Goal: Task Accomplishment & Management: Use online tool/utility

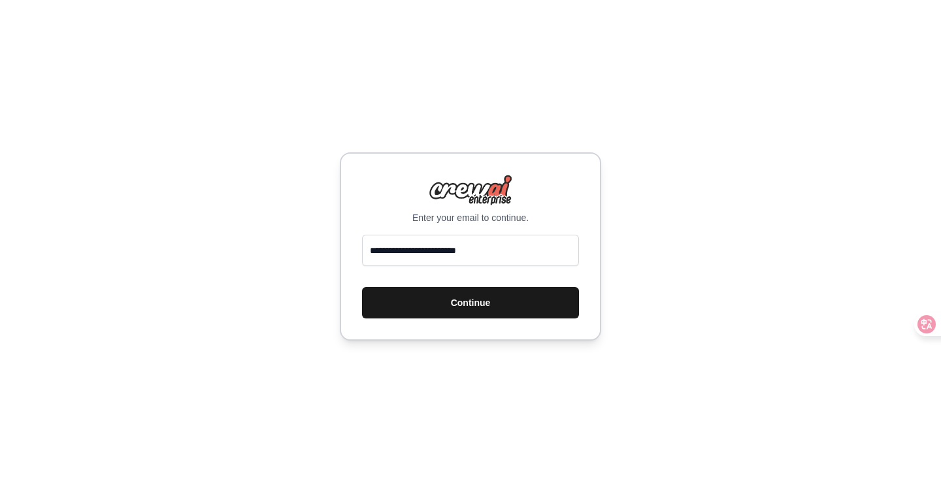
click at [476, 305] on button "Continue" at bounding box center [470, 302] width 217 height 31
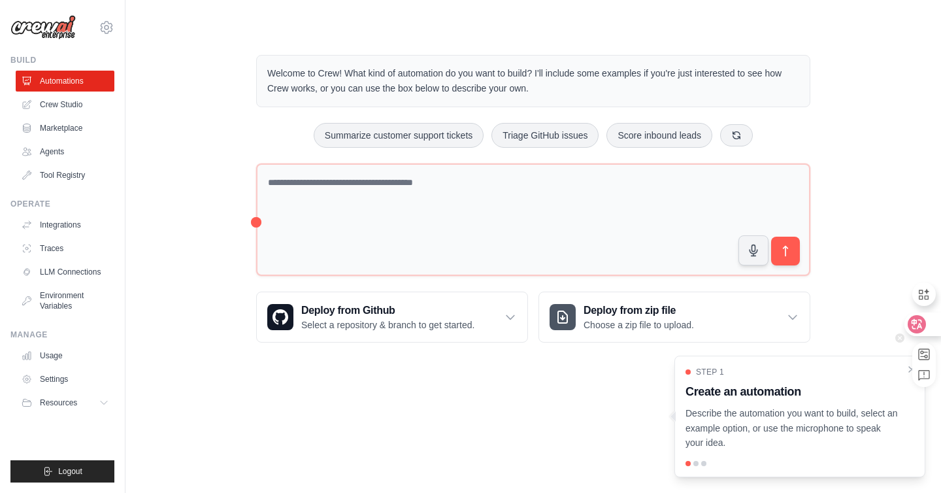
click at [920, 319] on icon at bounding box center [917, 324] width 11 height 10
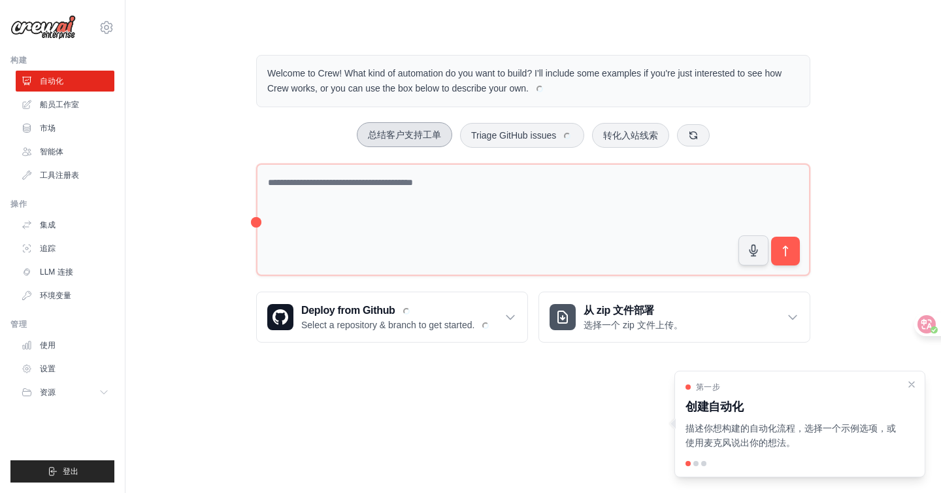
click at [394, 141] on button "总结客户支持工单" at bounding box center [404, 134] width 95 height 25
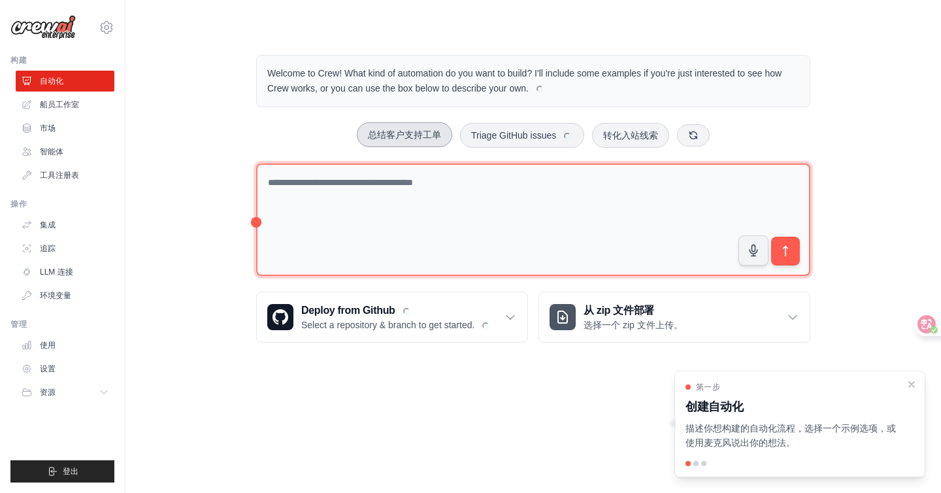
type textarea "**********"
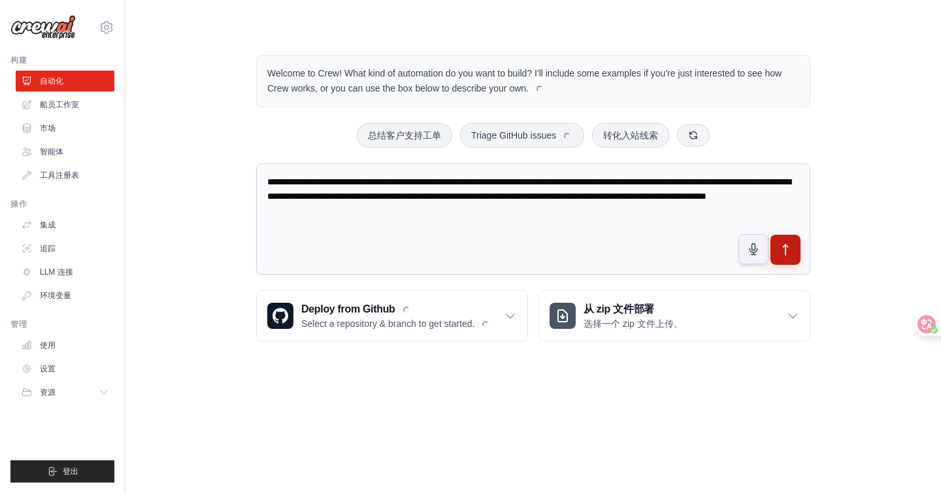
click at [791, 244] on icon "submit" at bounding box center [786, 250] width 14 height 14
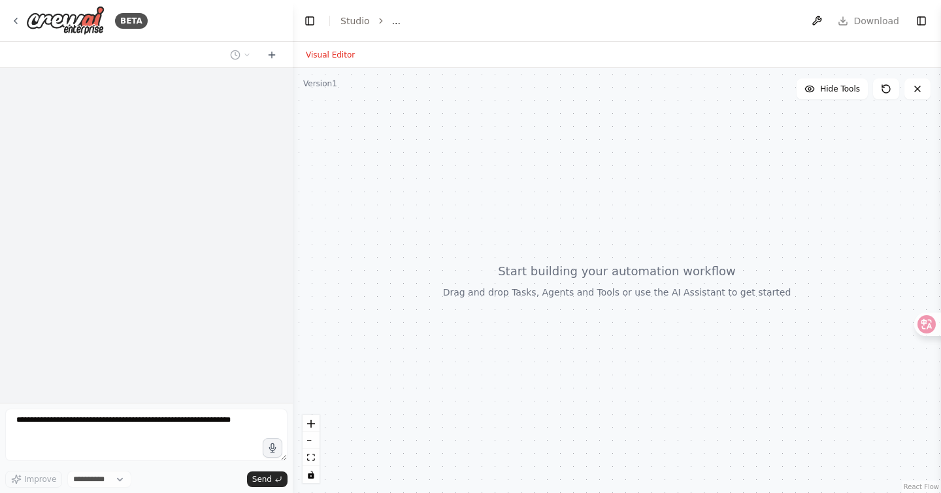
select select "****"
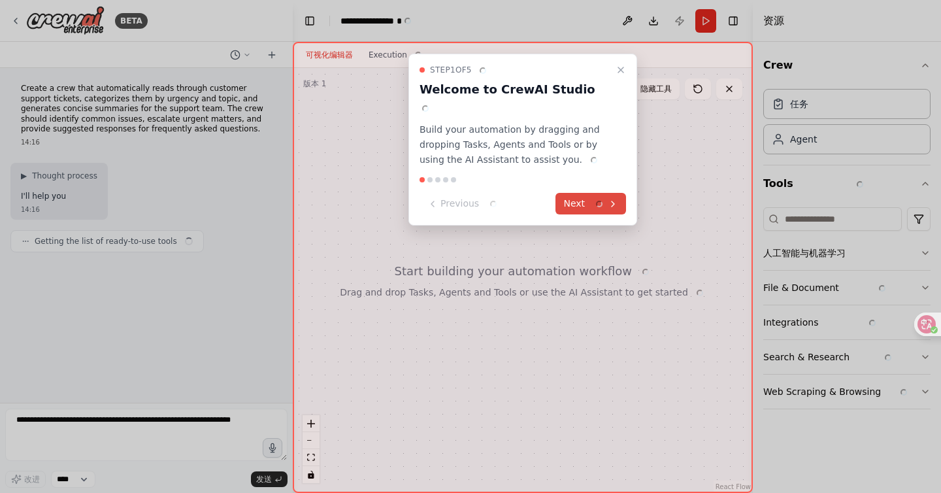
drag, startPoint x: 605, startPoint y: 182, endPoint x: 588, endPoint y: 180, distance: 16.5
click at [605, 197] on font at bounding box center [597, 204] width 18 height 14
click at [588, 180] on div at bounding box center [470, 246] width 941 height 493
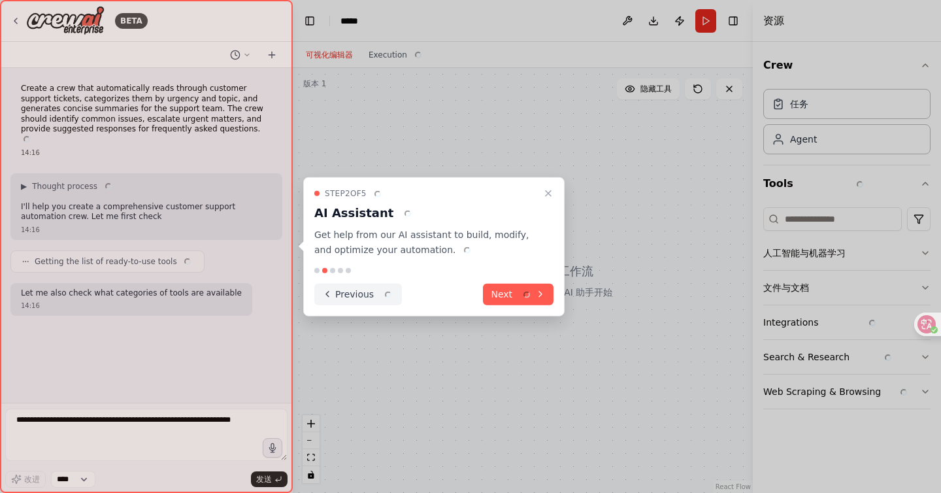
click at [537, 299] on icon at bounding box center [540, 294] width 10 height 10
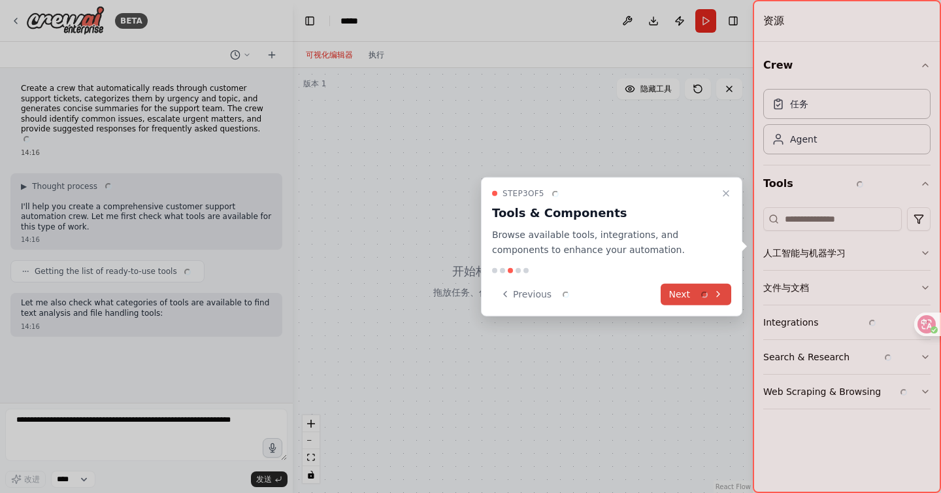
click at [695, 302] on button "Next" at bounding box center [696, 294] width 71 height 22
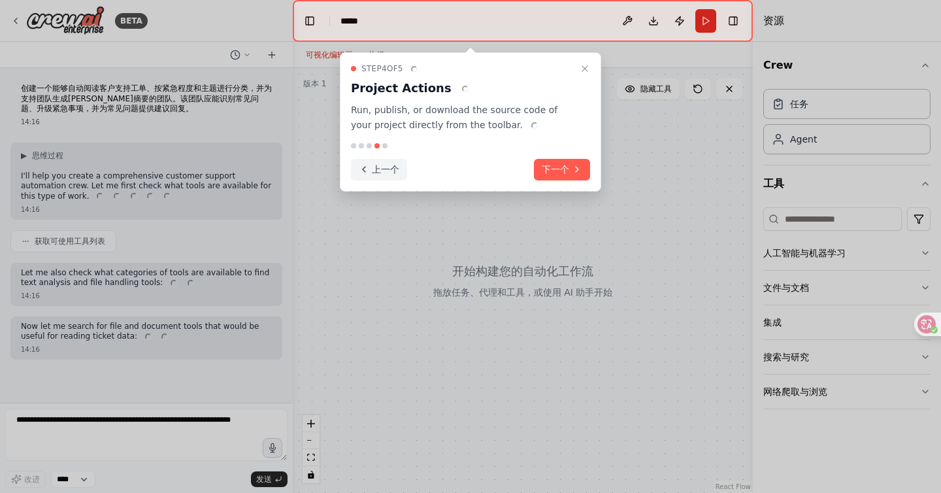
click at [386, 168] on font "上一个" at bounding box center [385, 169] width 27 height 10
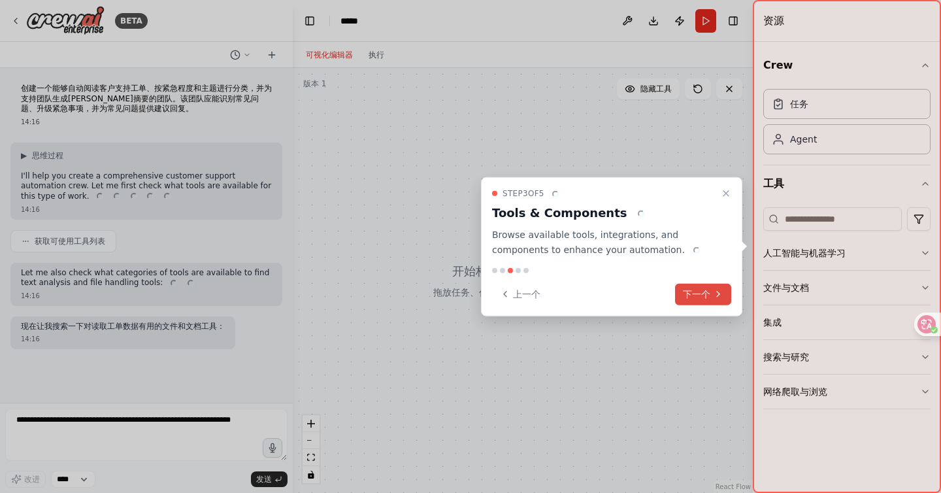
click at [533, 297] on font "上一个" at bounding box center [526, 293] width 27 height 10
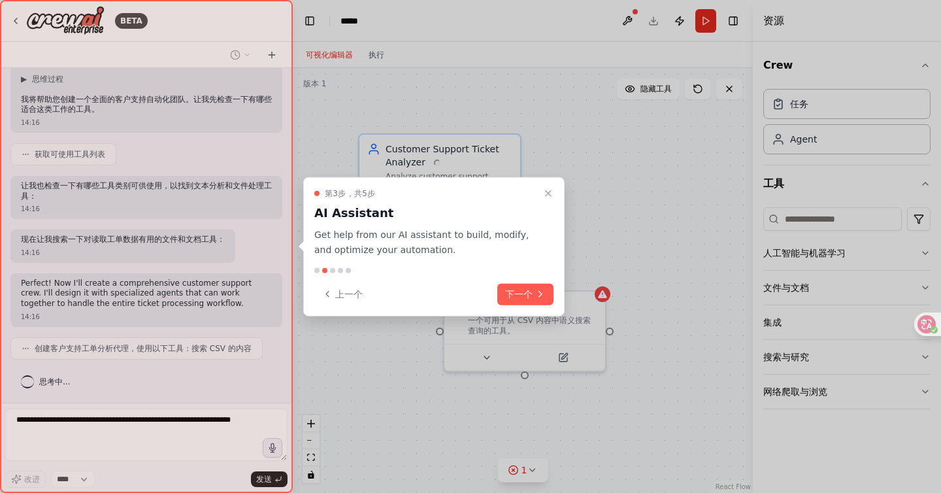
scroll to position [109, 0]
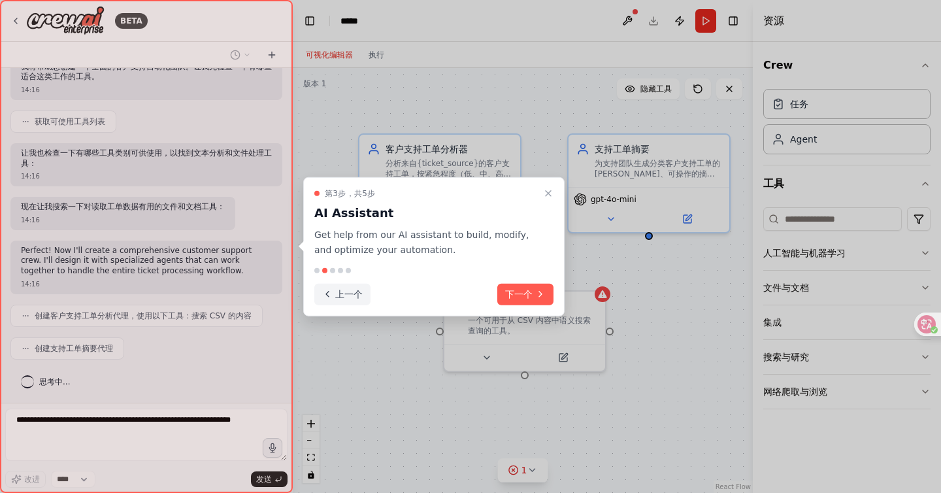
click at [350, 294] on font "上一个" at bounding box center [348, 293] width 27 height 10
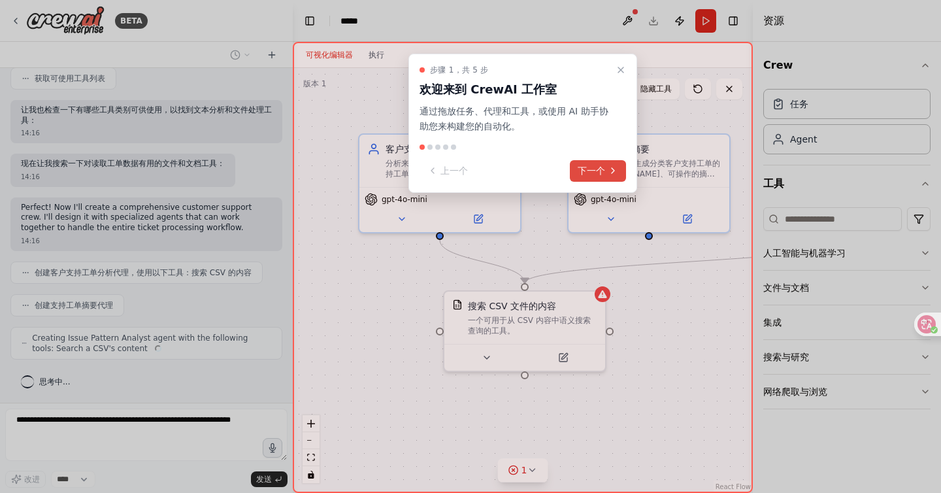
scroll to position [142, 0]
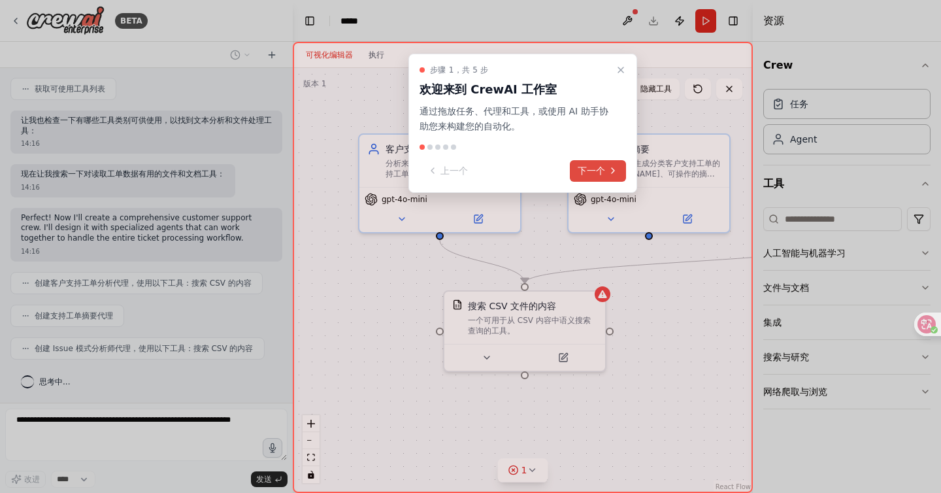
click at [590, 167] on font "下一个" at bounding box center [591, 170] width 27 height 10
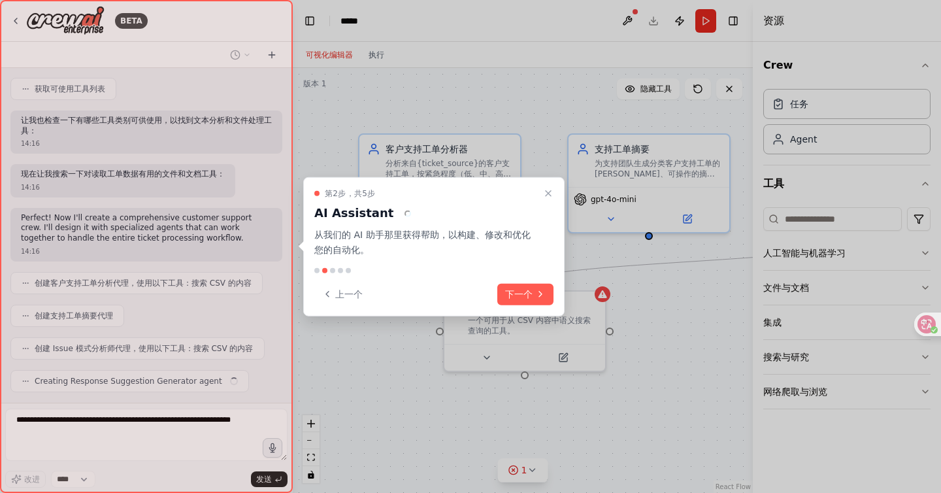
scroll to position [174, 0]
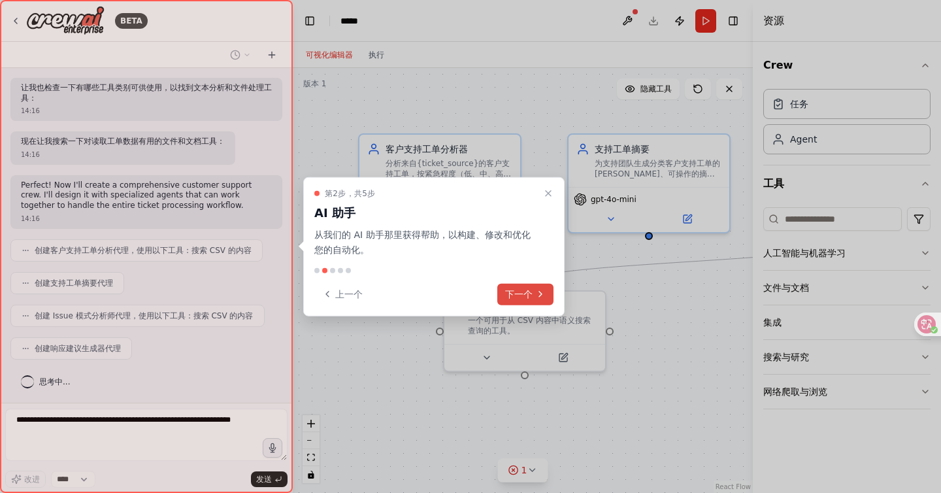
click at [539, 290] on icon at bounding box center [540, 294] width 10 height 10
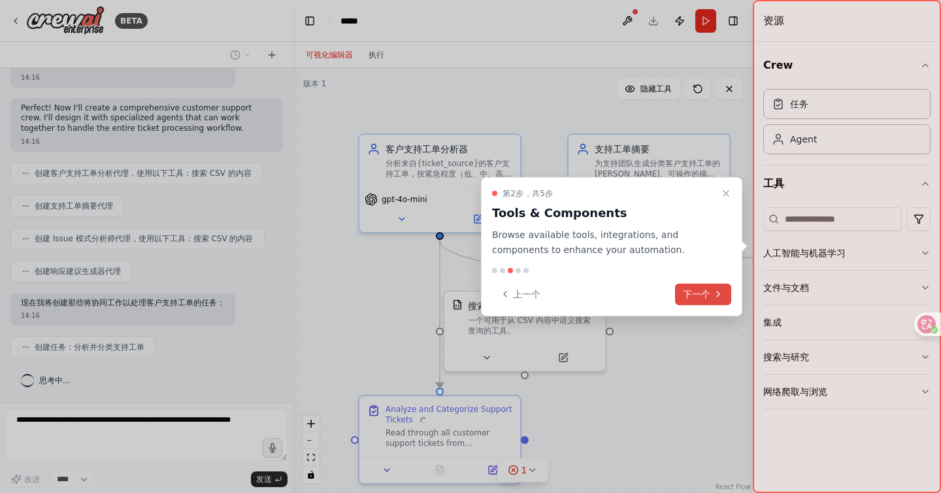
scroll to position [251, 0]
click at [695, 297] on font "下一个" at bounding box center [696, 293] width 27 height 10
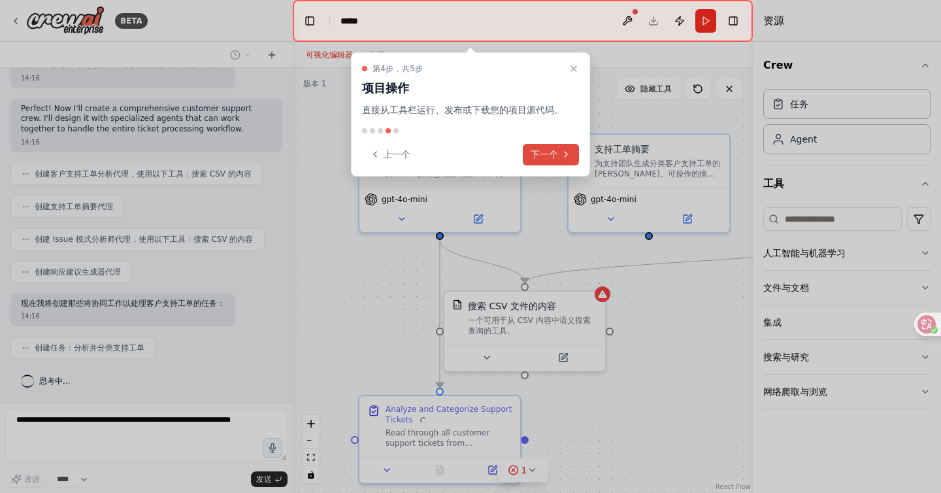
scroll to position [284, 0]
click at [568, 163] on button "下一个" at bounding box center [551, 155] width 56 height 22
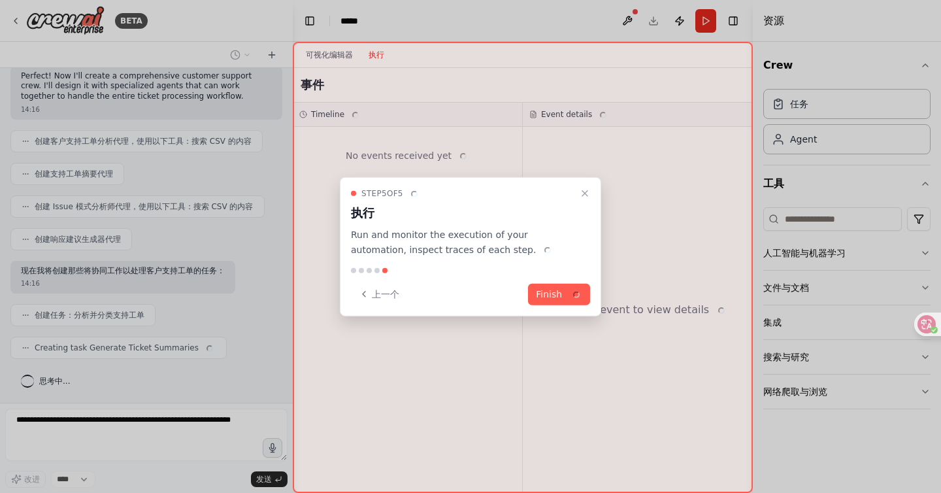
click at [568, 293] on font at bounding box center [574, 294] width 18 height 14
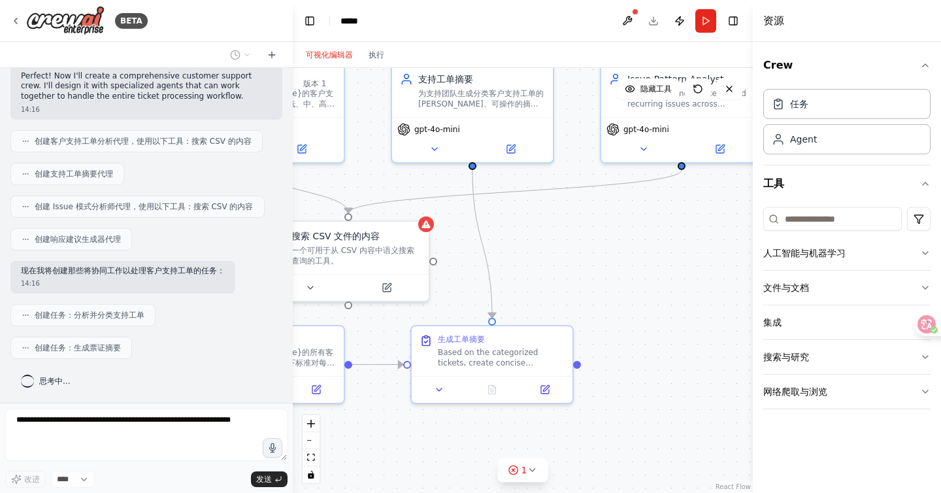
drag, startPoint x: 633, startPoint y: 325, endPoint x: 452, endPoint y: 252, distance: 195.6
click at [452, 252] on div ".deletable-edge-delete-btn { width: 20px; height: 20px; border: 0px solid #ffff…" at bounding box center [523, 280] width 460 height 425
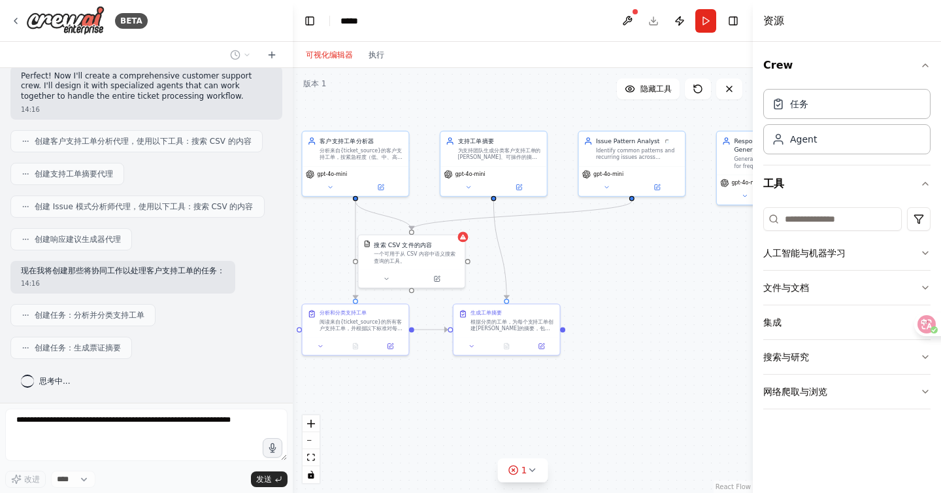
scroll to position [316, 0]
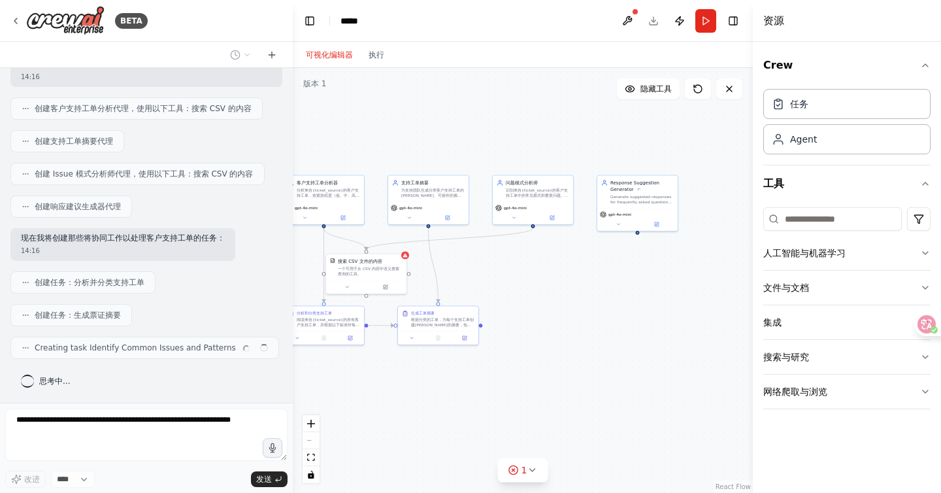
drag, startPoint x: 632, startPoint y: 258, endPoint x: 550, endPoint y: 270, distance: 83.2
click at [550, 270] on div ".deletable-edge-delete-btn { width: 20px; height: 20px; border: 0px solid #ffff…" at bounding box center [523, 280] width 460 height 425
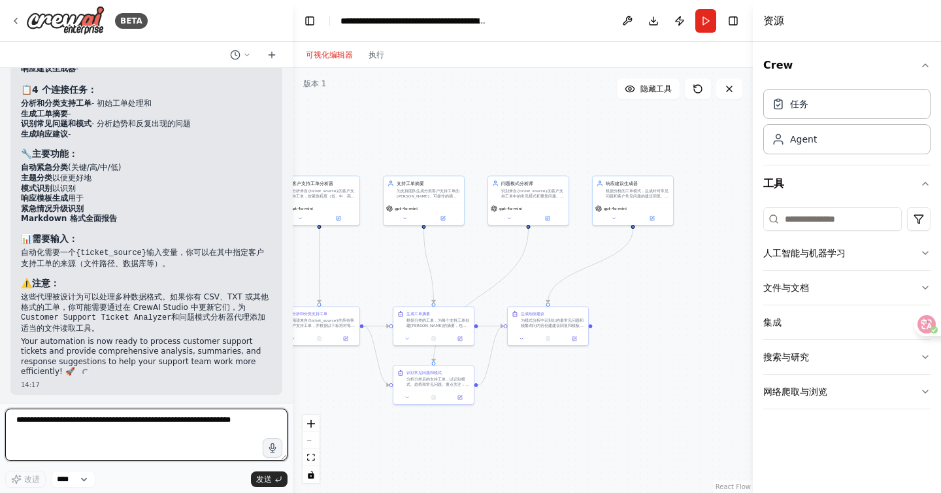
scroll to position [1393, 0]
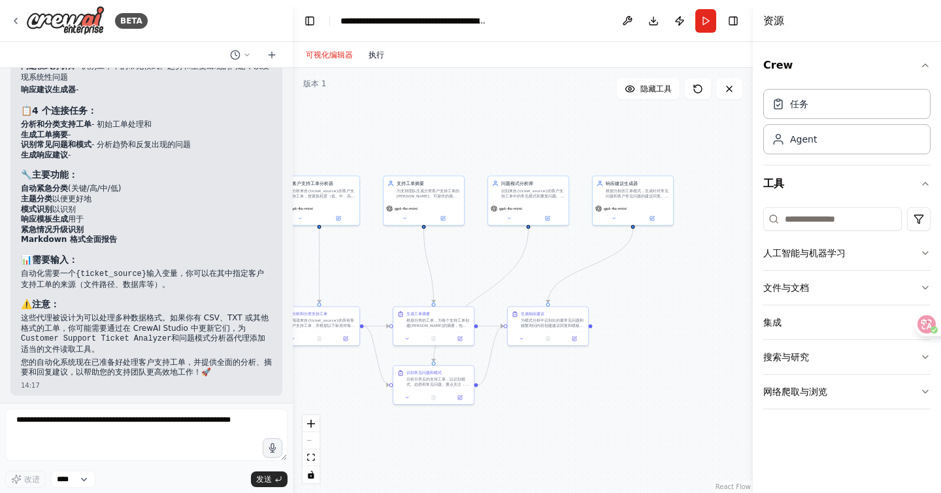
click at [379, 62] on button "执行" at bounding box center [376, 55] width 31 height 16
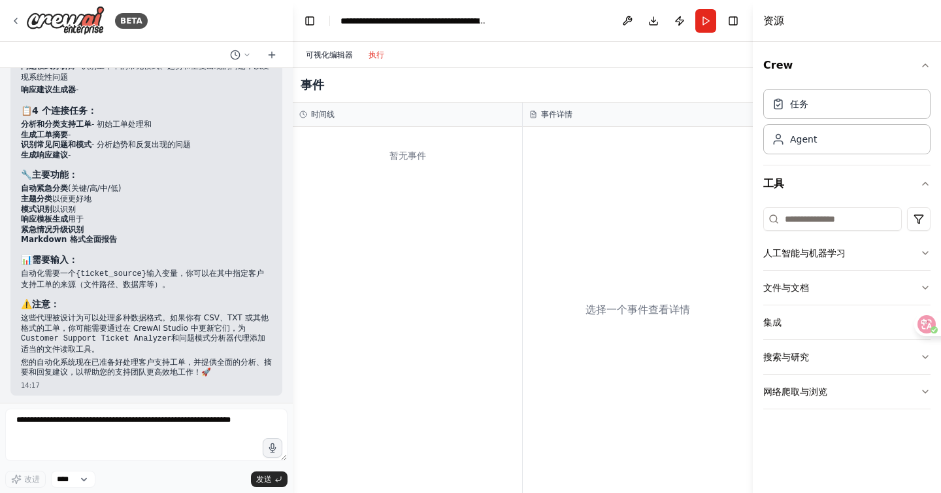
click at [341, 48] on button "可视化编辑器" at bounding box center [329, 55] width 63 height 16
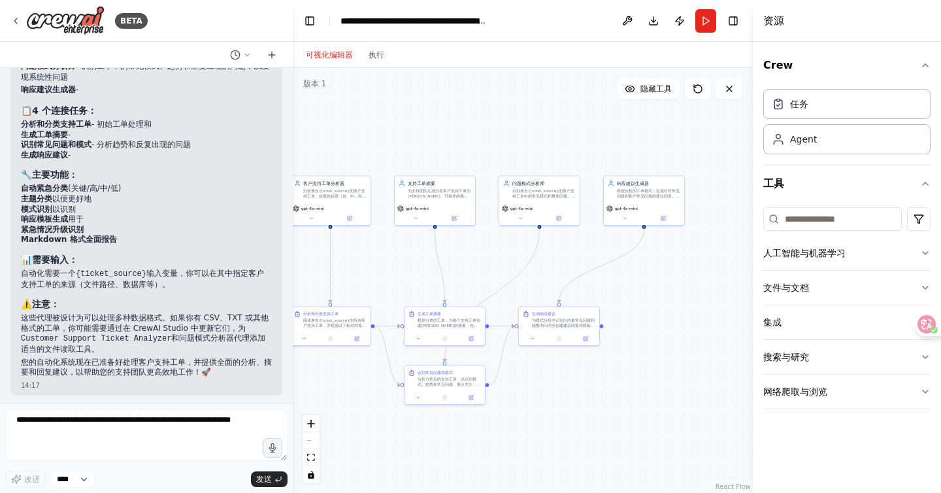
drag, startPoint x: 565, startPoint y: 138, endPoint x: 702, endPoint y: 132, distance: 137.4
click at [702, 133] on div ".deletable-edge-delete-btn { width: 20px; height: 20px; border: 0px solid #ffff…" at bounding box center [523, 280] width 460 height 425
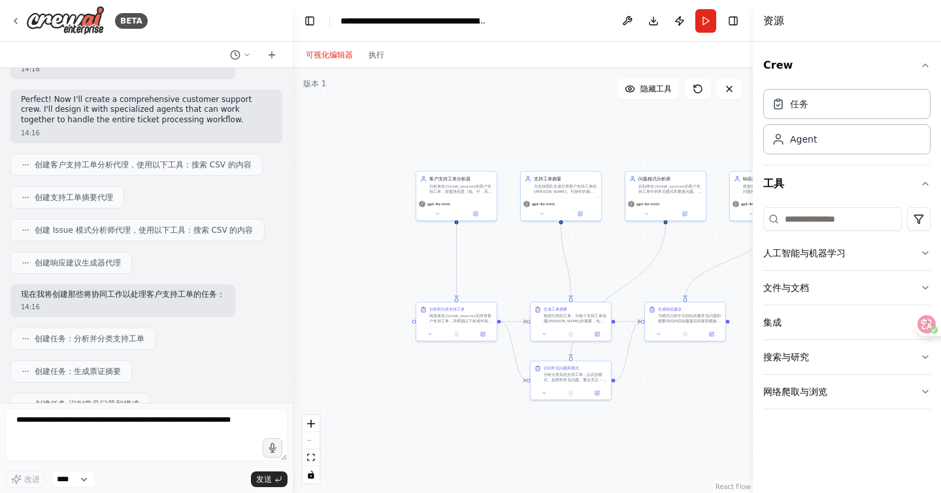
scroll to position [0, 0]
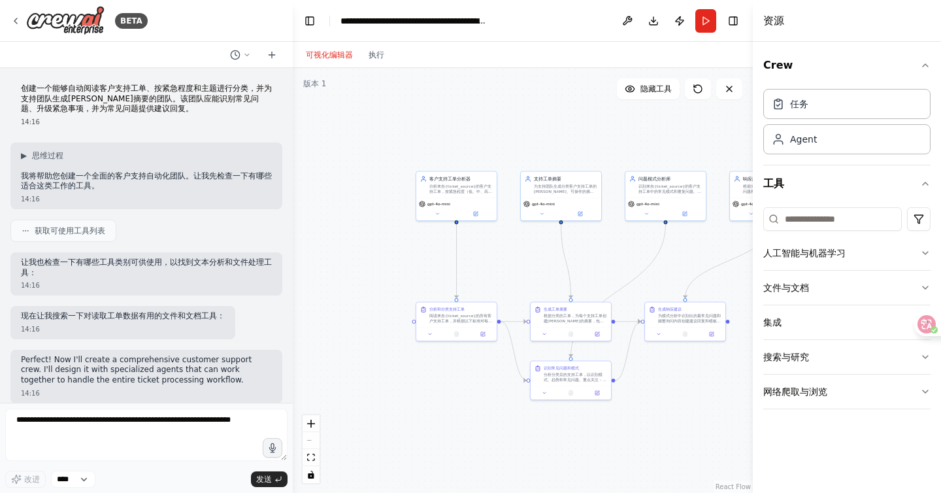
click at [55, 232] on font "获取可使用工具列表" at bounding box center [70, 230] width 71 height 9
click at [26, 229] on icon at bounding box center [26, 231] width 8 height 8
drag, startPoint x: 108, startPoint y: 182, endPoint x: 52, endPoint y: 178, distance: 57.0
click at [52, 179] on p "我将帮助您创建一个全面的客户支持自动化团队。让我先检查一下有哪些适合这类工作的工具。" at bounding box center [146, 181] width 251 height 20
click at [124, 178] on font "我将帮助您创建一个全面的客户支持自动化团队。让我先检查一下有哪些适合这类工作的工具。" at bounding box center [146, 181] width 251 height 20
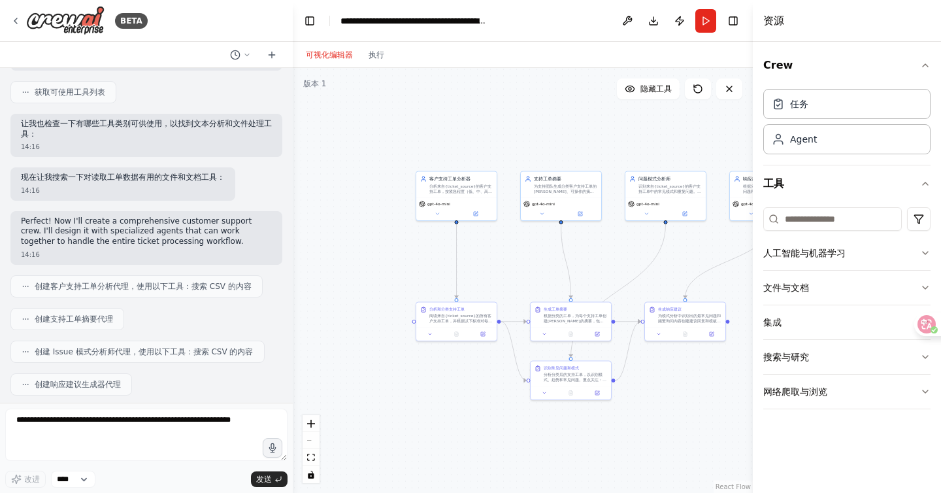
scroll to position [149, 0]
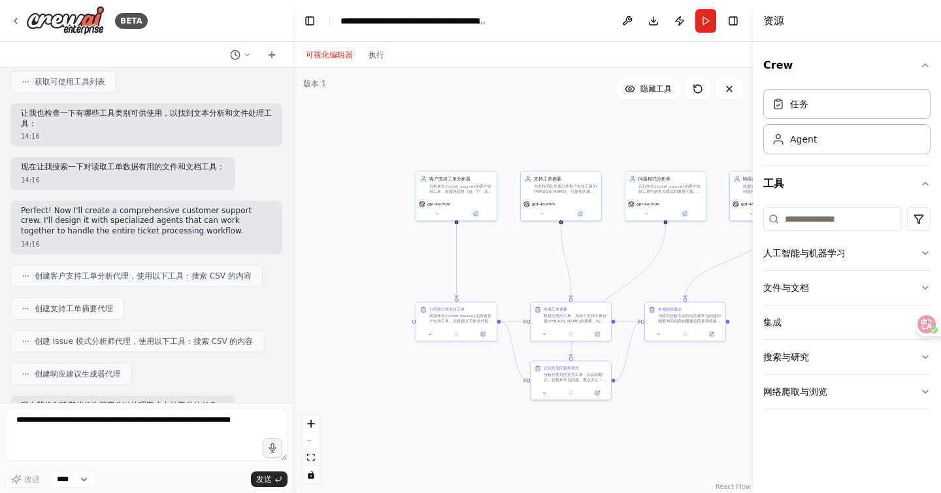
click at [697, 138] on div ".deletable-edge-delete-btn { width: 20px; height: 20px; border: 0px solid #ffff…" at bounding box center [523, 280] width 460 height 425
click at [12, 19] on icon at bounding box center [15, 21] width 10 height 10
click at [16, 20] on icon at bounding box center [15, 20] width 3 height 5
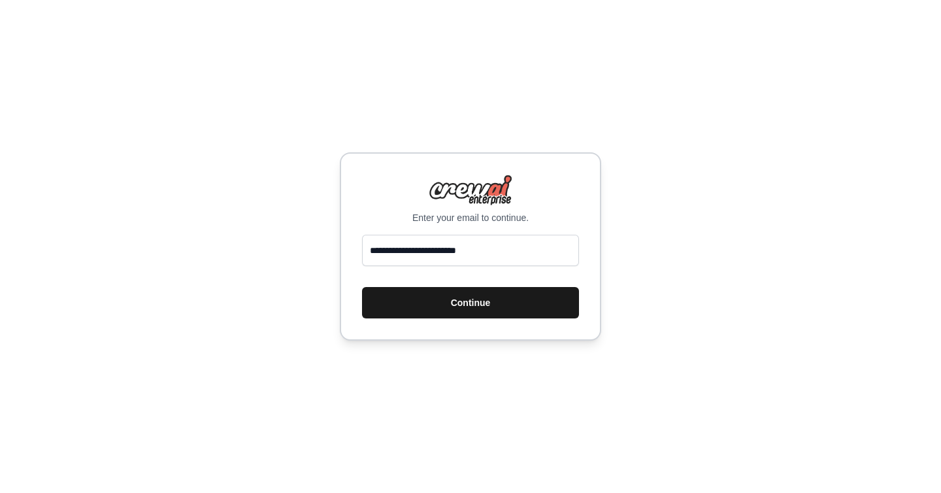
click at [486, 306] on button "Continue" at bounding box center [470, 302] width 217 height 31
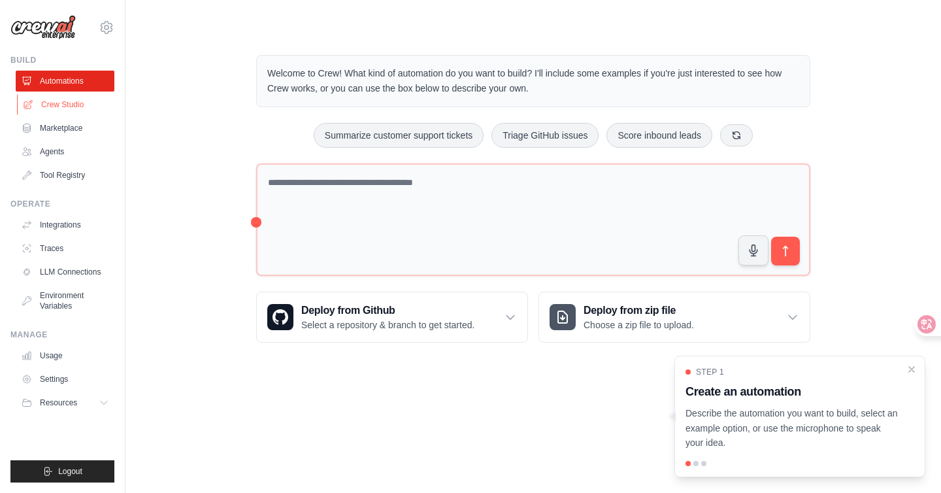
click at [69, 105] on link "Crew Studio" at bounding box center [66, 104] width 99 height 21
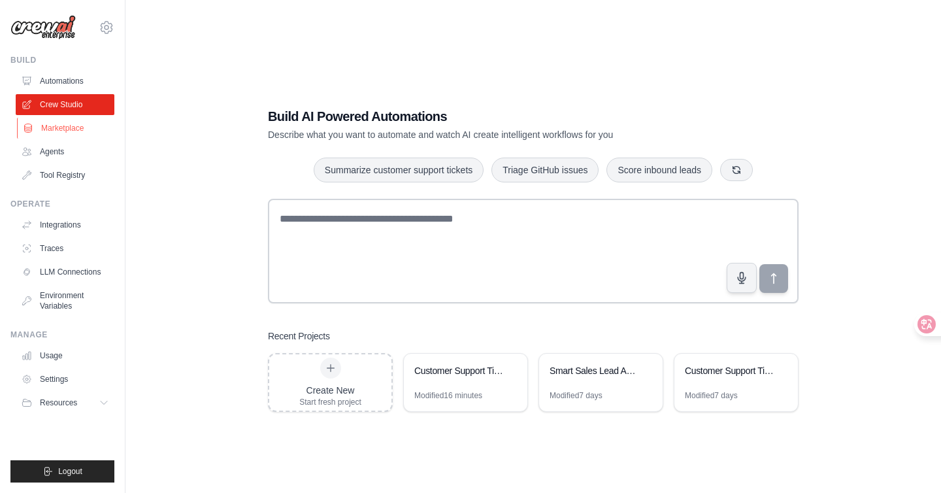
click at [62, 127] on link "Marketplace" at bounding box center [66, 128] width 99 height 21
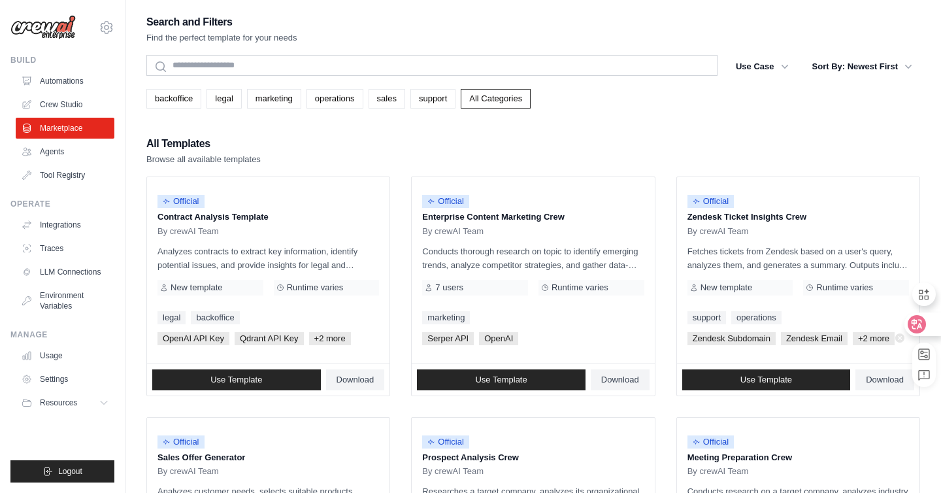
click at [935, 322] on div at bounding box center [921, 324] width 35 height 24
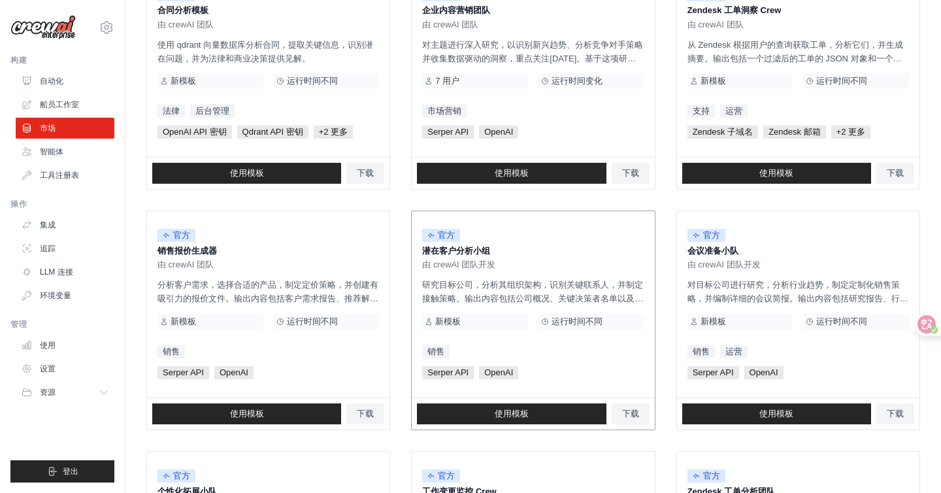
scroll to position [253, 0]
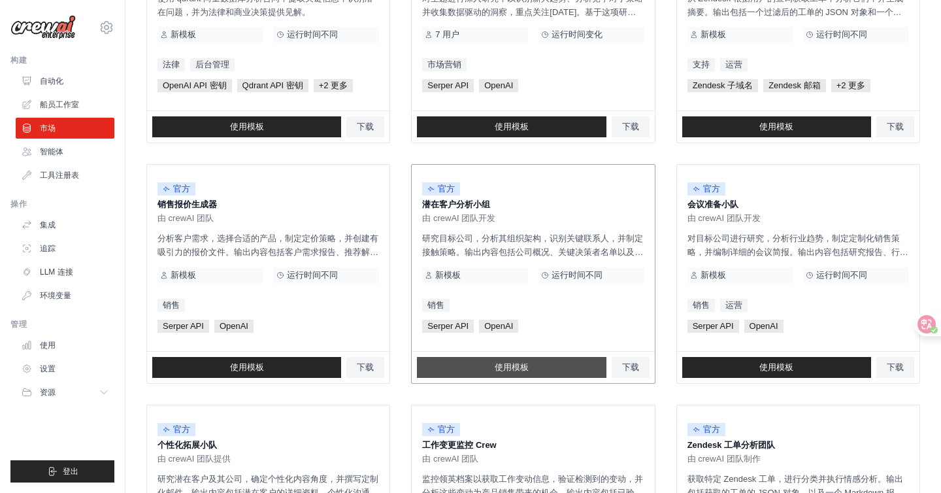
click at [490, 363] on link "使用模板" at bounding box center [511, 367] width 189 height 21
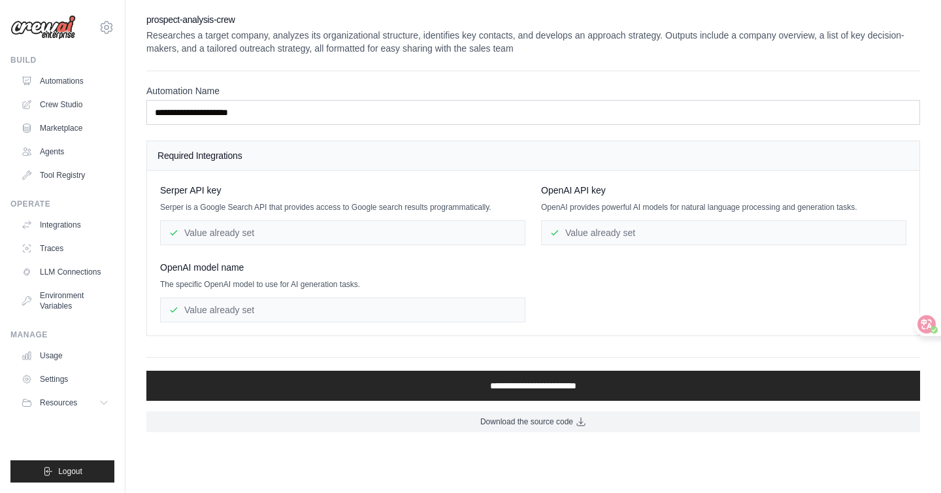
click at [445, 401] on div "**********" at bounding box center [533, 222] width 774 height 419
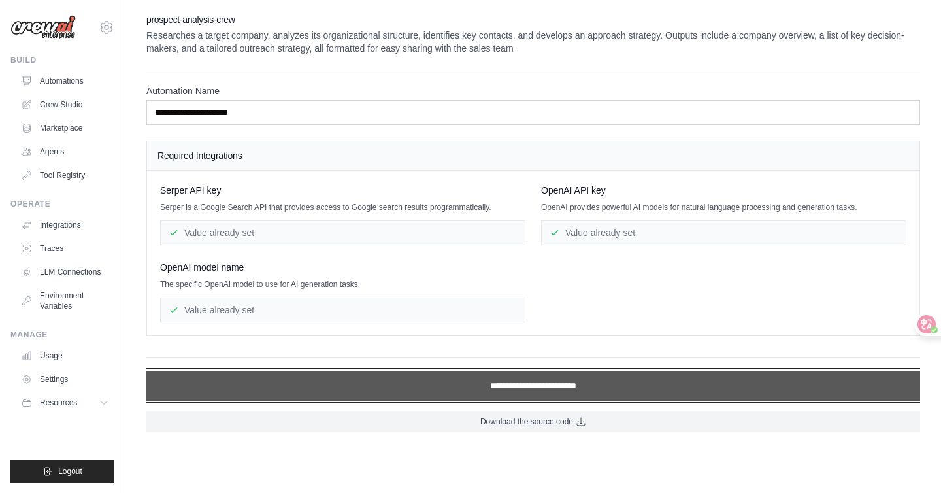
click at [453, 392] on input "**********" at bounding box center [533, 386] width 774 height 30
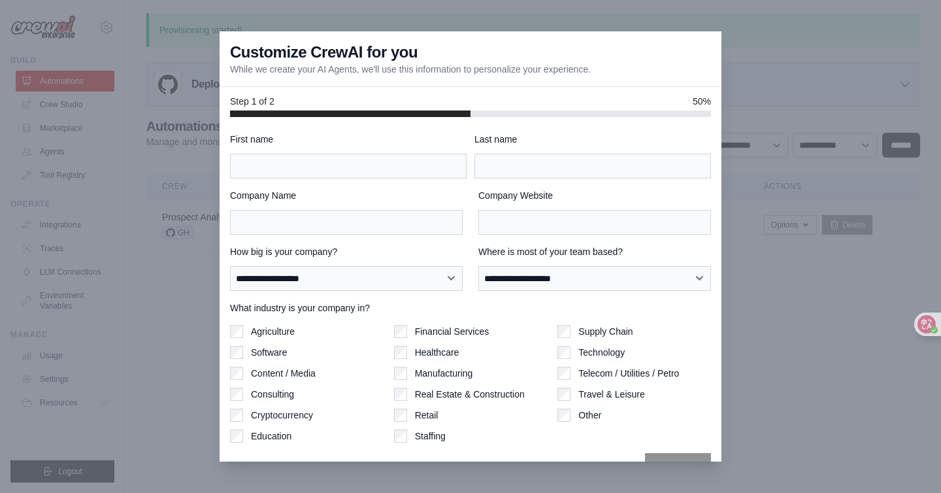
scroll to position [30, 0]
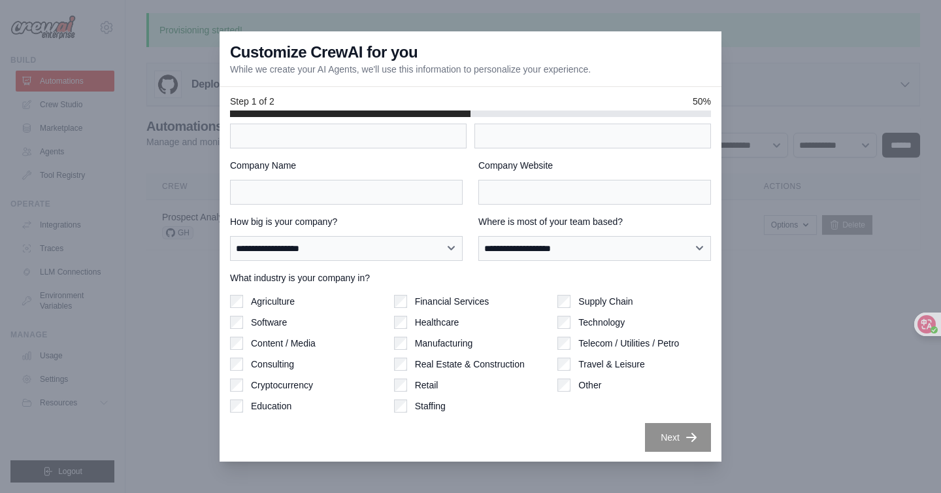
click at [338, 208] on div "**********" at bounding box center [470, 277] width 481 height 349
click at [350, 195] on input "Company Name" at bounding box center [346, 192] width 233 height 25
click at [371, 159] on label "Company Name" at bounding box center [346, 165] width 233 height 13
click at [371, 180] on input "Company Name" at bounding box center [346, 192] width 233 height 25
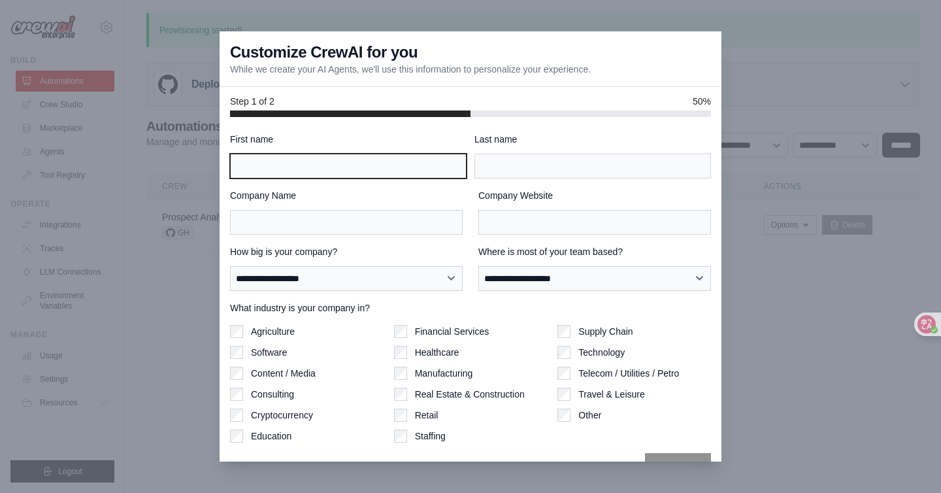
click at [370, 159] on input "First name" at bounding box center [348, 166] width 237 height 25
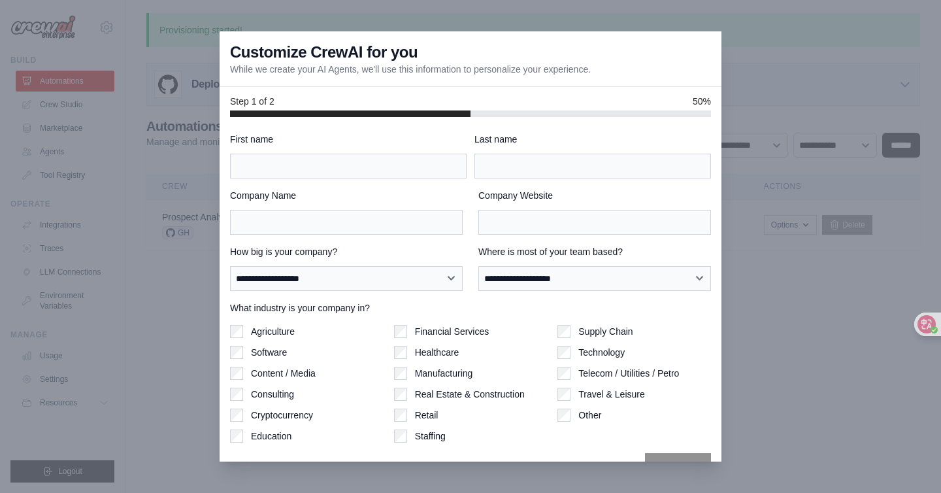
click at [749, 103] on div at bounding box center [470, 246] width 941 height 493
click at [297, 239] on div "**********" at bounding box center [470, 307] width 481 height 349
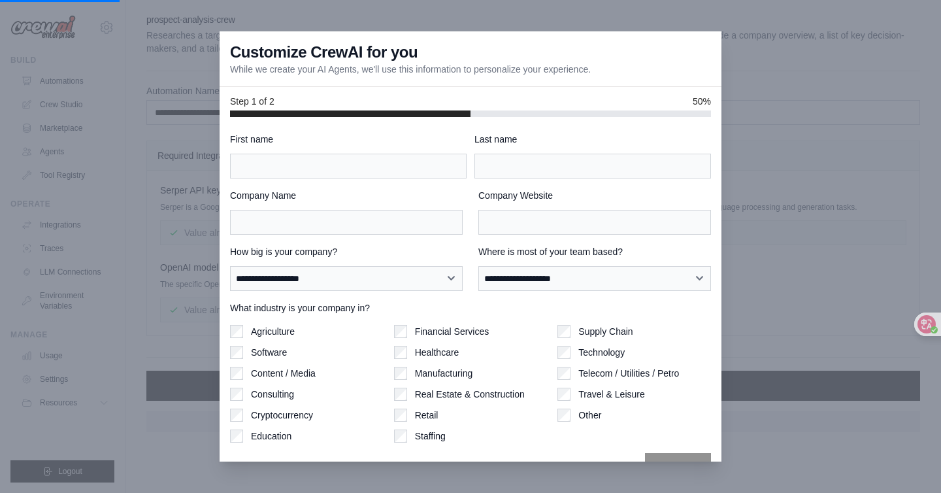
scroll to position [253, 0]
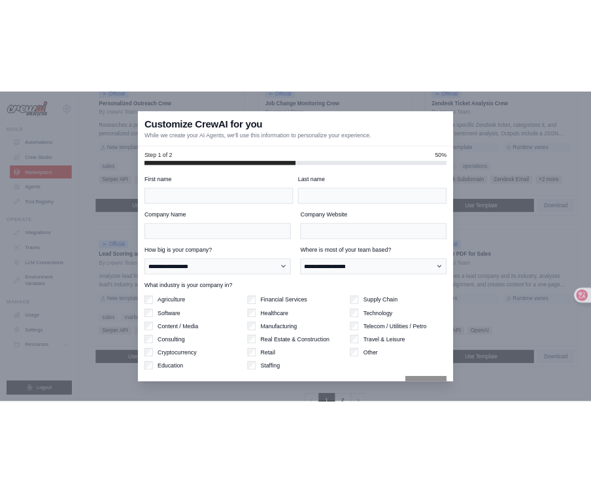
scroll to position [678, 0]
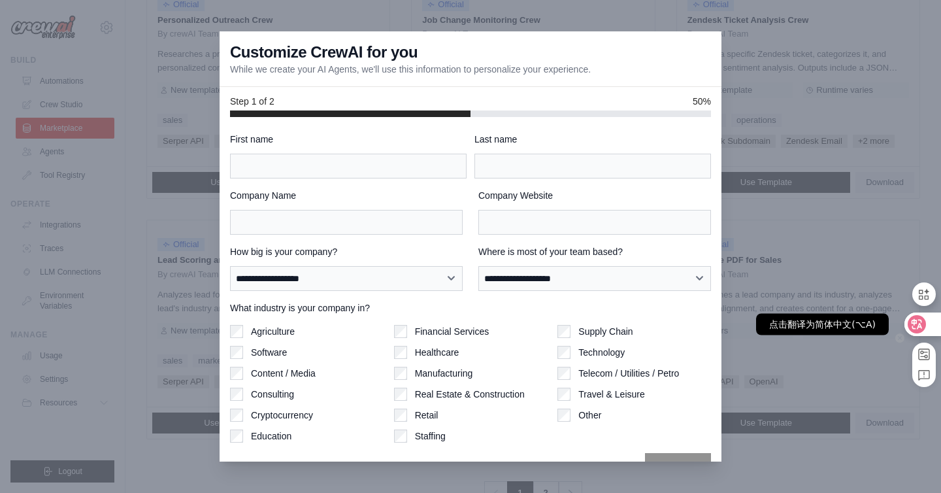
click at [916, 323] on icon at bounding box center [917, 324] width 11 height 10
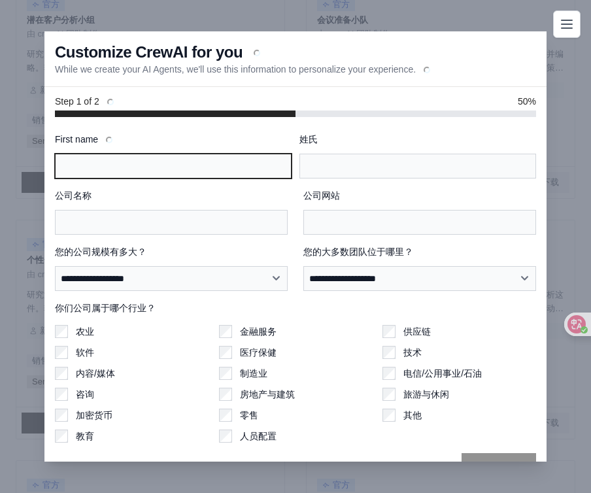
click at [184, 155] on input "First name" at bounding box center [173, 166] width 237 height 25
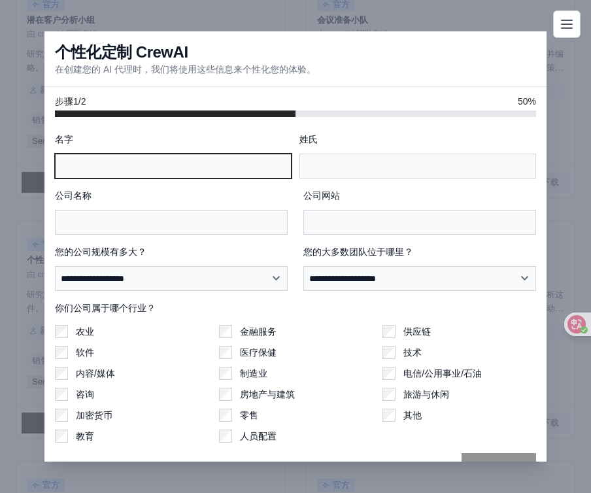
type input "*******"
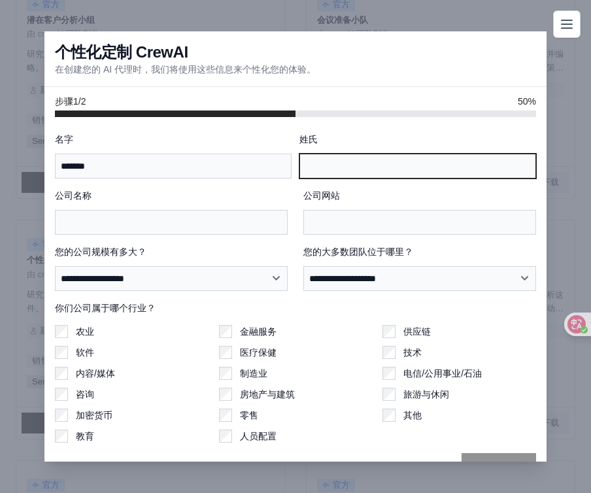
type input "*****"
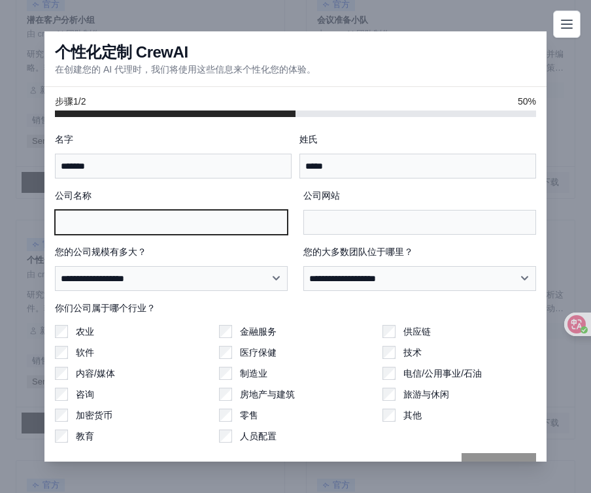
type input "**********"
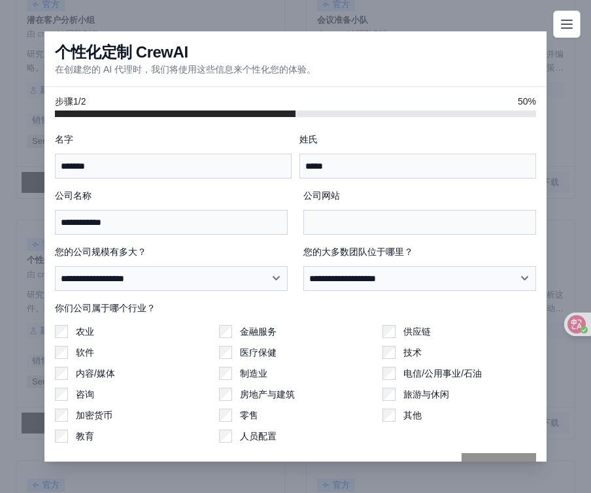
type input "**********"
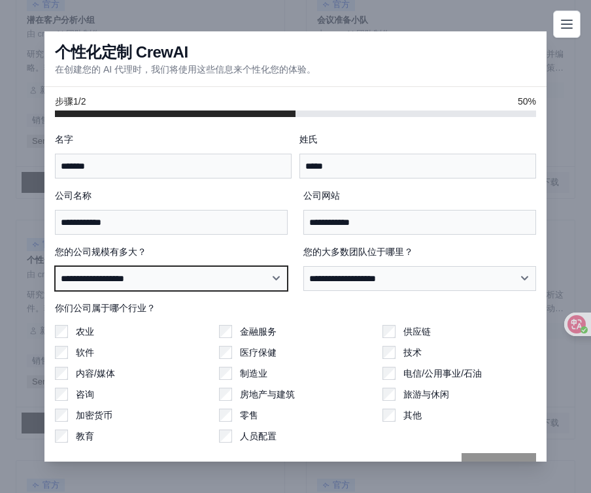
click at [190, 279] on select "**********" at bounding box center [171, 278] width 233 height 25
click at [205, 279] on select "**********" at bounding box center [171, 278] width 233 height 25
select select "**********"
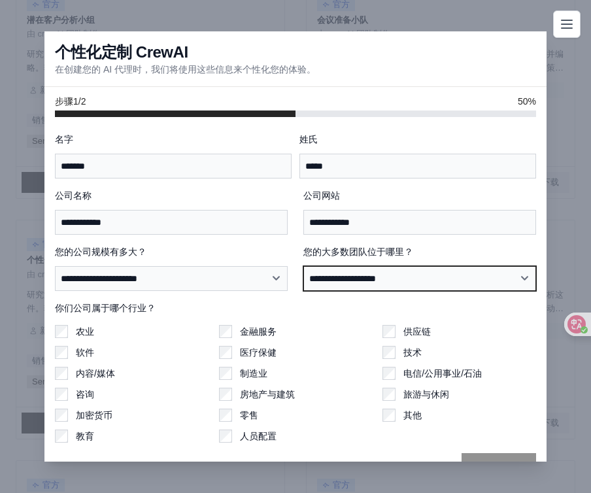
click at [339, 282] on select "**********" at bounding box center [419, 278] width 233 height 25
click at [373, 281] on select "**********" at bounding box center [419, 278] width 233 height 25
select select "**********"
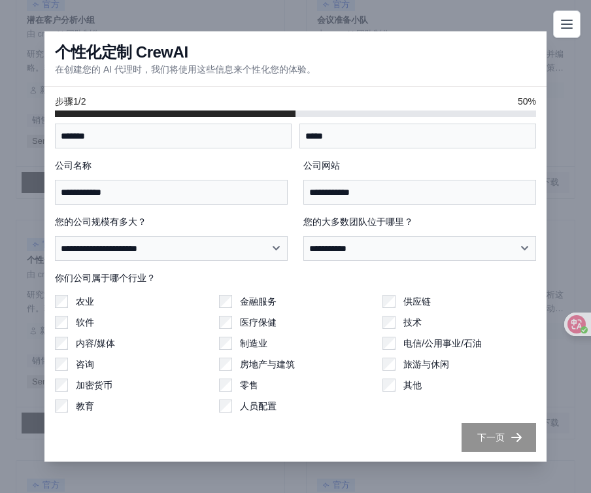
click at [397, 391] on div "供应链 技术 电信/公用事业/石油 旅游与休闲 其他" at bounding box center [459, 354] width 154 height 118
click at [499, 437] on font "下一页" at bounding box center [490, 436] width 27 height 10
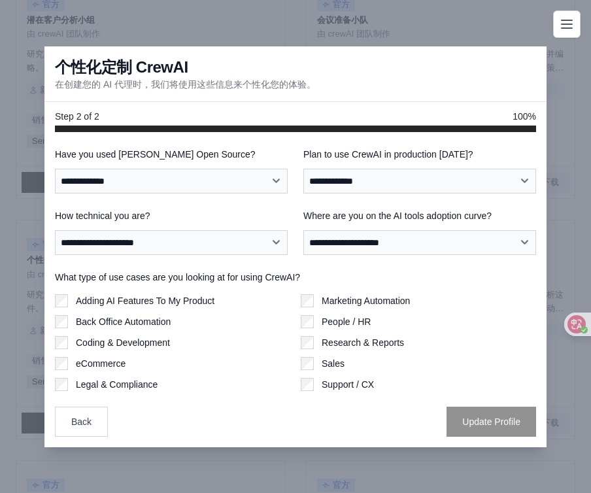
scroll to position [0, 0]
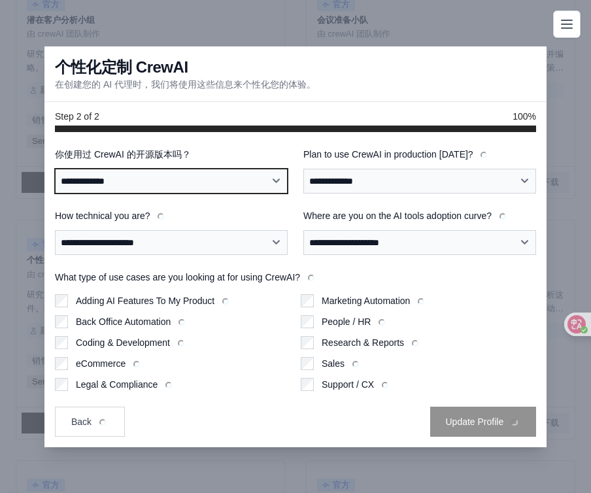
click at [216, 180] on select "**********" at bounding box center [171, 181] width 233 height 25
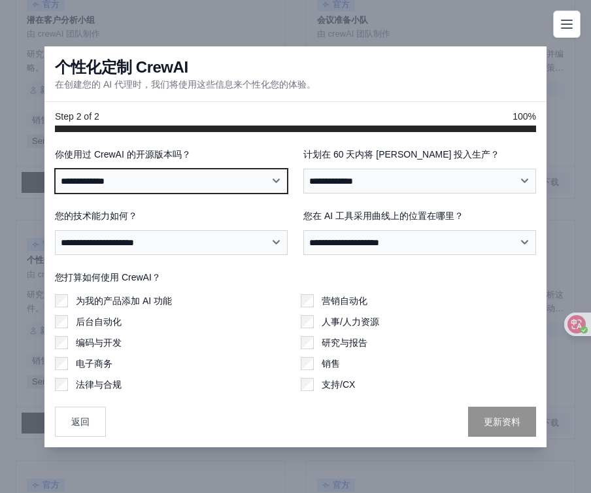
select select "**"
click at [218, 229] on div "**********" at bounding box center [171, 232] width 233 height 46
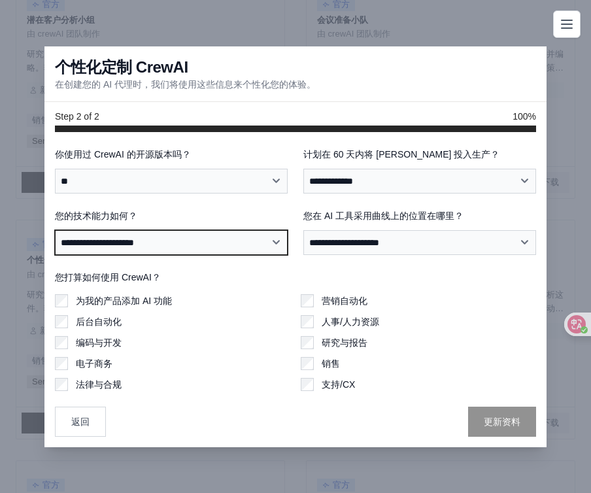
click at [218, 237] on select "**********" at bounding box center [171, 242] width 233 height 25
select select "**********"
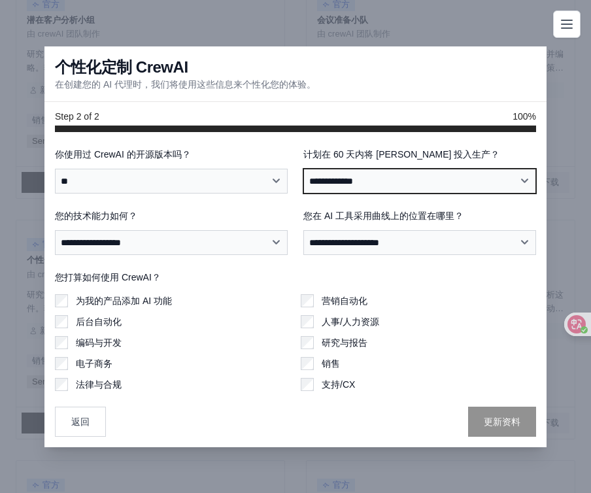
click at [388, 176] on select "**********" at bounding box center [419, 181] width 233 height 25
select select "*****"
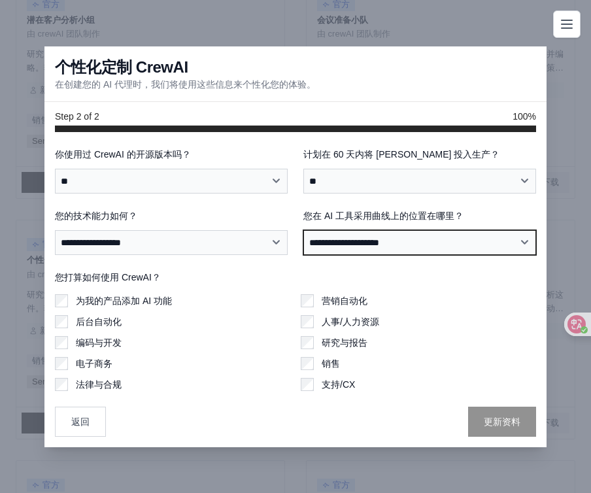
click at [401, 246] on select "**********" at bounding box center [419, 242] width 233 height 25
select select "**********"
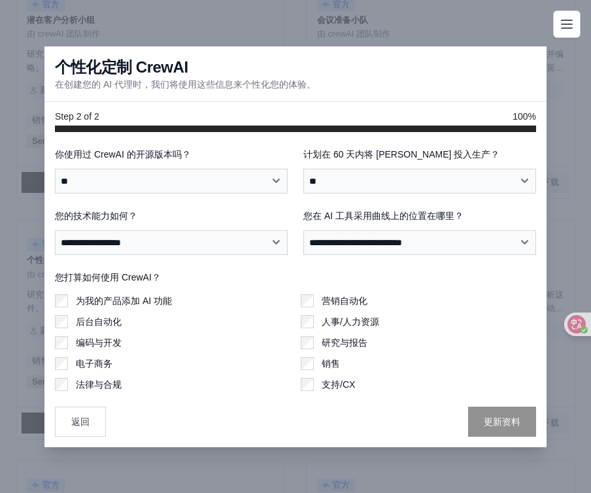
click at [76, 388] on font "法律与合规" at bounding box center [99, 384] width 46 height 10
click at [491, 423] on font "更新资料" at bounding box center [502, 421] width 37 height 10
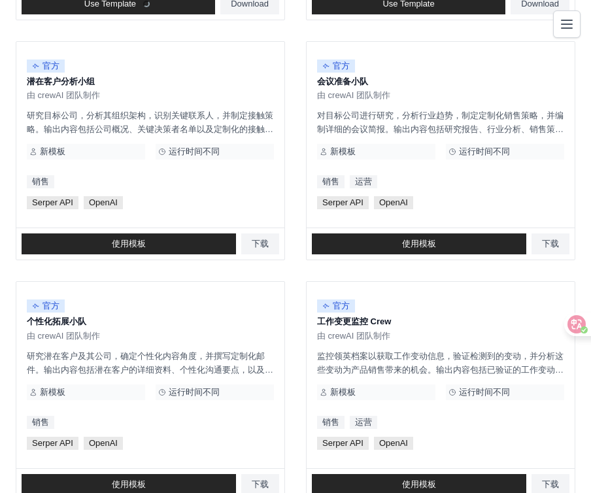
scroll to position [463, 0]
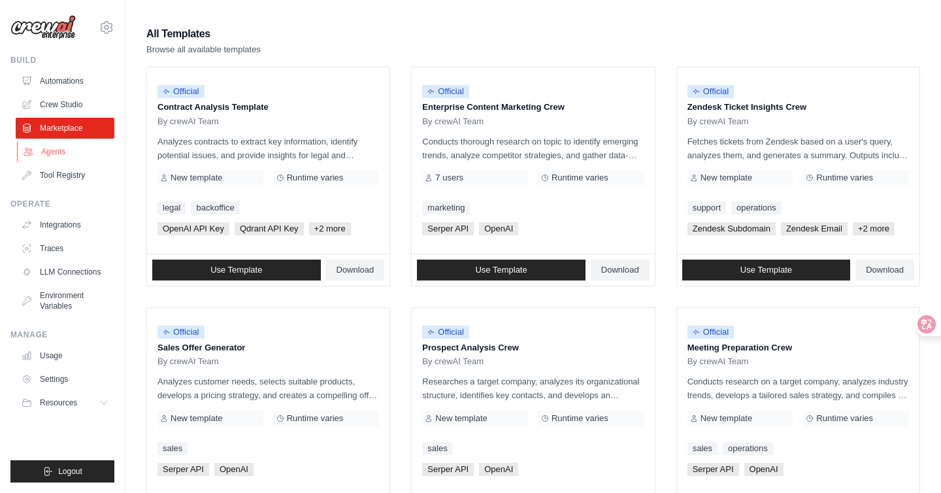
click at [58, 153] on link "Agents" at bounding box center [66, 151] width 99 height 21
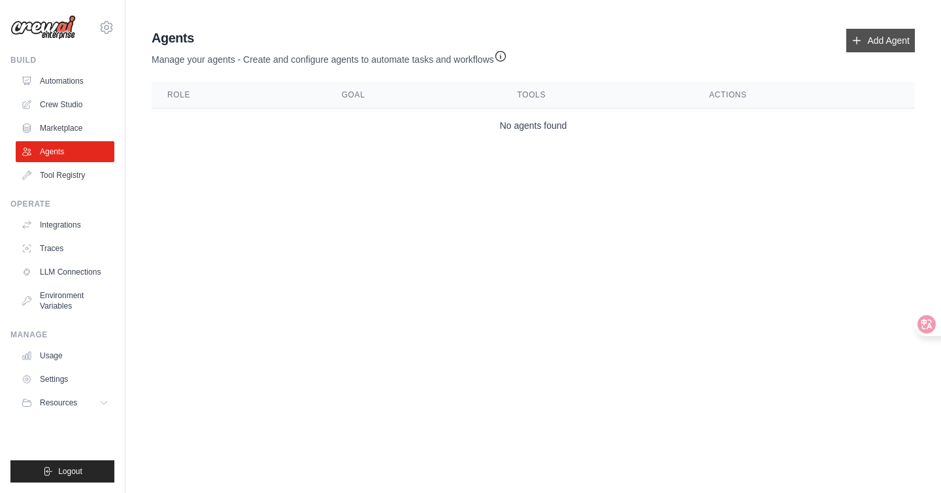
click at [884, 40] on link "Add Agent" at bounding box center [880, 41] width 69 height 24
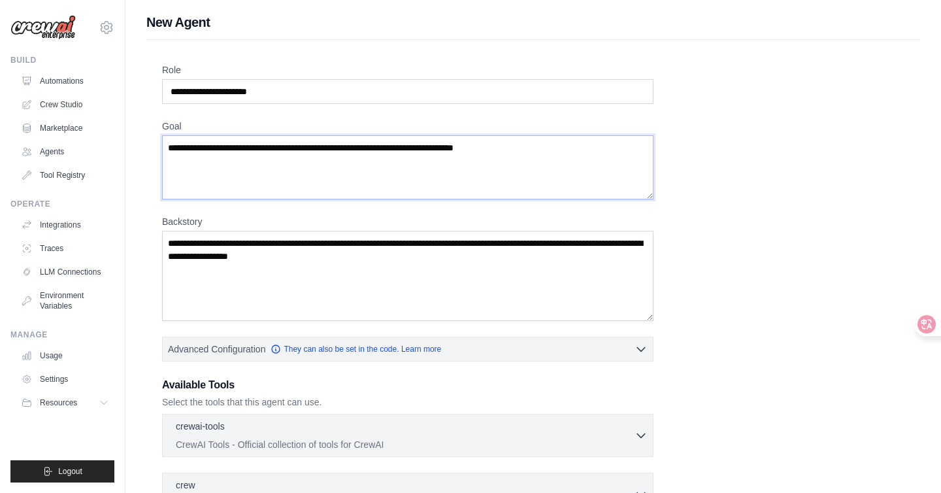
click at [290, 171] on textarea "Goal" at bounding box center [407, 167] width 491 height 64
click at [296, 312] on textarea "Backstory" at bounding box center [407, 276] width 491 height 90
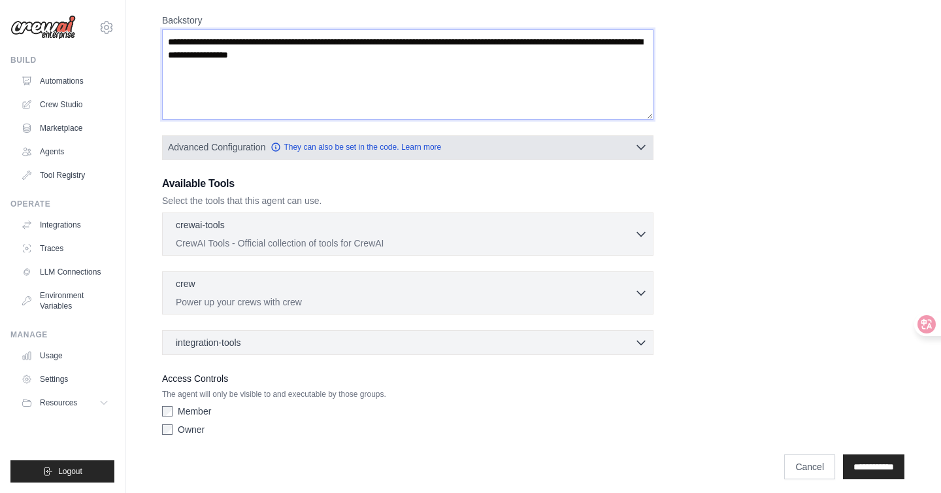
scroll to position [208, 0]
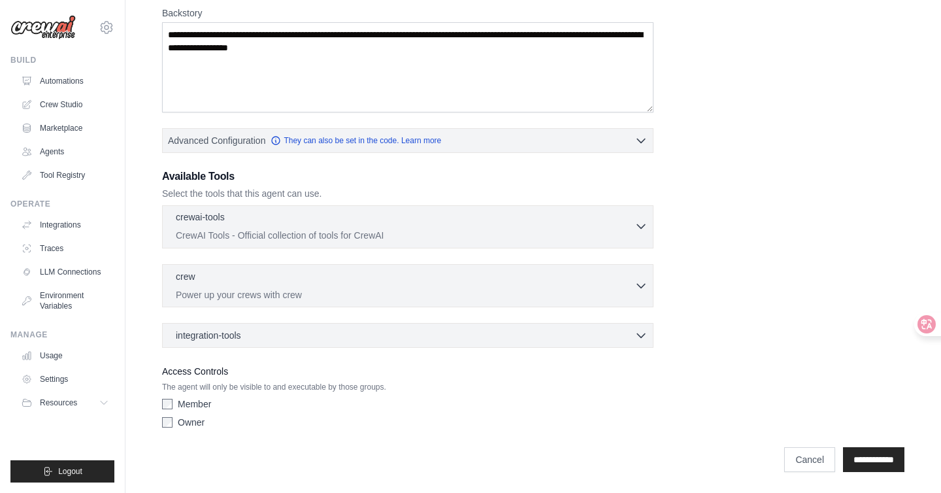
click at [354, 218] on div "crewai-tools 0 selected" at bounding box center [405, 218] width 459 height 16
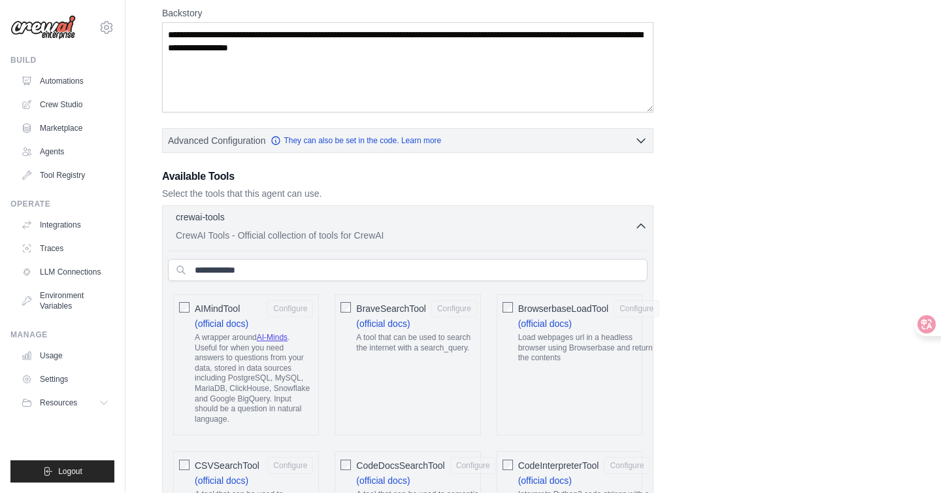
click at [356, 226] on div "crewai-tools 0 selected CrewAI Tools - Official collection of tools for CrewAI" at bounding box center [405, 225] width 459 height 31
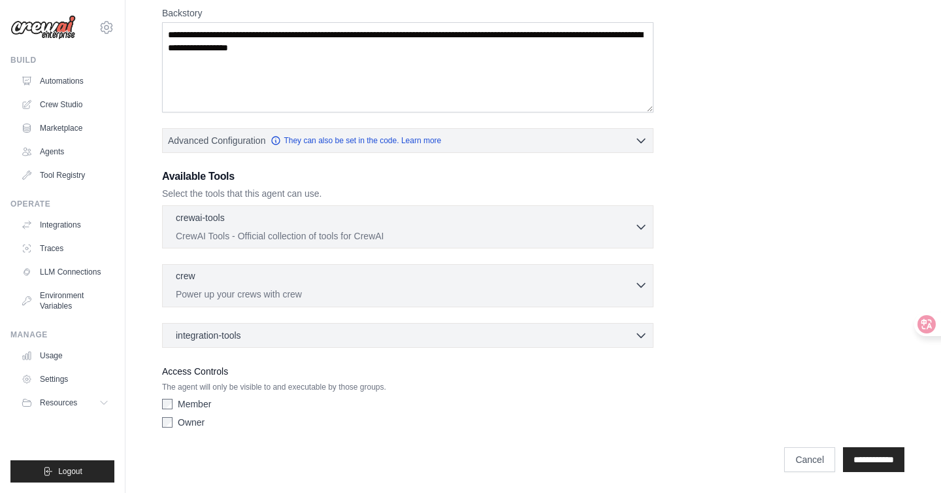
click at [350, 275] on div "crew 0 selected" at bounding box center [405, 277] width 459 height 16
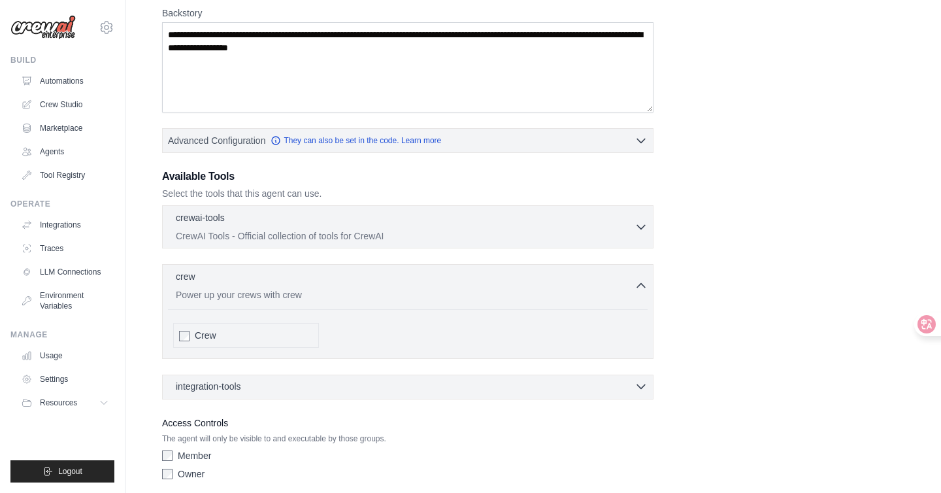
click at [293, 381] on div "integration-tools 0 selected" at bounding box center [412, 386] width 472 height 13
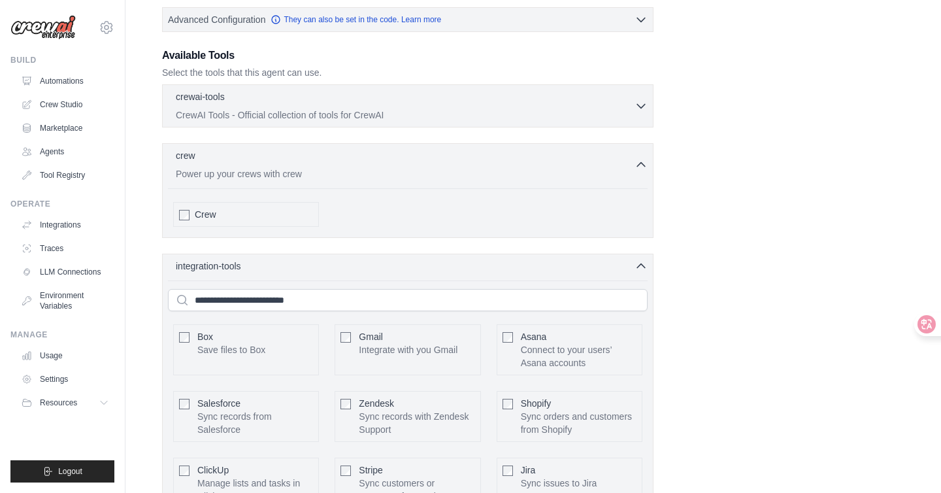
scroll to position [491, 0]
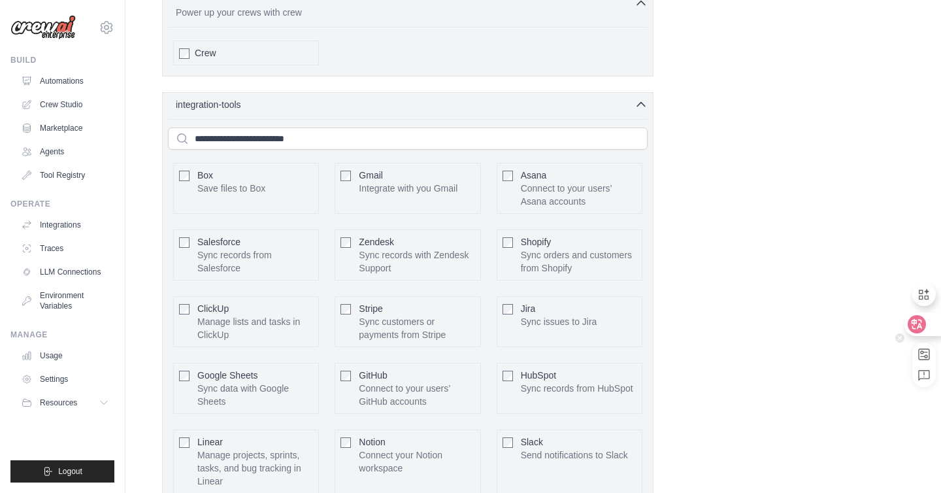
click at [920, 327] on icon at bounding box center [917, 324] width 11 height 10
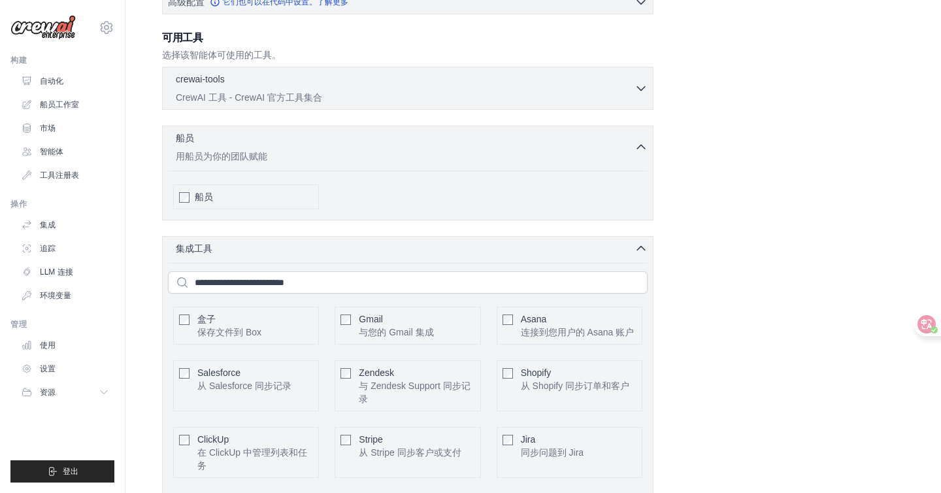
scroll to position [622, 0]
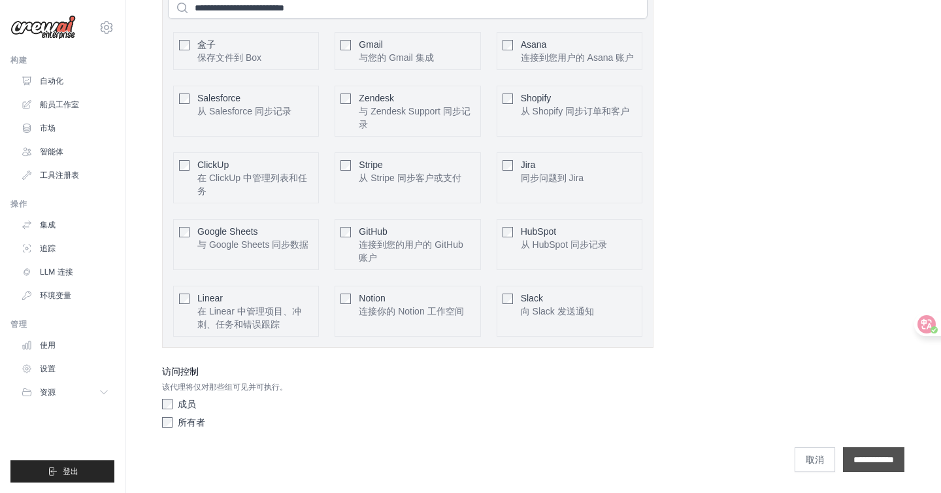
click at [868, 469] on input "**********" at bounding box center [873, 459] width 61 height 25
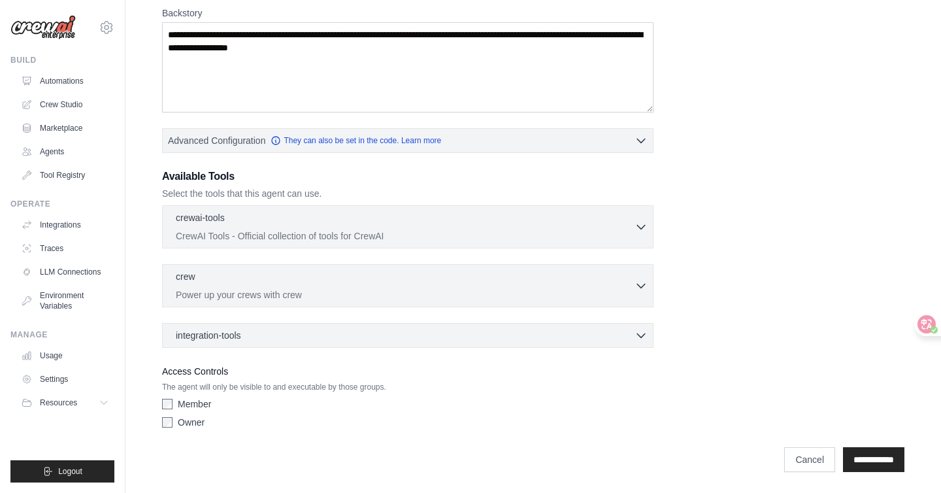
scroll to position [0, 0]
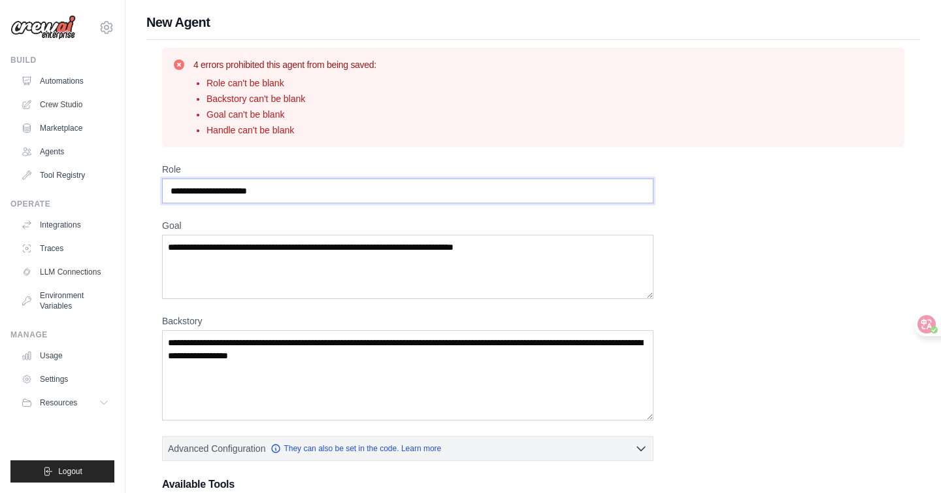
click at [339, 195] on input "Role" at bounding box center [407, 190] width 491 height 25
type input "**"
click at [330, 282] on textarea "Goal" at bounding box center [407, 267] width 491 height 64
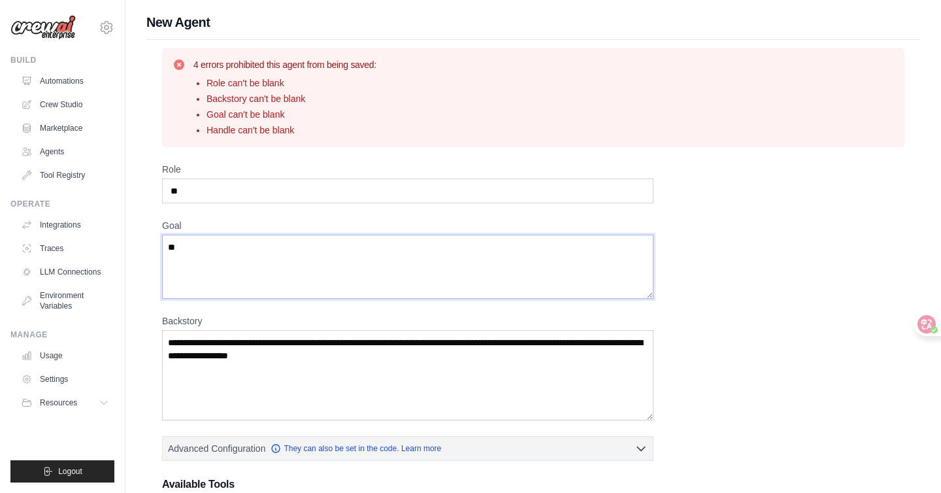
type textarea "**"
click at [326, 348] on textarea "Backstory" at bounding box center [407, 375] width 491 height 90
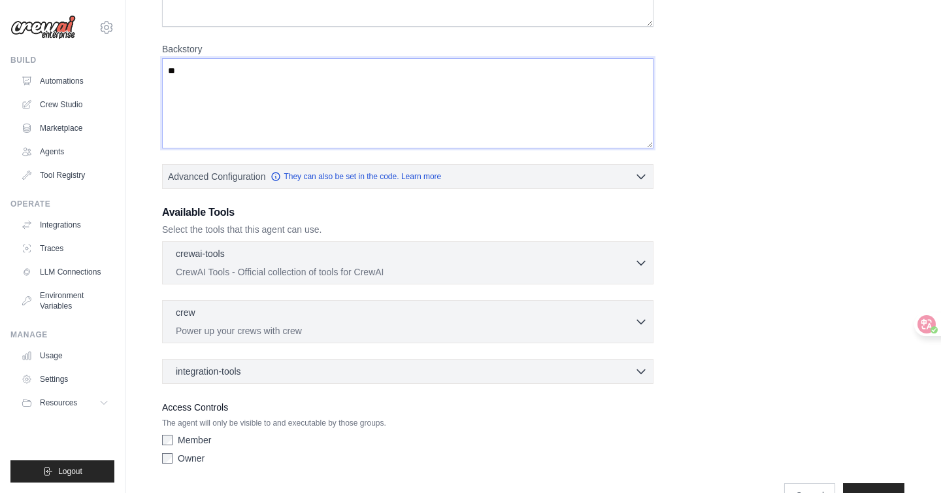
scroll to position [308, 0]
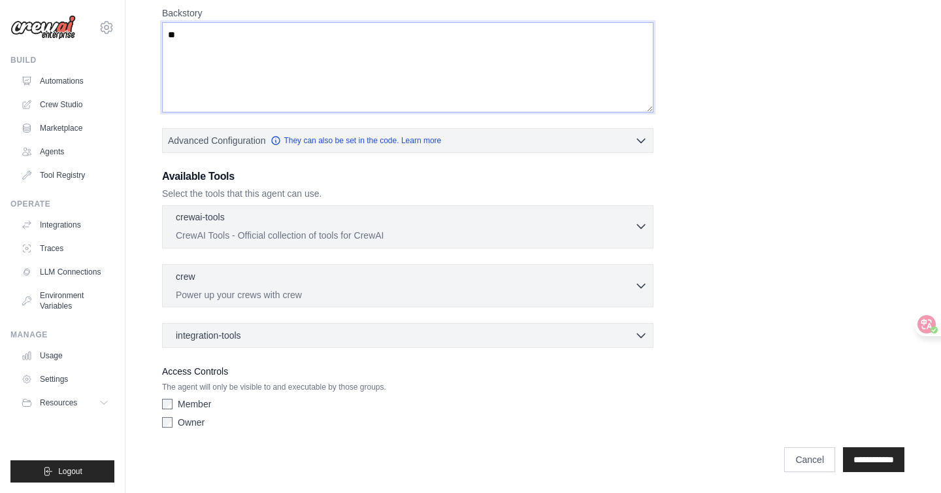
type textarea "**"
click at [512, 228] on div "crewai-tools 0 selected CrewAI Tools - Official collection of tools for CrewAI" at bounding box center [405, 225] width 459 height 31
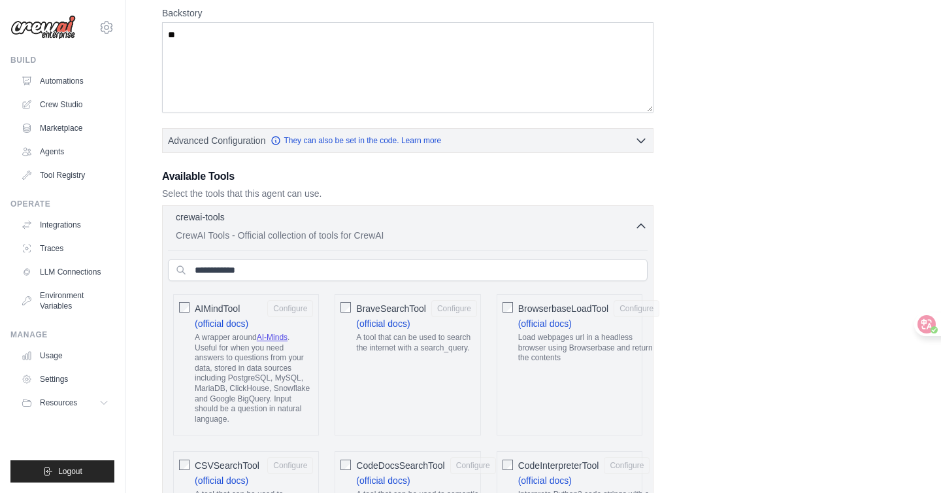
click at [512, 228] on div "crewai-tools 0 selected CrewAI Tools - Official collection of tools for CrewAI" at bounding box center [405, 225] width 459 height 31
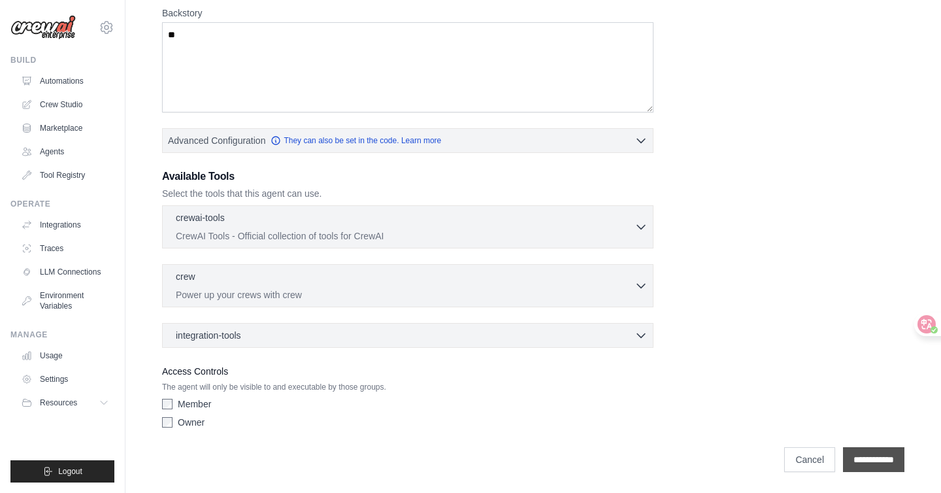
click at [859, 451] on input "**********" at bounding box center [873, 459] width 61 height 25
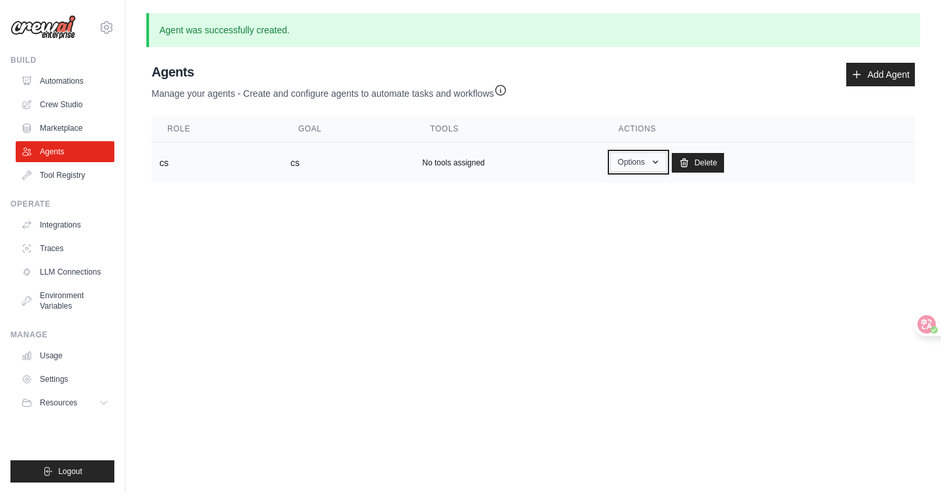
click at [622, 165] on button "Options" at bounding box center [638, 162] width 56 height 20
click at [616, 191] on link "Show" at bounding box center [619, 192] width 94 height 24
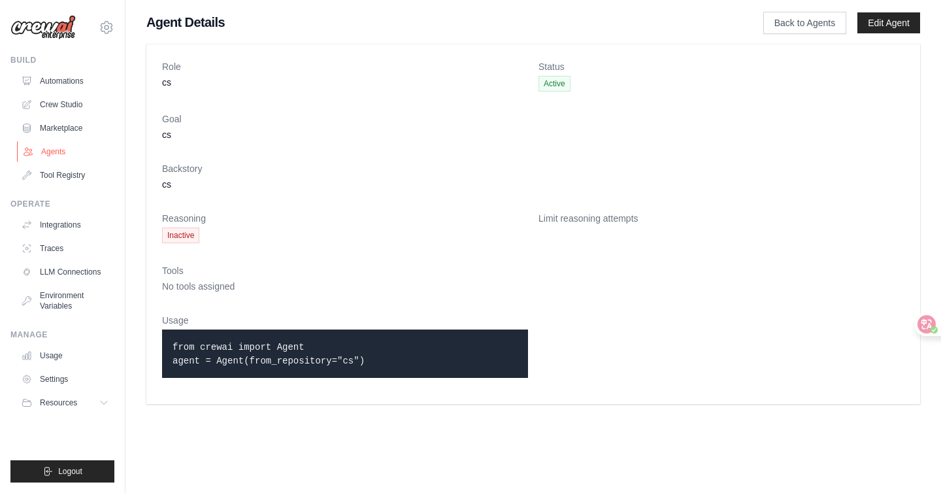
click at [78, 149] on link "Agents" at bounding box center [66, 151] width 99 height 21
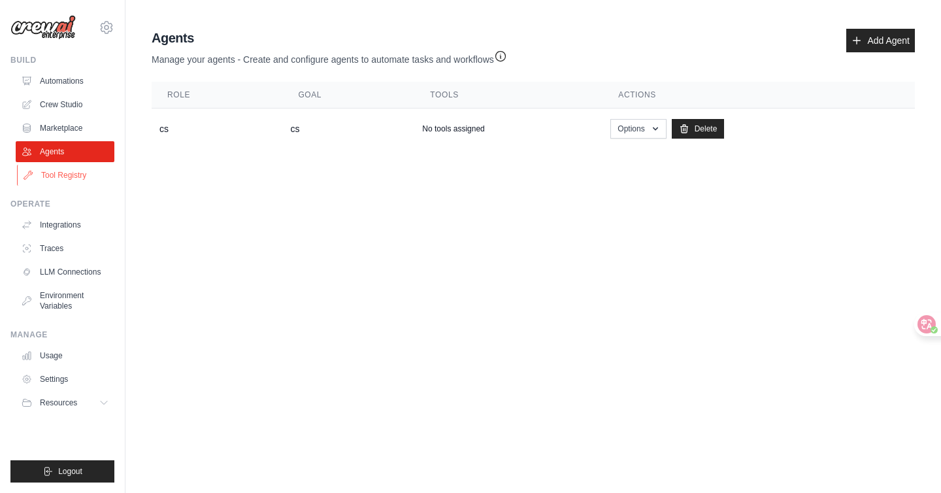
click at [69, 174] on link "Tool Registry" at bounding box center [66, 175] width 99 height 21
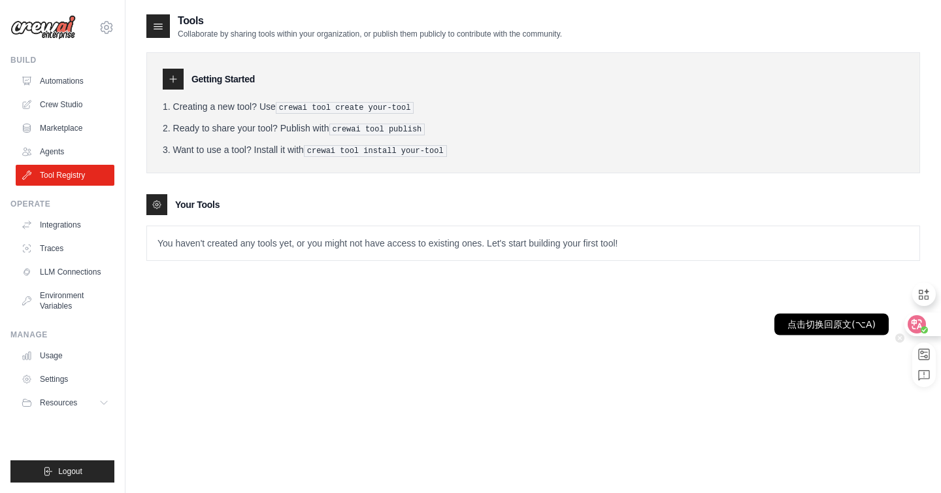
click at [923, 326] on circle at bounding box center [924, 329] width 7 height 7
click at [921, 326] on icon at bounding box center [916, 324] width 13 height 13
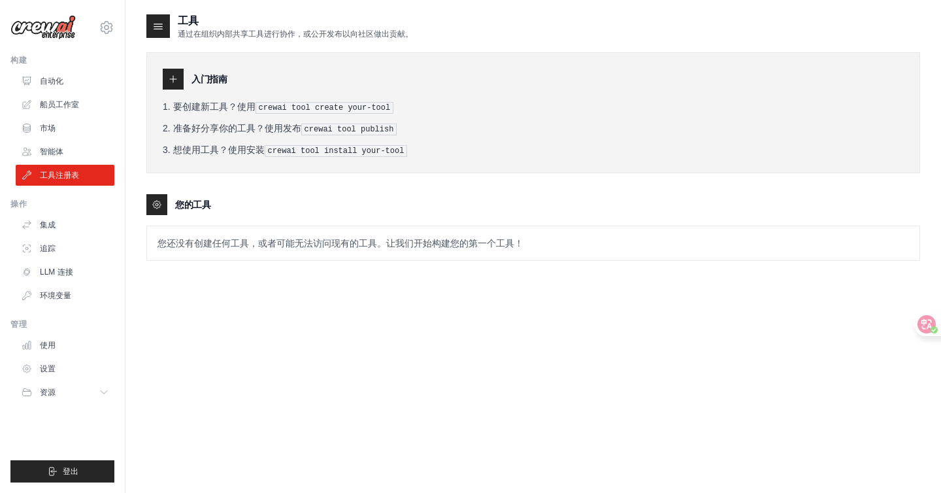
click at [218, 129] on font "准备好分享你的工具？使用发布" at bounding box center [237, 128] width 128 height 10
click at [228, 107] on font "要创建新工具？使用" at bounding box center [214, 106] width 82 height 10
click at [52, 231] on link "集成" at bounding box center [66, 224] width 99 height 21
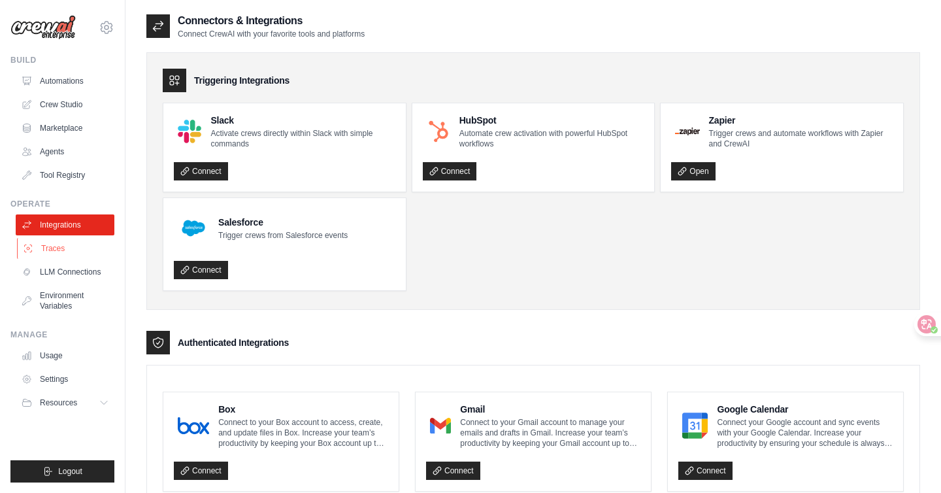
click at [91, 242] on link "Traces" at bounding box center [66, 248] width 99 height 21
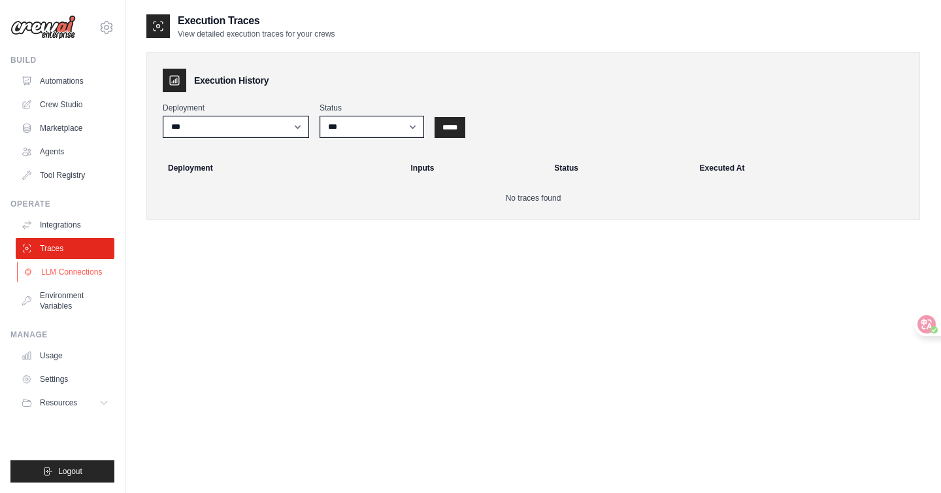
click at [74, 268] on link "LLM Connections" at bounding box center [66, 271] width 99 height 21
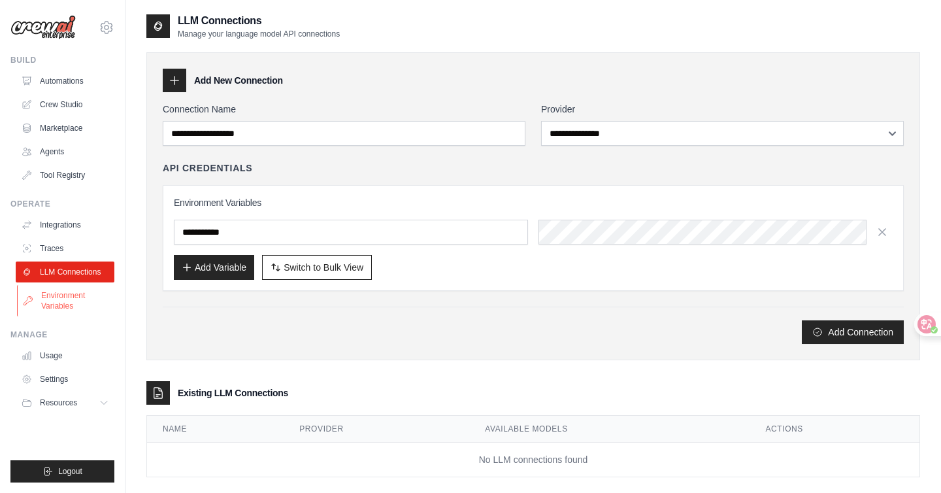
click at [73, 285] on link "Environment Variables" at bounding box center [66, 300] width 99 height 31
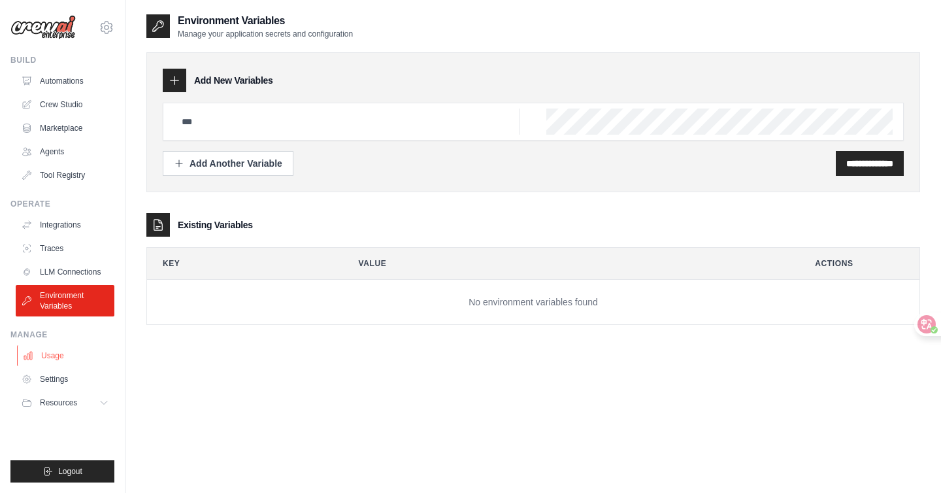
click at [37, 351] on link "Usage" at bounding box center [66, 355] width 99 height 21
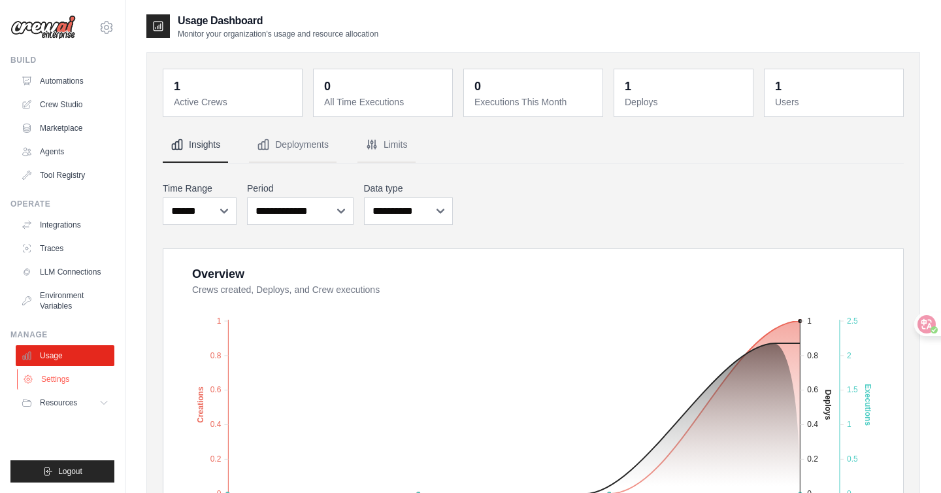
click at [65, 378] on link "Settings" at bounding box center [66, 379] width 99 height 21
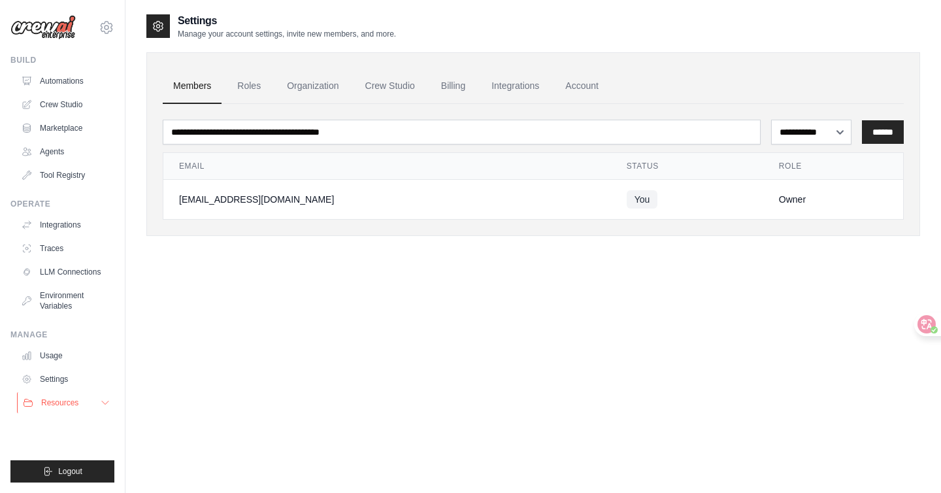
click at [68, 394] on button "Resources" at bounding box center [66, 402] width 99 height 21
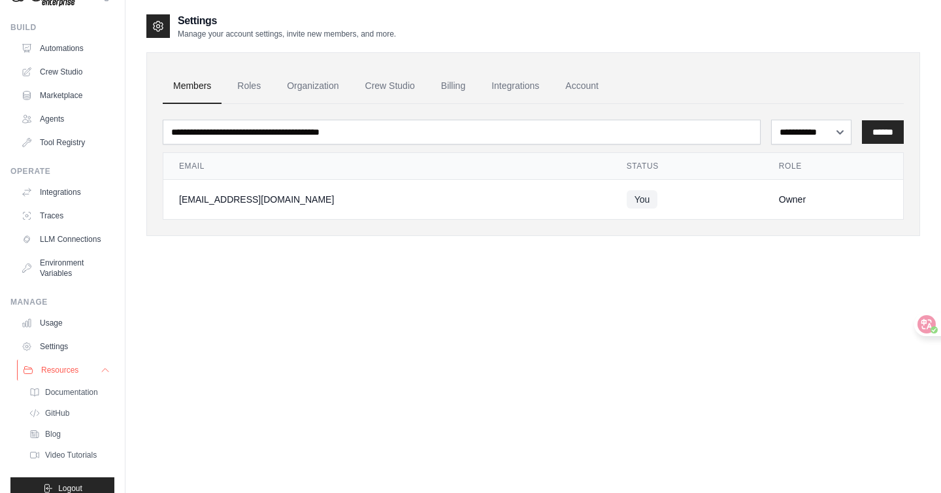
scroll to position [44, 0]
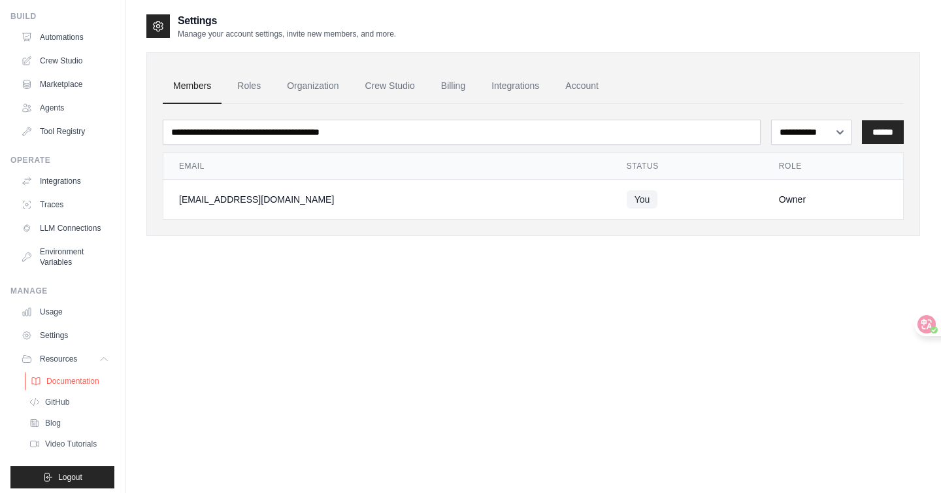
click at [87, 376] on span "Documentation" at bounding box center [72, 381] width 53 height 10
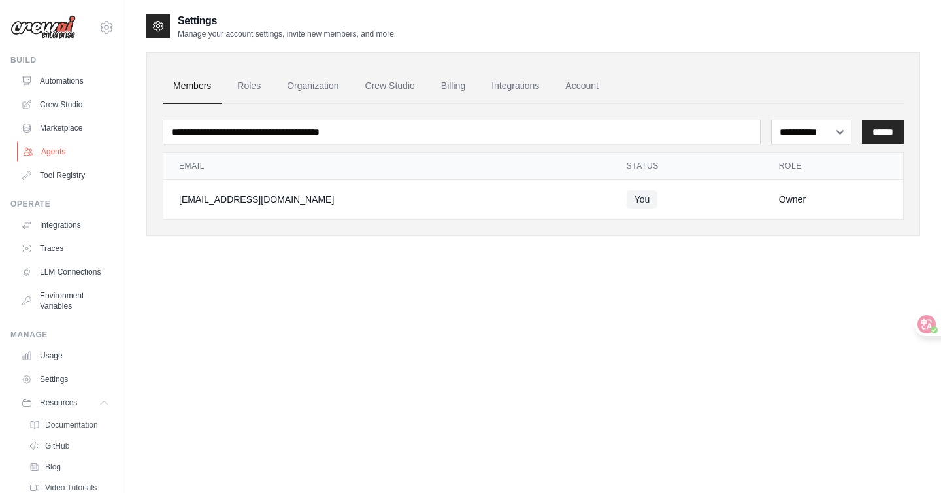
click at [77, 161] on link "Agents" at bounding box center [66, 151] width 99 height 21
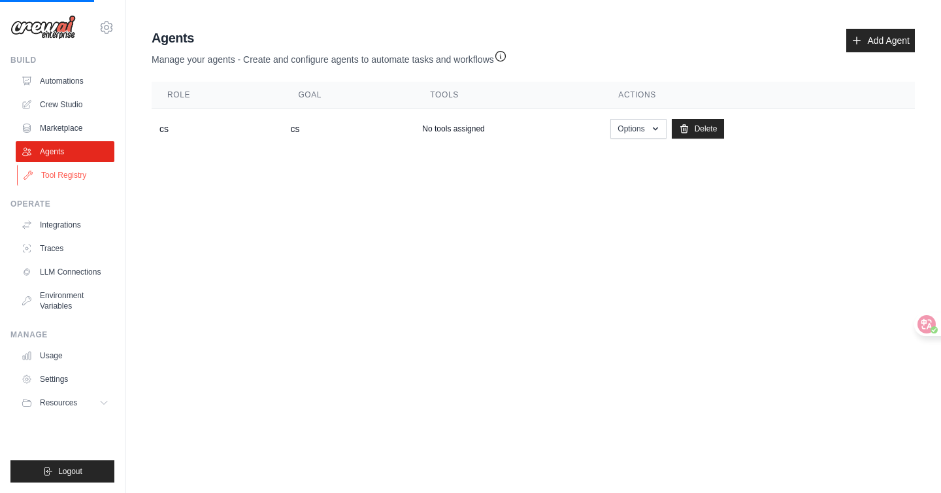
click at [77, 171] on link "Tool Registry" at bounding box center [66, 175] width 99 height 21
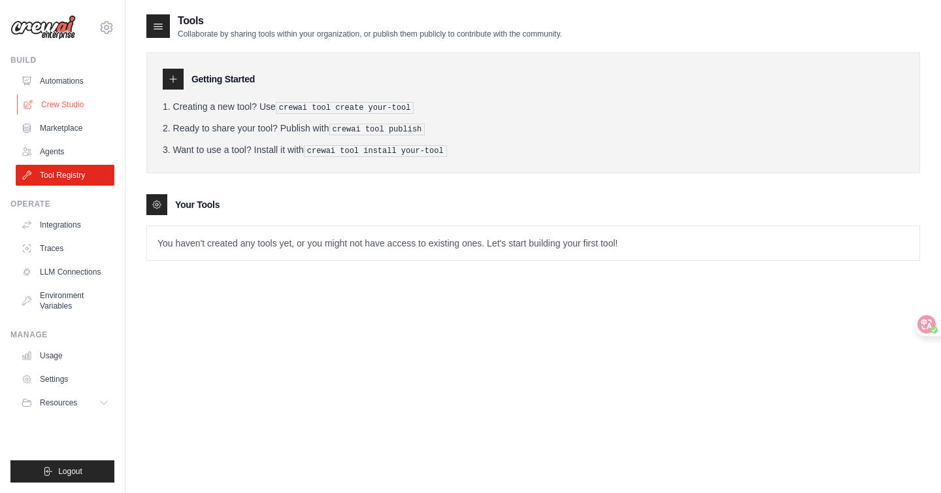
click at [48, 111] on link "Crew Studio" at bounding box center [66, 104] width 99 height 21
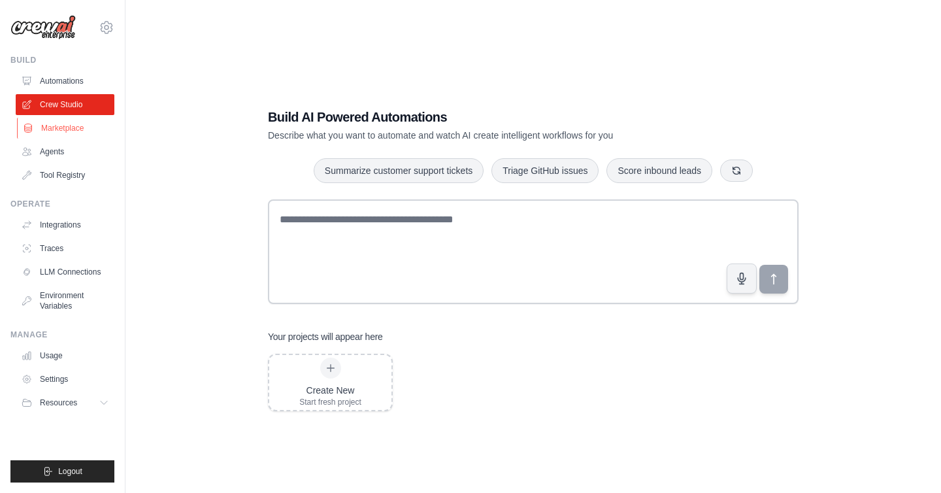
click at [46, 127] on link "Marketplace" at bounding box center [66, 128] width 99 height 21
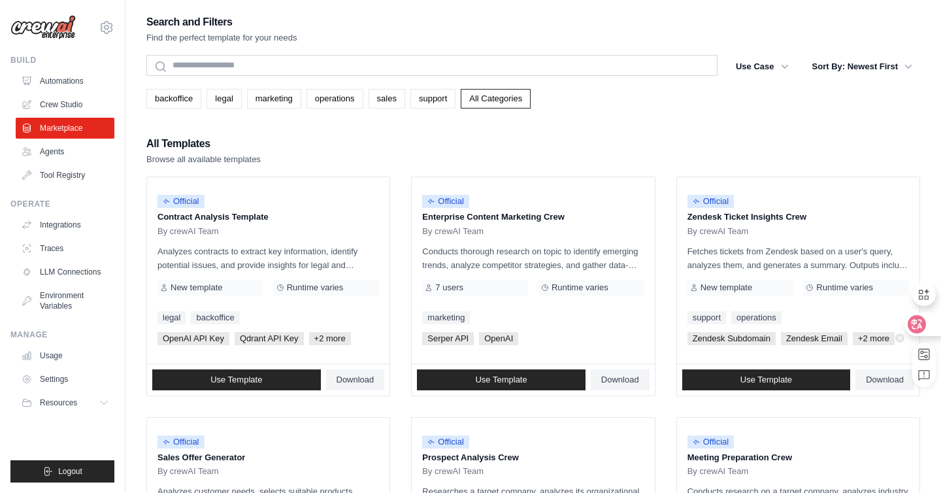
click at [919, 324] on icon at bounding box center [917, 324] width 11 height 10
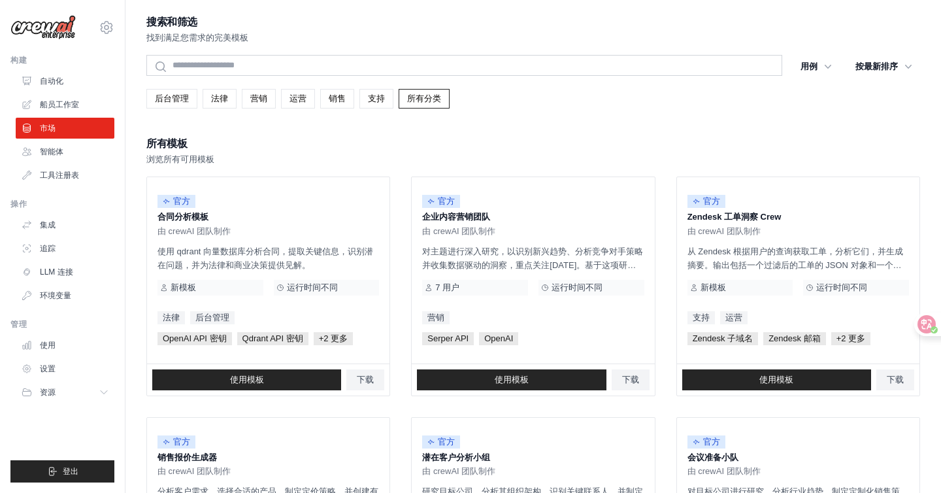
click at [367, 103] on link "支持" at bounding box center [376, 99] width 34 height 20
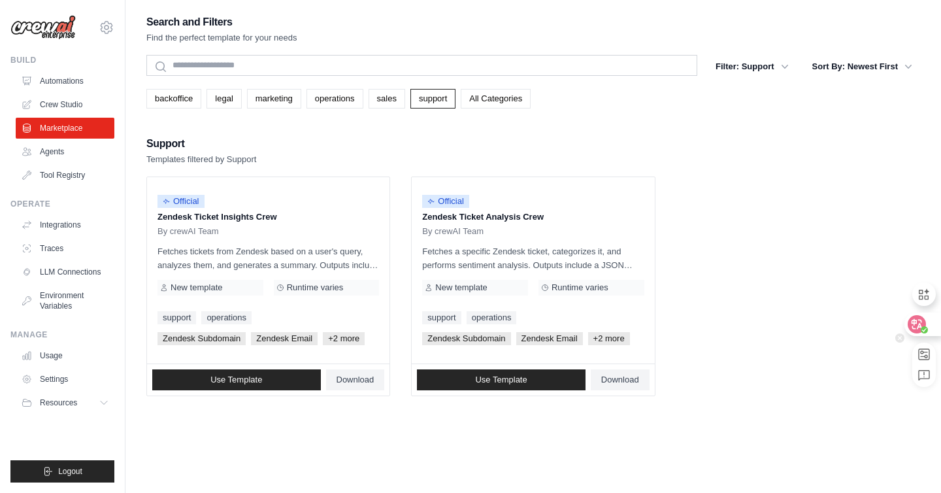
click at [925, 320] on div at bounding box center [921, 324] width 35 height 24
click at [925, 323] on icon at bounding box center [917, 324] width 18 height 18
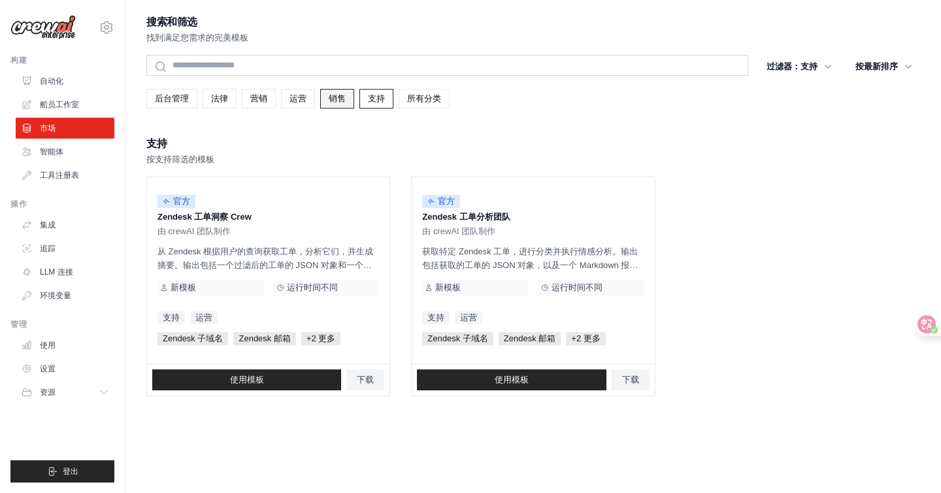
click at [325, 99] on link "销售" at bounding box center [337, 99] width 34 height 20
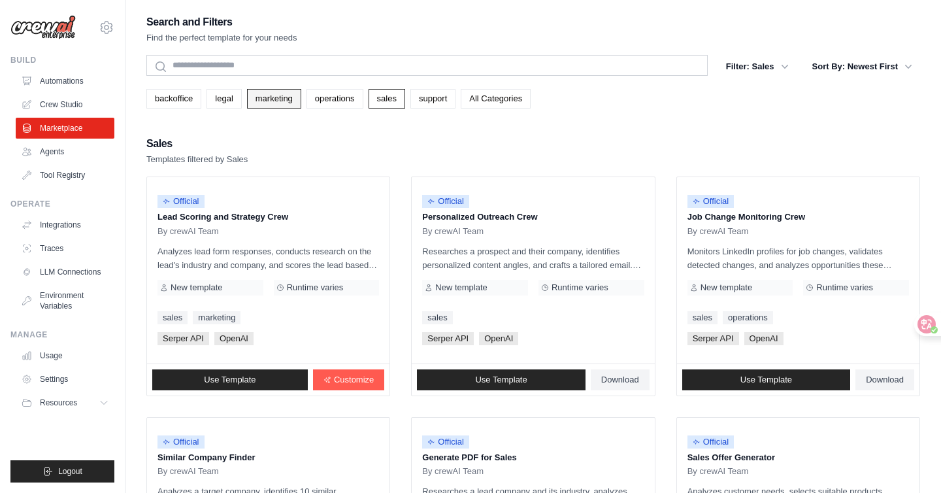
click at [269, 95] on link "marketing" at bounding box center [274, 99] width 54 height 20
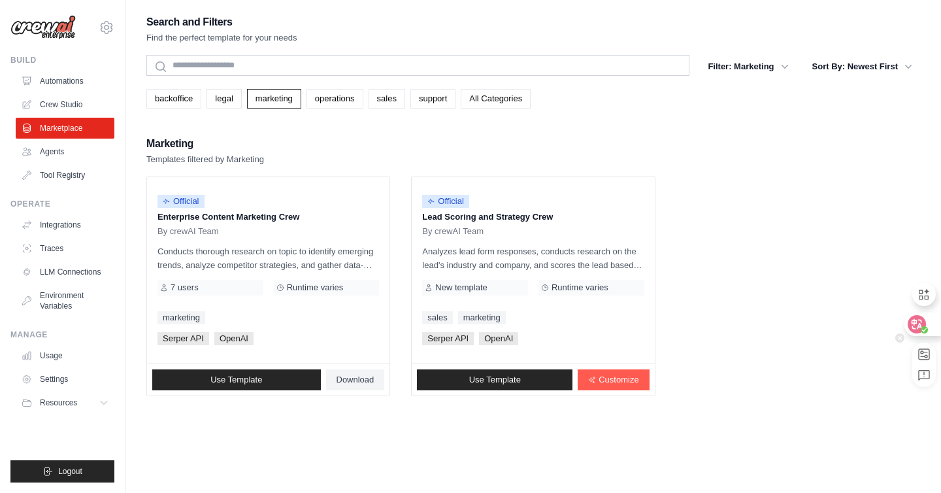
click at [921, 327] on icon at bounding box center [924, 329] width 7 height 7
click at [921, 328] on icon at bounding box center [917, 324] width 11 height 10
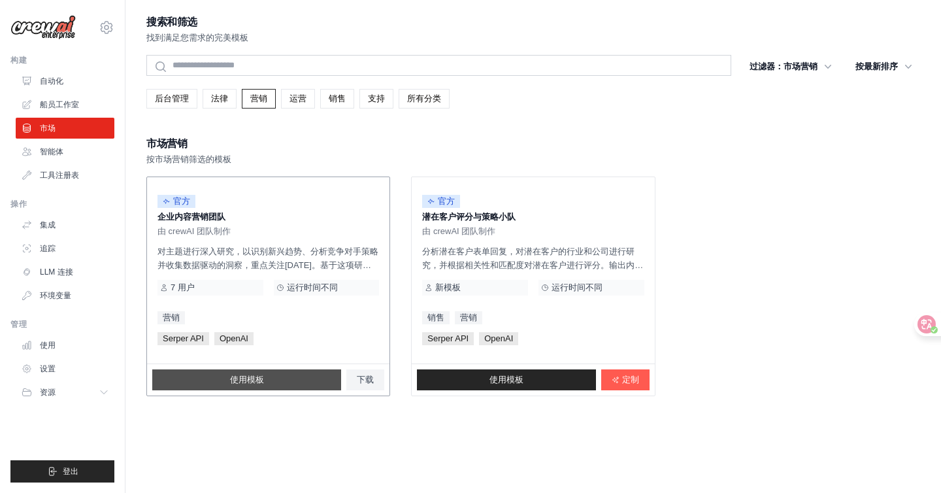
click at [269, 378] on link "使用模板" at bounding box center [246, 379] width 189 height 21
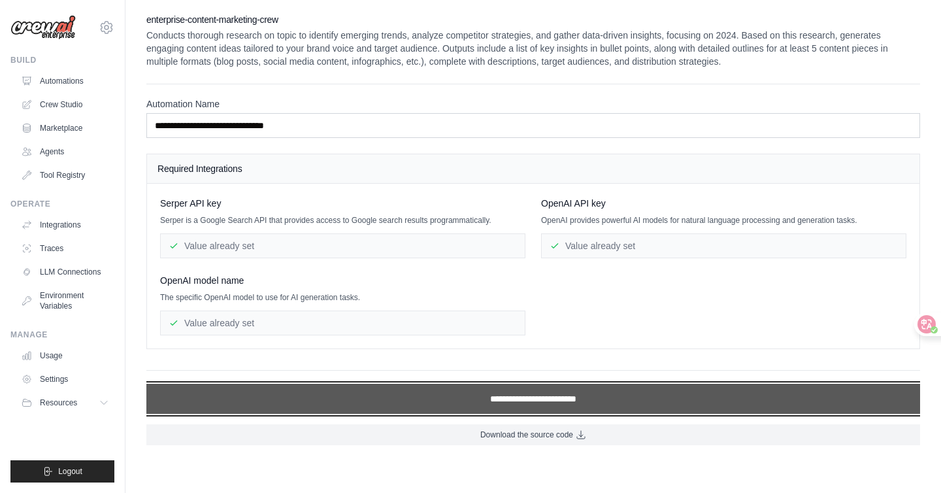
click at [276, 385] on input "**********" at bounding box center [533, 399] width 774 height 30
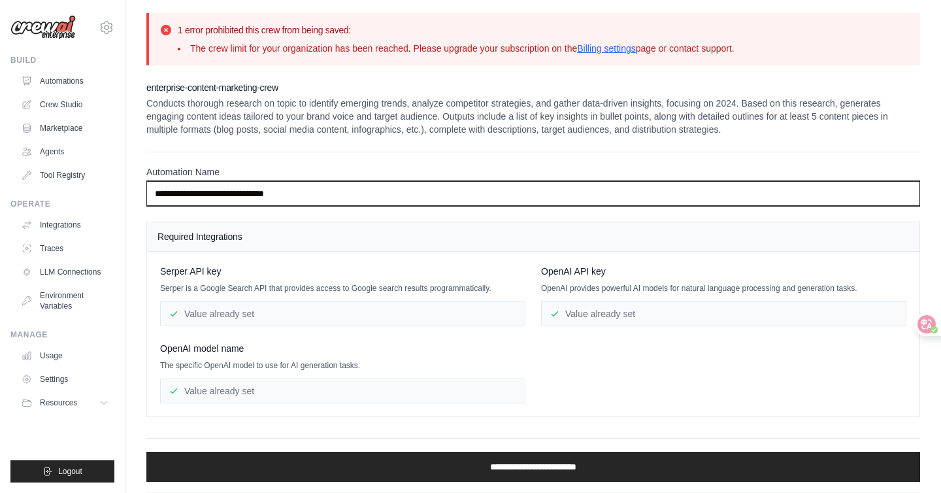
click at [651, 190] on input "**********" at bounding box center [533, 193] width 774 height 25
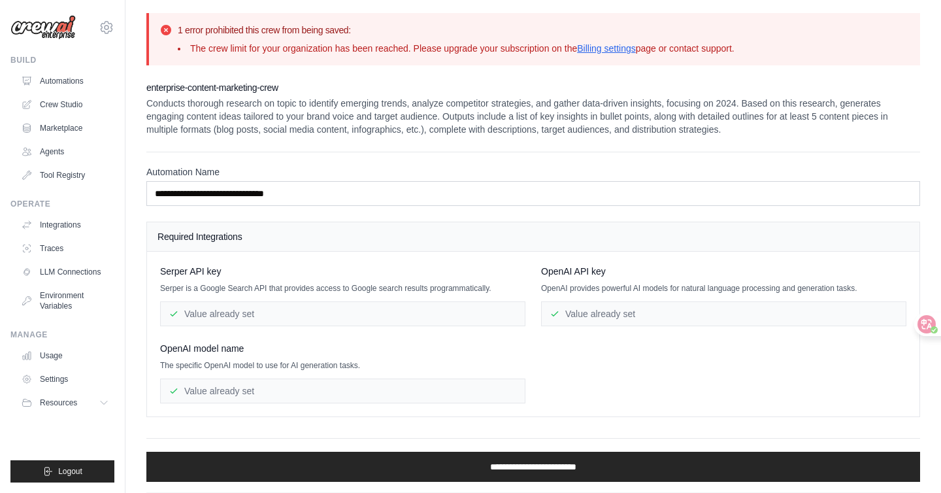
click at [627, 271] on div "OpenAI API key" at bounding box center [723, 271] width 365 height 13
click at [620, 301] on div "Value already set" at bounding box center [723, 313] width 365 height 25
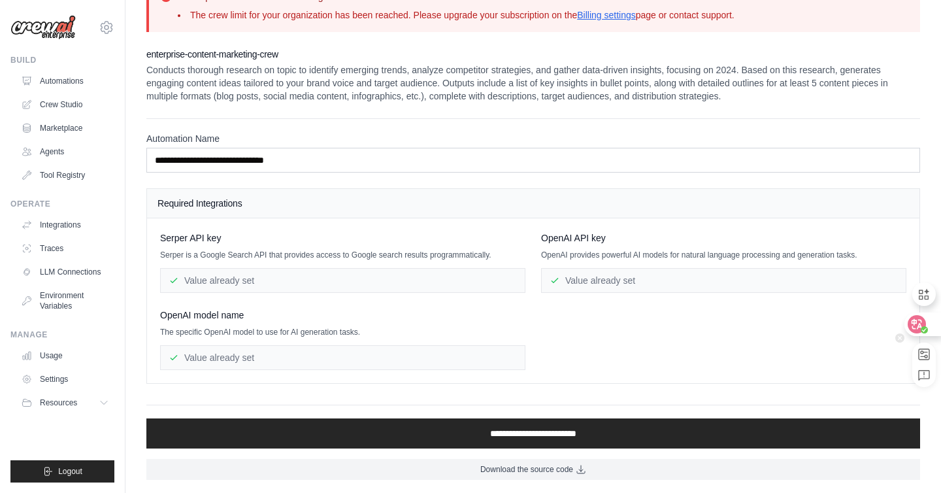
click at [927, 327] on circle at bounding box center [924, 329] width 7 height 7
click at [927, 327] on div at bounding box center [921, 324] width 35 height 24
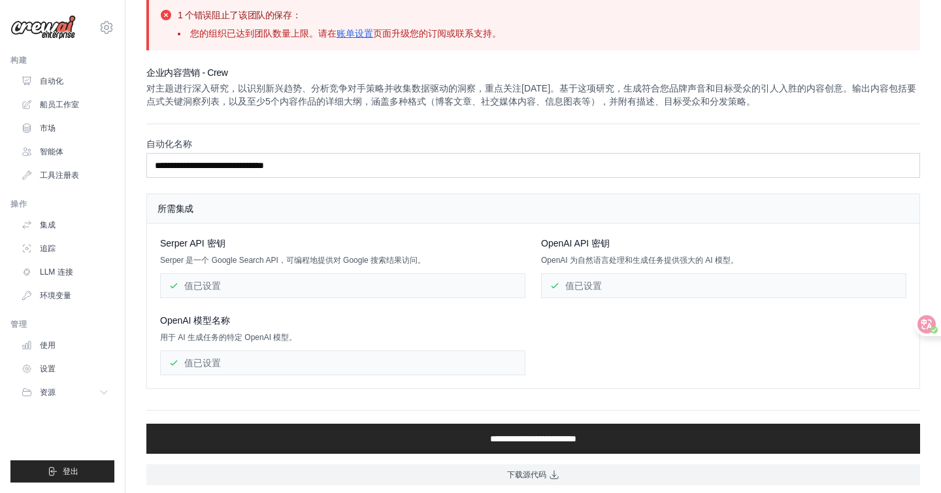
scroll to position [0, 0]
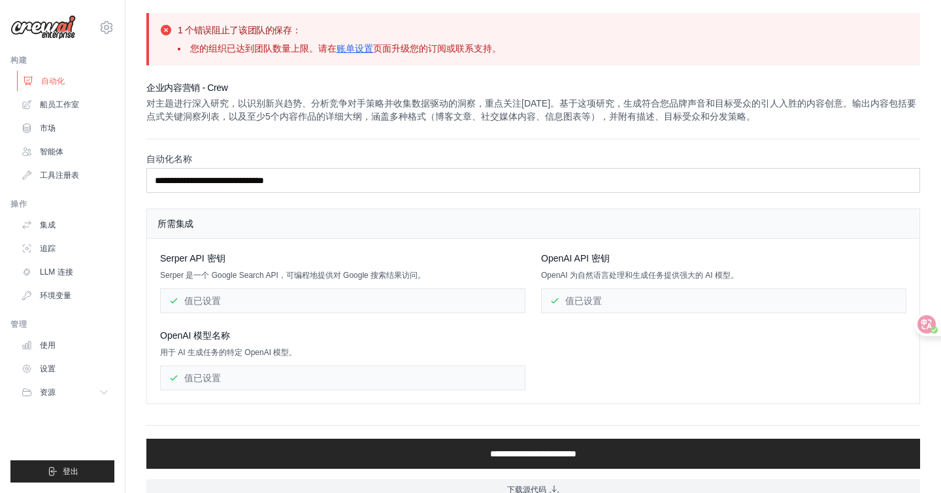
click at [56, 80] on font "自动化" at bounding box center [53, 80] width 24 height 9
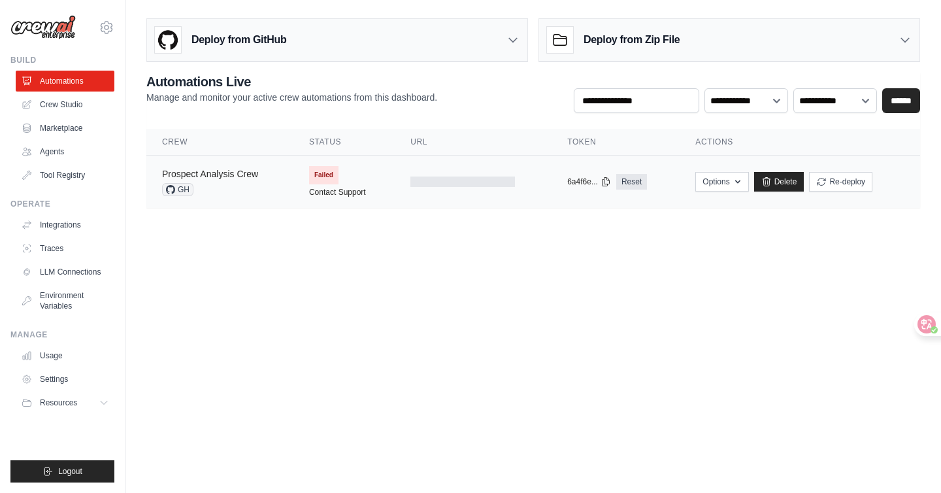
click at [247, 173] on link "Prospect Analysis Crew" at bounding box center [210, 174] width 96 height 10
click at [258, 177] on link "Prospect Analysis Crew" at bounding box center [210, 174] width 96 height 10
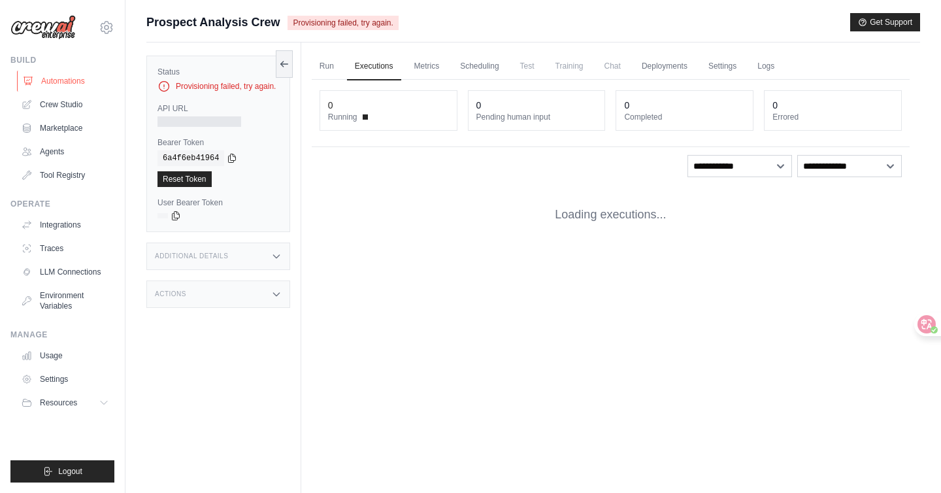
click at [55, 78] on link "Automations" at bounding box center [66, 81] width 99 height 21
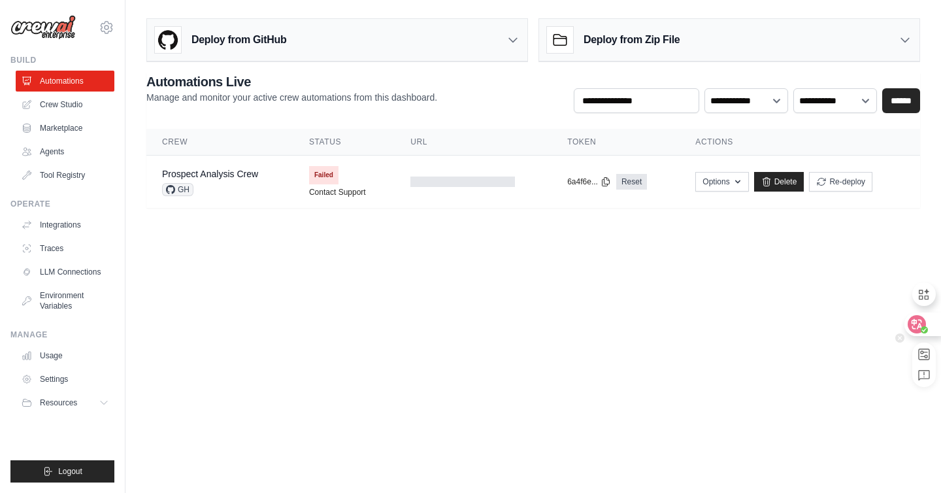
click at [932, 322] on div at bounding box center [921, 324] width 35 height 24
click at [102, 36] on div "xuanergg@gmail.com Settings" at bounding box center [62, 21] width 104 height 42
click at [104, 31] on icon at bounding box center [107, 28] width 16 height 16
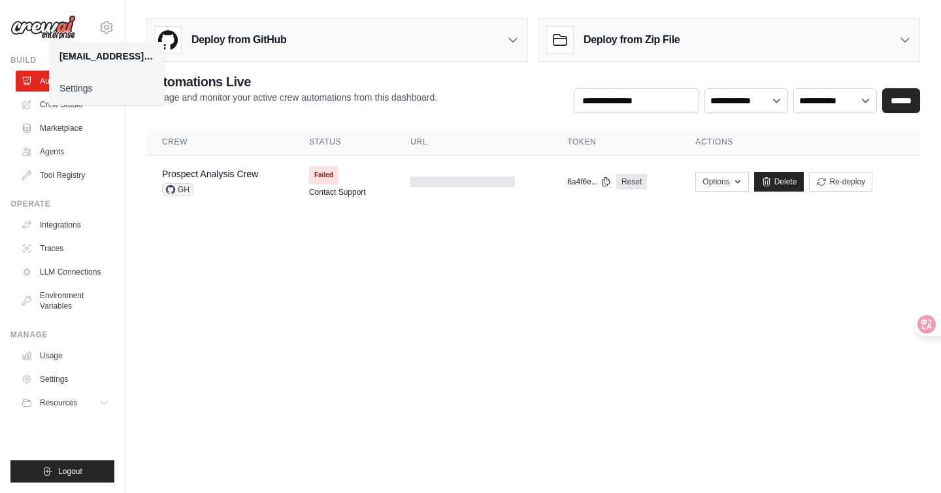
click at [70, 81] on link "Settings" at bounding box center [106, 88] width 115 height 24
click at [74, 88] on link "Settings" at bounding box center [106, 88] width 115 height 24
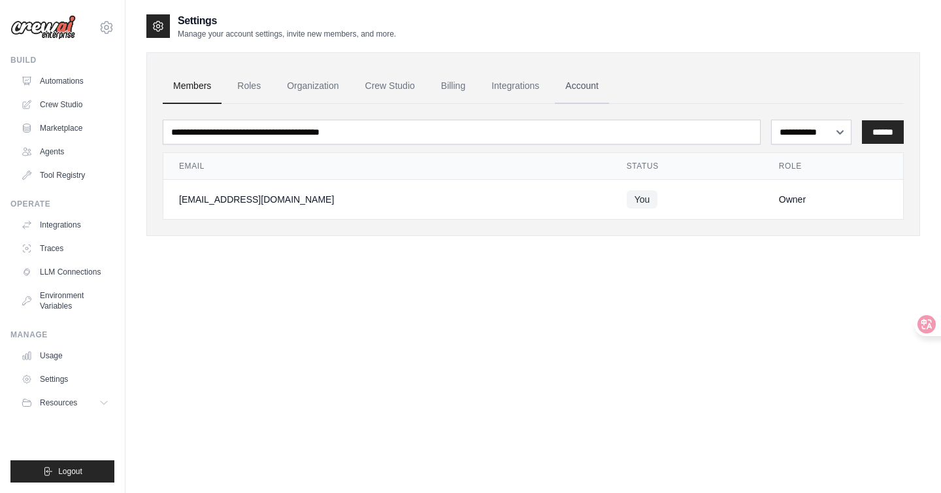
click at [601, 87] on link "Account" at bounding box center [582, 86] width 54 height 35
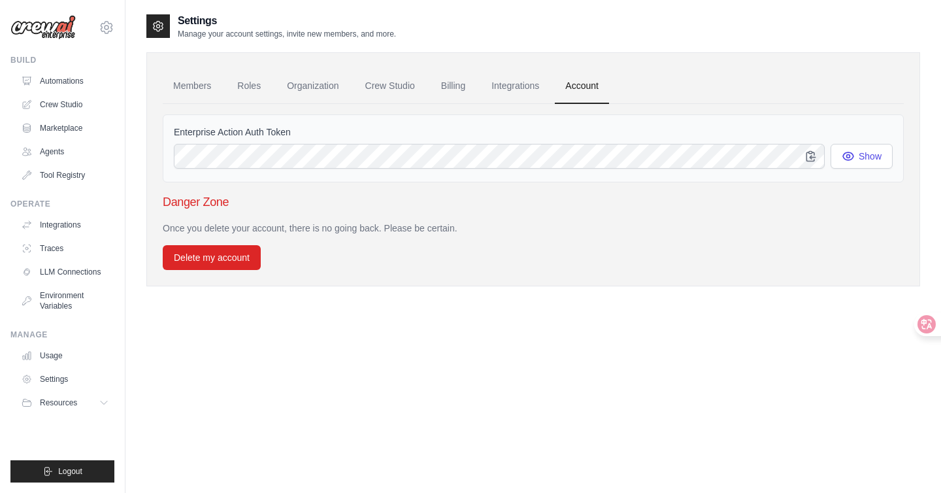
click at [548, 84] on link "Integrations" at bounding box center [515, 86] width 69 height 35
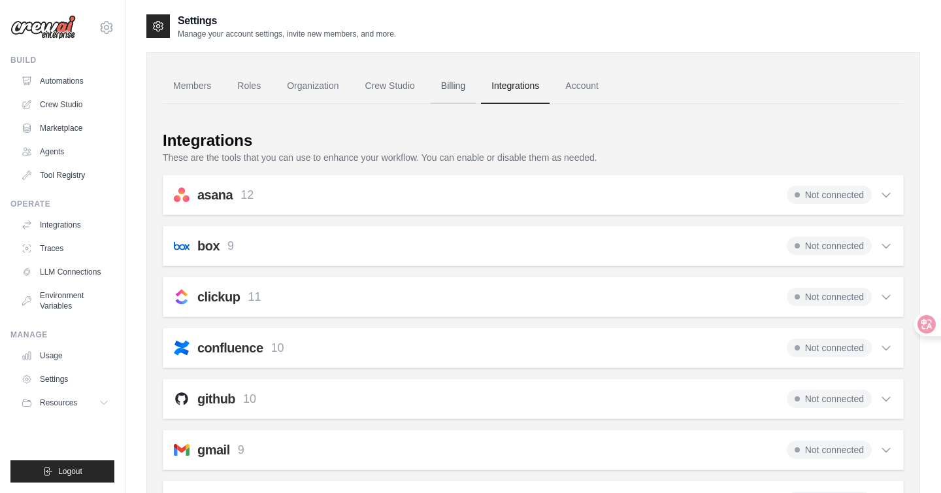
click at [452, 86] on link "Billing" at bounding box center [453, 86] width 45 height 35
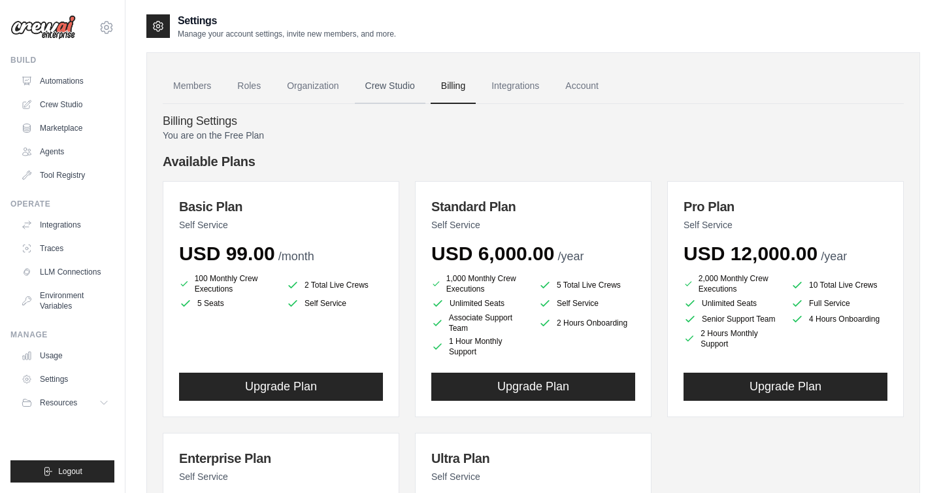
click at [396, 100] on link "Crew Studio" at bounding box center [390, 86] width 71 height 35
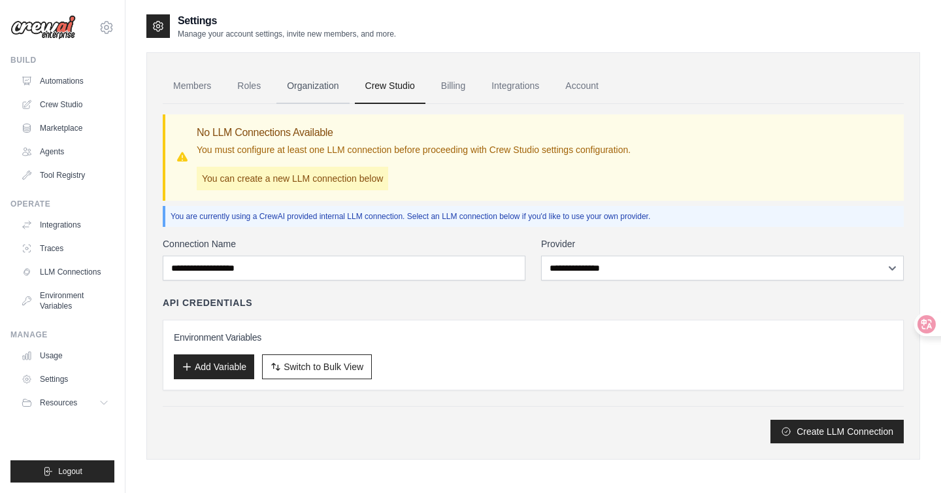
click at [312, 90] on link "Organization" at bounding box center [312, 86] width 73 height 35
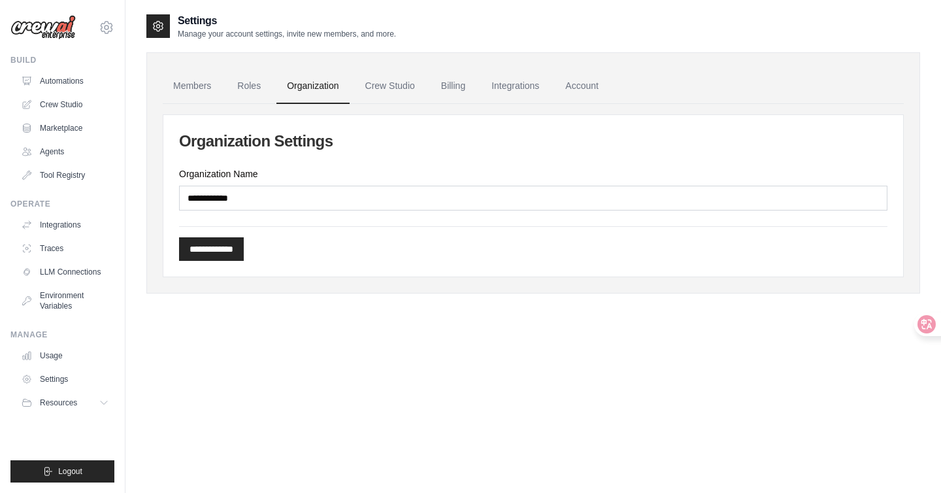
click at [227, 88] on ul "Members Roles Organization Crew Studio Billing Integrations Account" at bounding box center [533, 86] width 741 height 35
click at [243, 86] on link "Roles" at bounding box center [249, 86] width 44 height 35
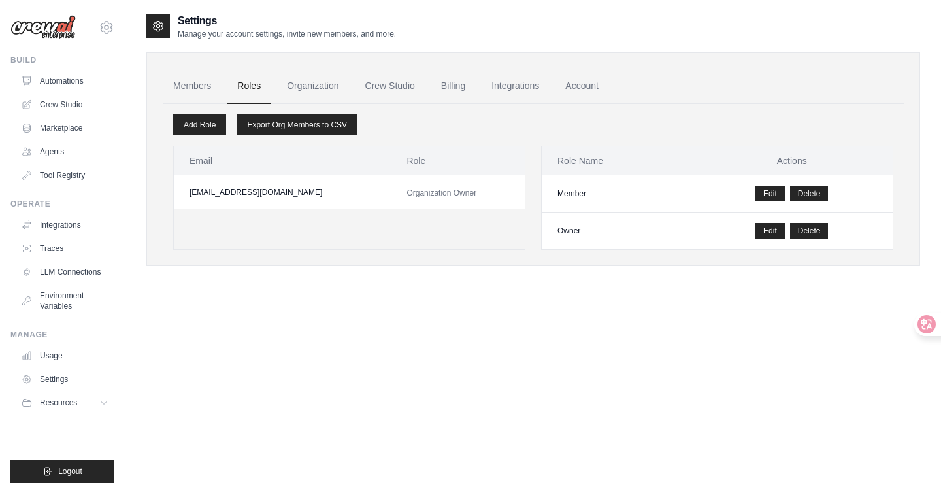
click at [201, 86] on link "Members" at bounding box center [192, 86] width 59 height 35
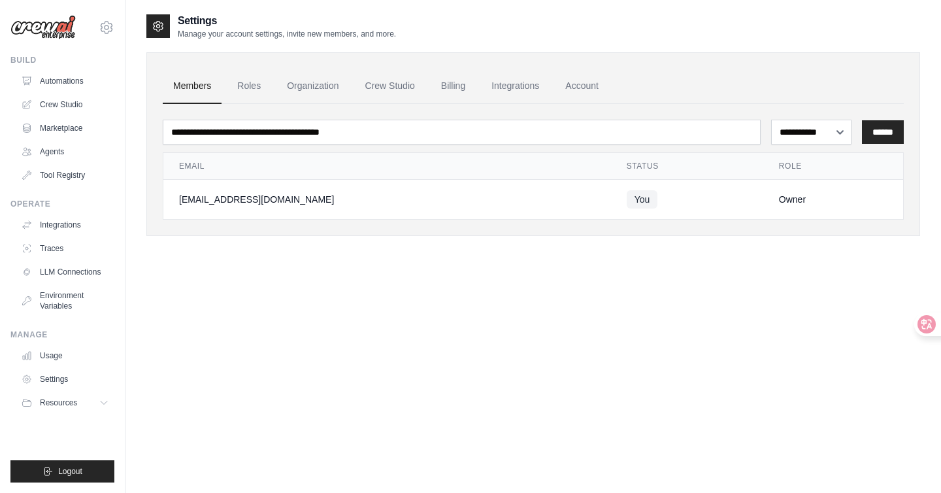
click at [65, 93] on ul "Automations Crew Studio Marketplace Agents Tool Registry" at bounding box center [65, 128] width 99 height 115
click at [72, 82] on link "Automations" at bounding box center [66, 81] width 99 height 21
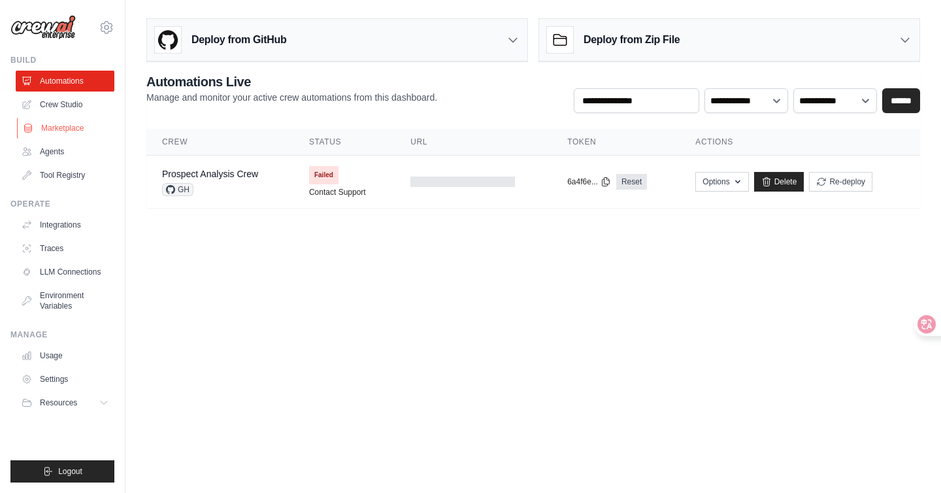
click at [75, 122] on link "Marketplace" at bounding box center [66, 128] width 99 height 21
click at [84, 103] on link "Crew Studio" at bounding box center [66, 104] width 99 height 21
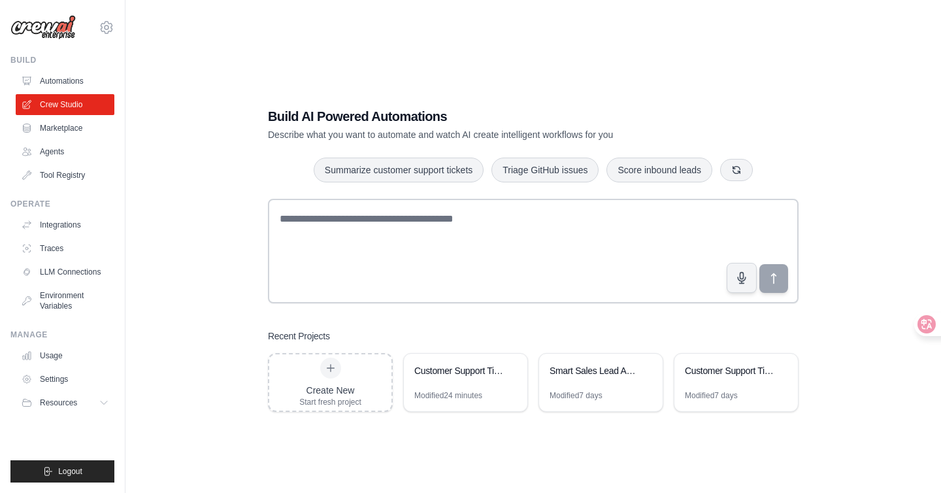
click at [329, 380] on div "Create New Start fresh project" at bounding box center [330, 382] width 62 height 50
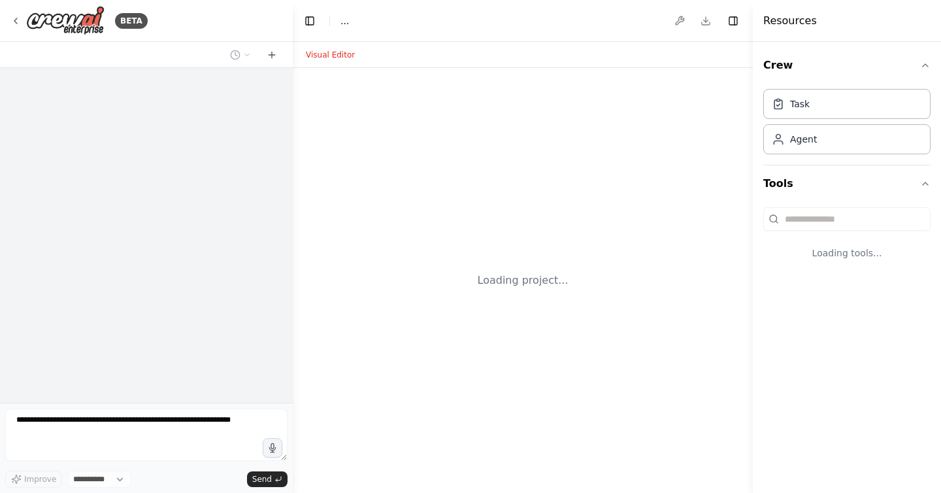
select select "****"
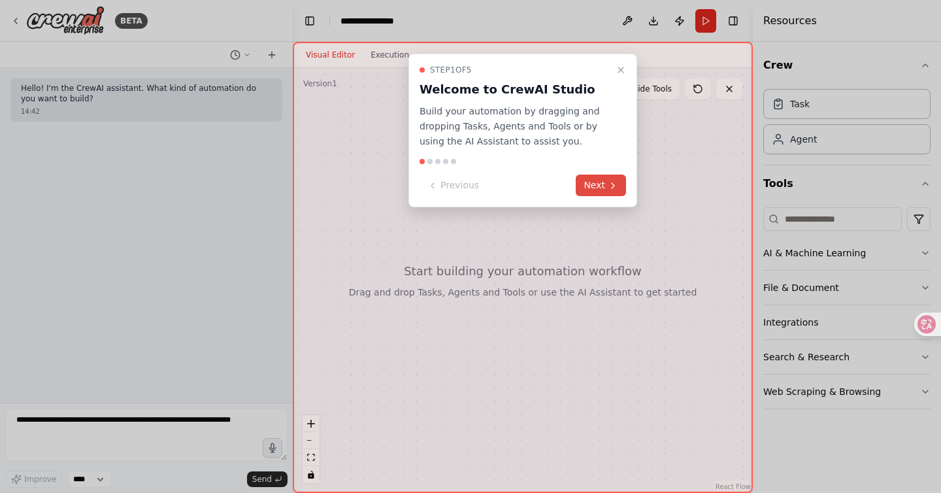
click at [586, 180] on button "Next" at bounding box center [601, 185] width 50 height 22
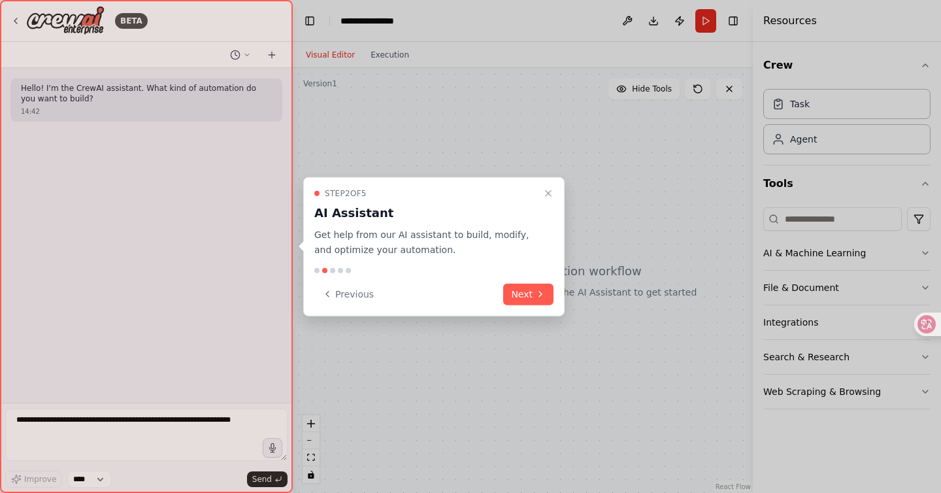
click at [543, 193] on icon "Close walkthrough" at bounding box center [548, 193] width 10 height 10
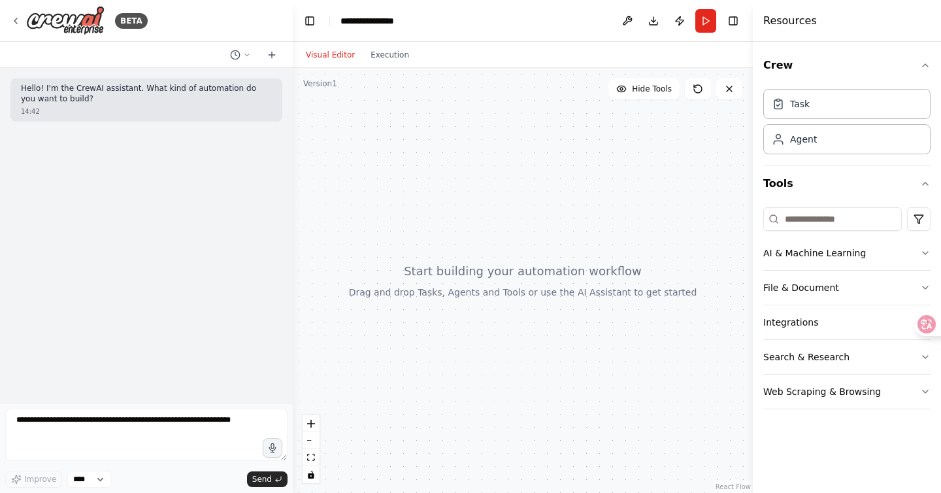
click at [244, 143] on div "Hello! I'm the CrewAI assistant. What kind of automation do you want to build? …" at bounding box center [146, 235] width 293 height 335
click at [245, 128] on div "Hello! I'm the CrewAI assistant. What kind of automation do you want to build? …" at bounding box center [146, 235] width 293 height 335
click at [15, 22] on icon at bounding box center [15, 21] width 10 height 10
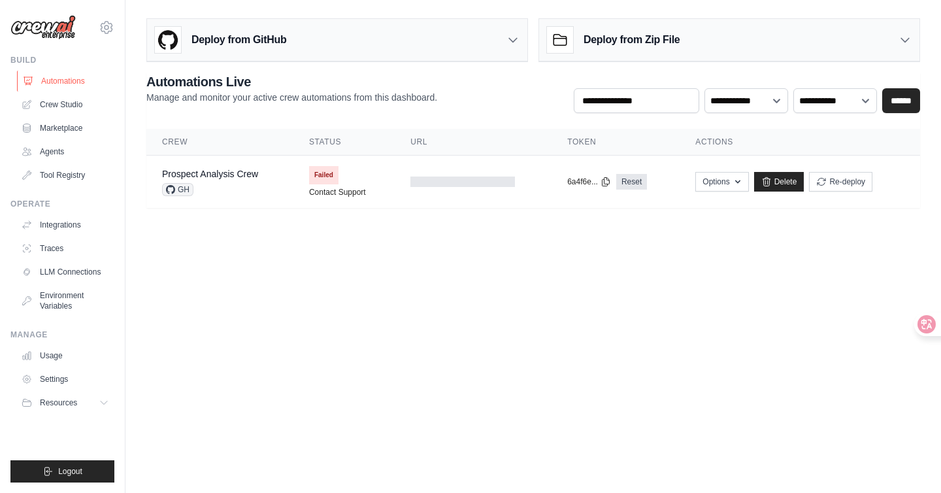
click at [65, 82] on link "Automations" at bounding box center [66, 81] width 99 height 21
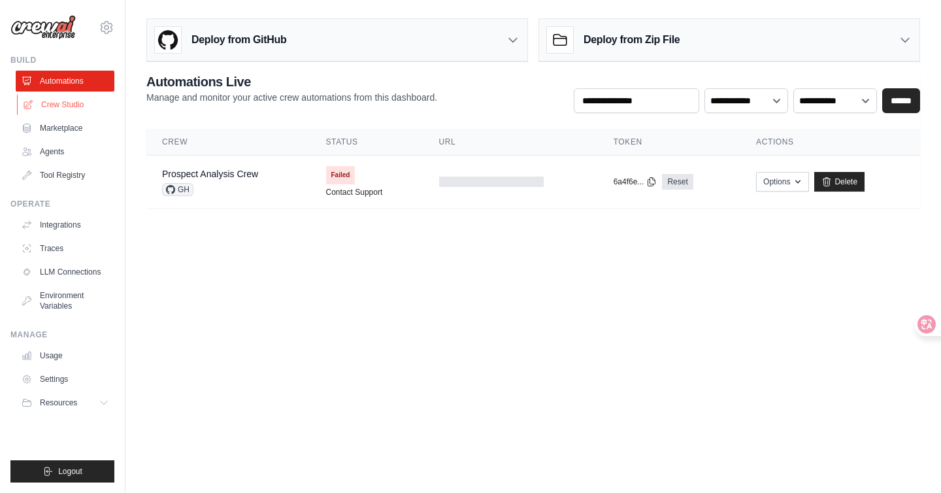
click at [68, 108] on link "Crew Studio" at bounding box center [66, 104] width 99 height 21
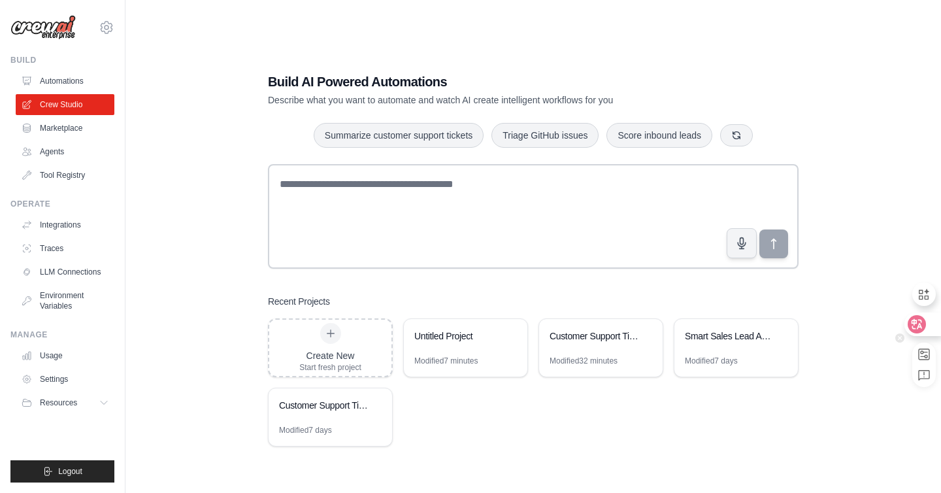
click at [925, 309] on div at bounding box center [924, 294] width 24 height 37
click at [922, 328] on icon at bounding box center [917, 324] width 11 height 10
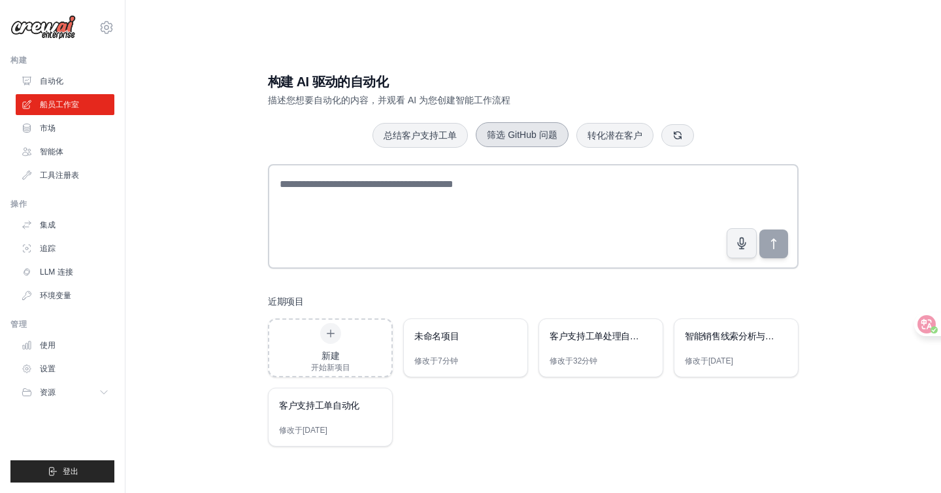
click at [541, 142] on button "筛选 GitHub 问题" at bounding box center [522, 134] width 92 height 25
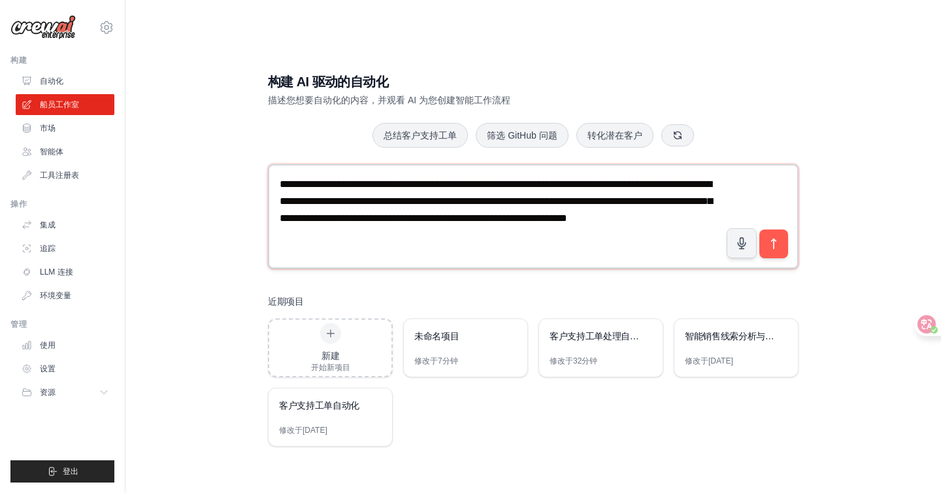
click at [639, 243] on textarea "**********" at bounding box center [533, 216] width 531 height 105
click at [918, 324] on icon at bounding box center [917, 324] width 11 height 10
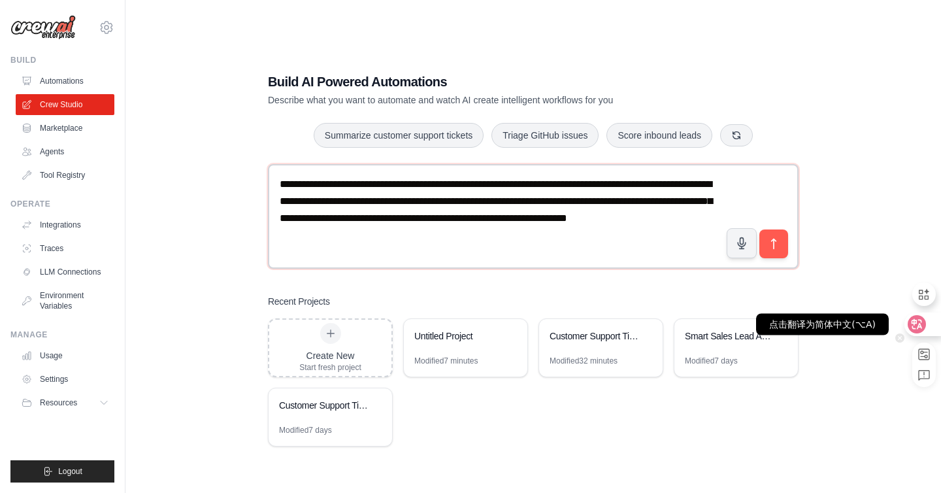
click at [920, 325] on icon at bounding box center [917, 324] width 11 height 10
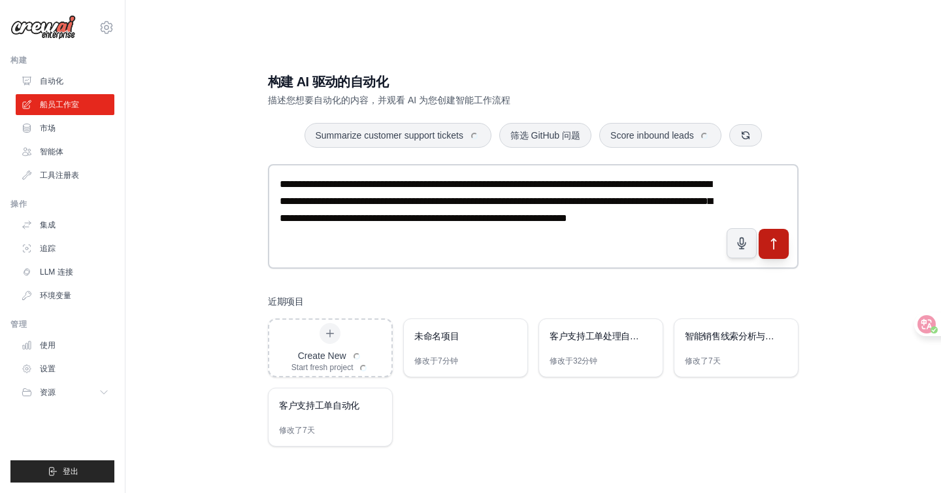
click at [778, 250] on button "submit" at bounding box center [774, 244] width 30 height 30
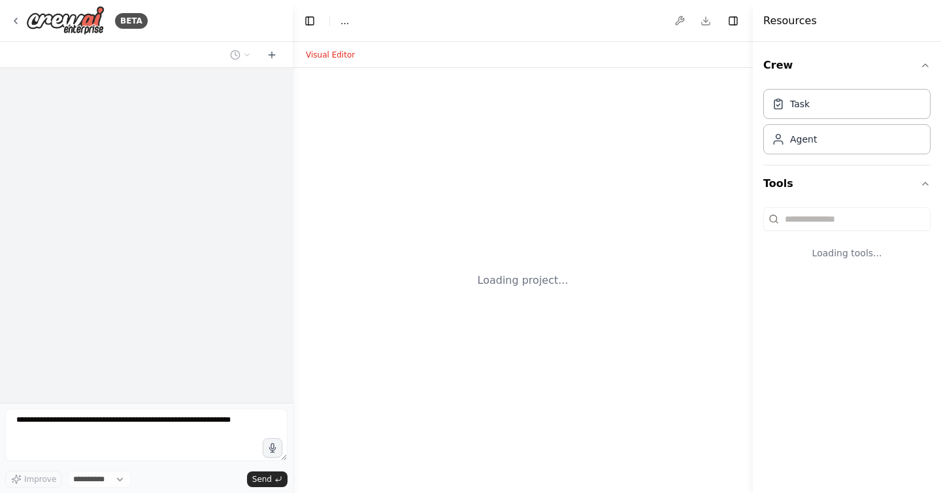
select select "****"
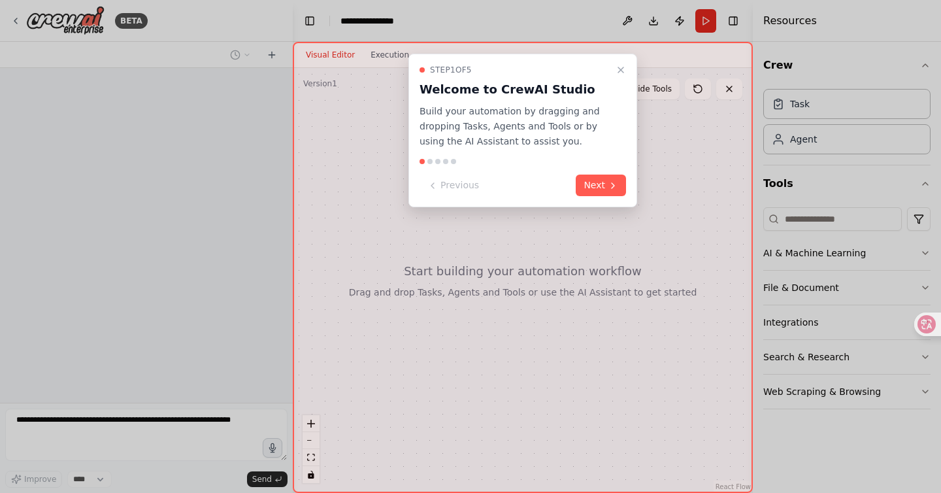
click at [620, 66] on icon "Close walkthrough" at bounding box center [621, 70] width 10 height 10
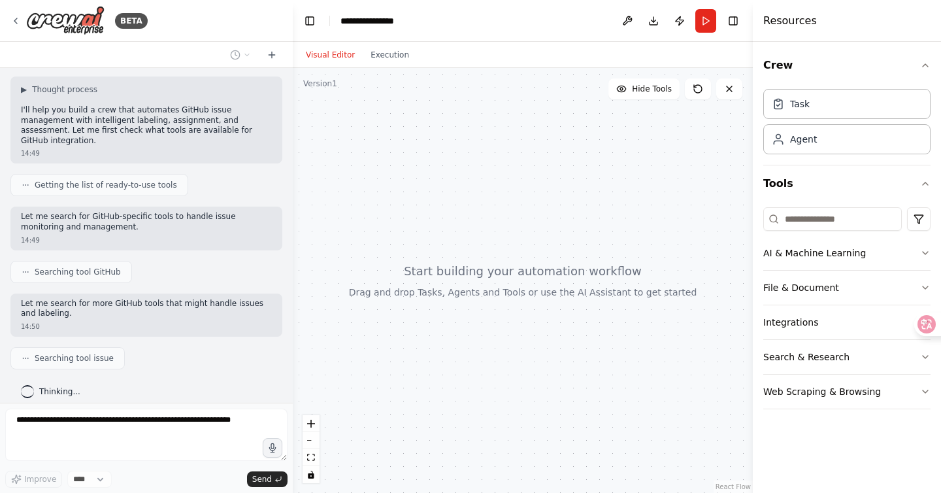
scroll to position [162, 0]
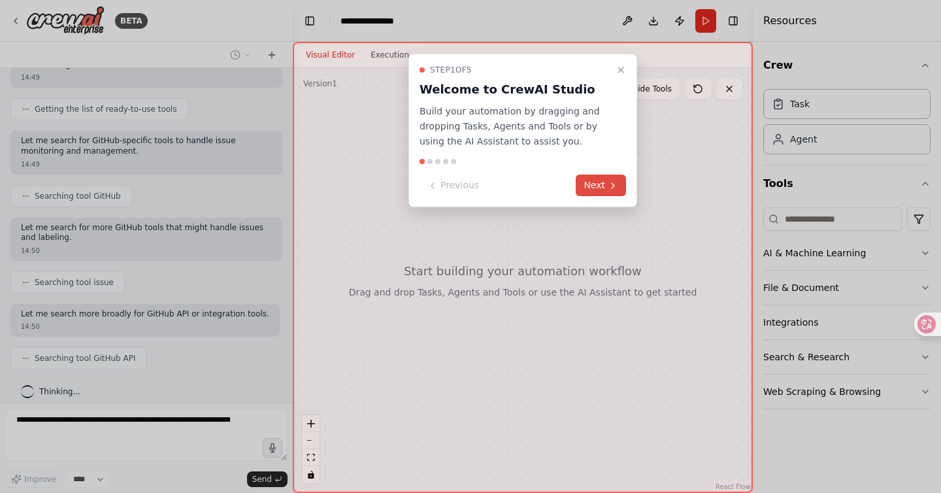
click at [593, 183] on button "Next" at bounding box center [601, 185] width 50 height 22
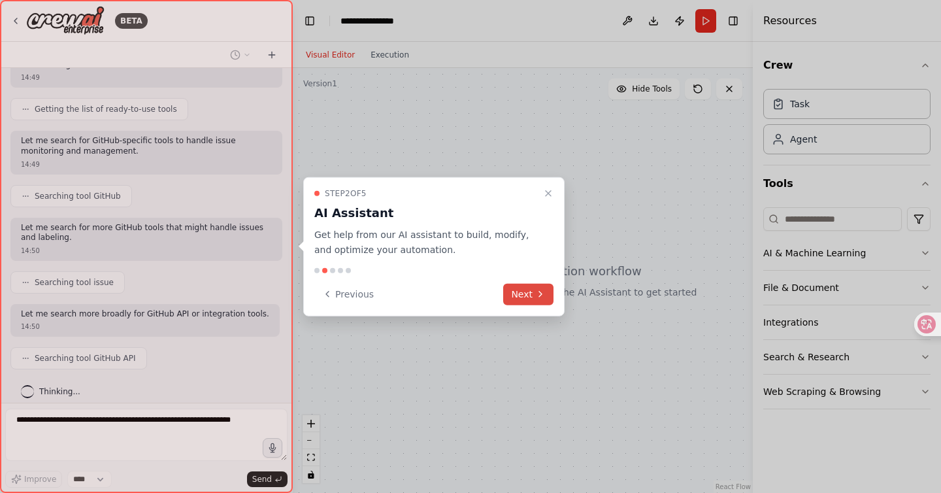
click at [531, 290] on button "Next" at bounding box center [528, 294] width 50 height 22
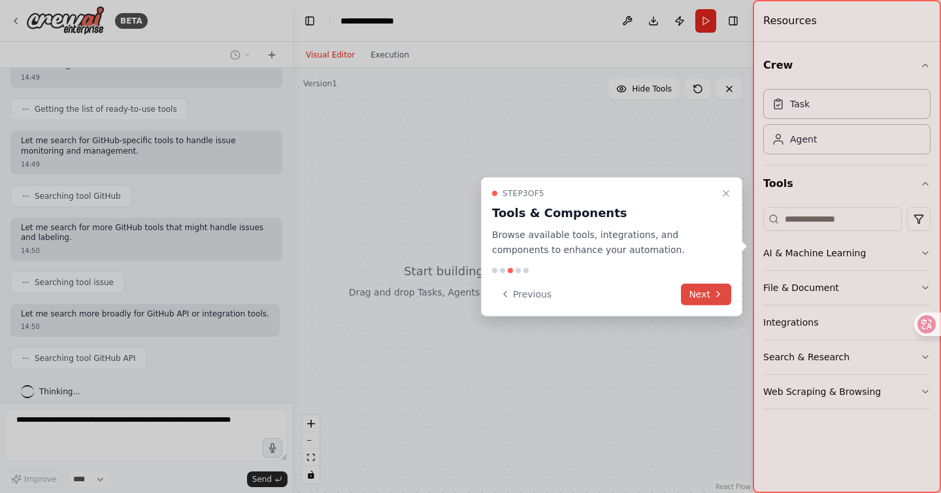
click at [707, 295] on button "Next" at bounding box center [706, 294] width 50 height 22
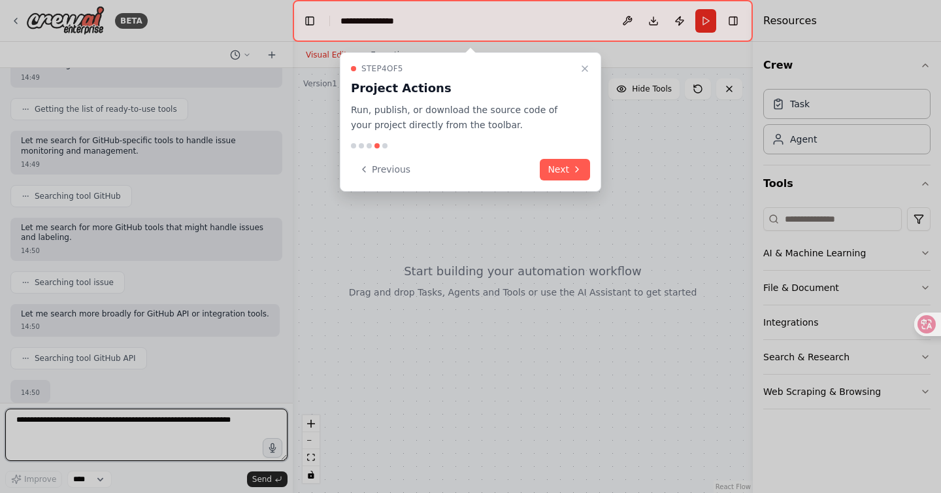
click at [576, 184] on div "Step 4 of 5 Project Actions Run, publish, or download the source code of your p…" at bounding box center [470, 121] width 261 height 139
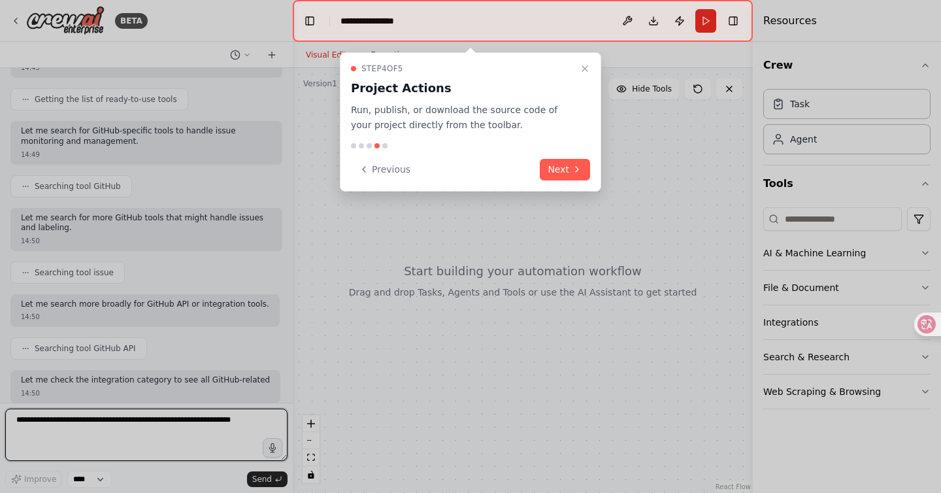
scroll to position [182, 0]
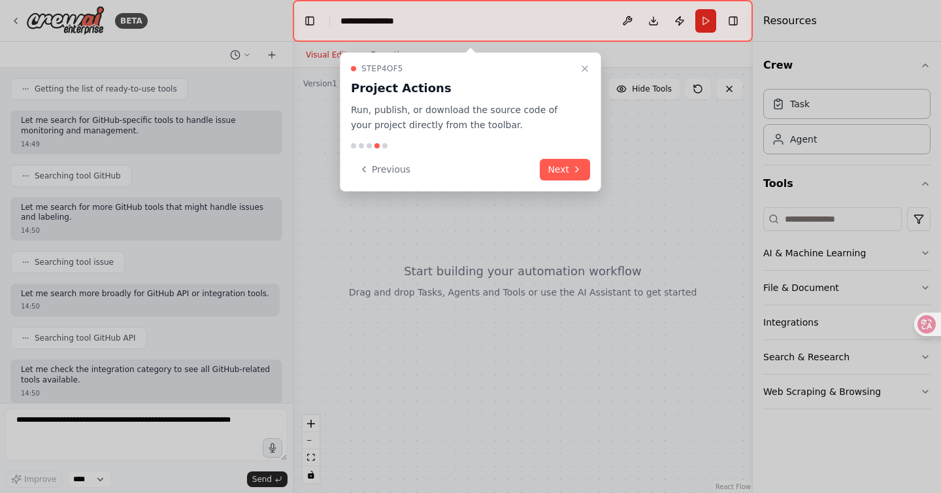
click at [563, 180] on div "Step 4 of 5 Project Actions Run, publish, or download the source code of your p…" at bounding box center [470, 121] width 261 height 139
click at [564, 177] on button "Next" at bounding box center [565, 170] width 50 height 22
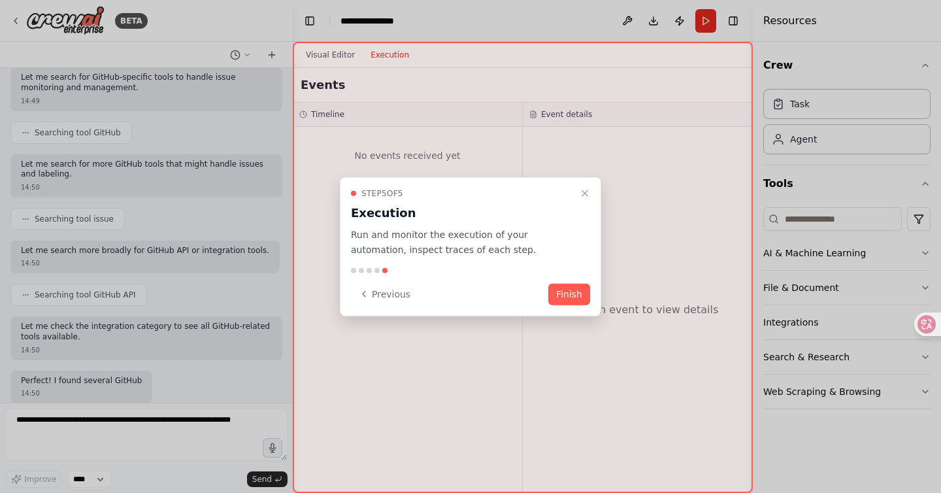
click at [568, 272] on div at bounding box center [470, 269] width 239 height 5
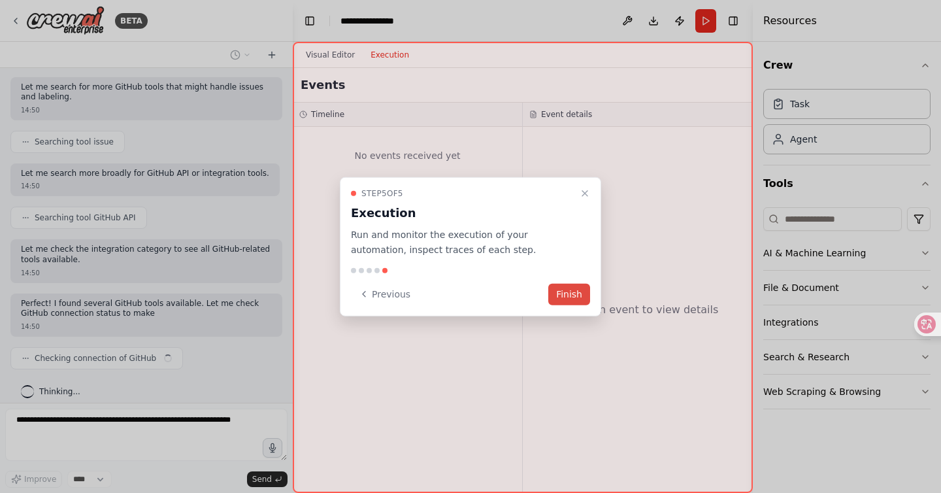
click at [568, 288] on button "Finish" at bounding box center [569, 294] width 42 height 22
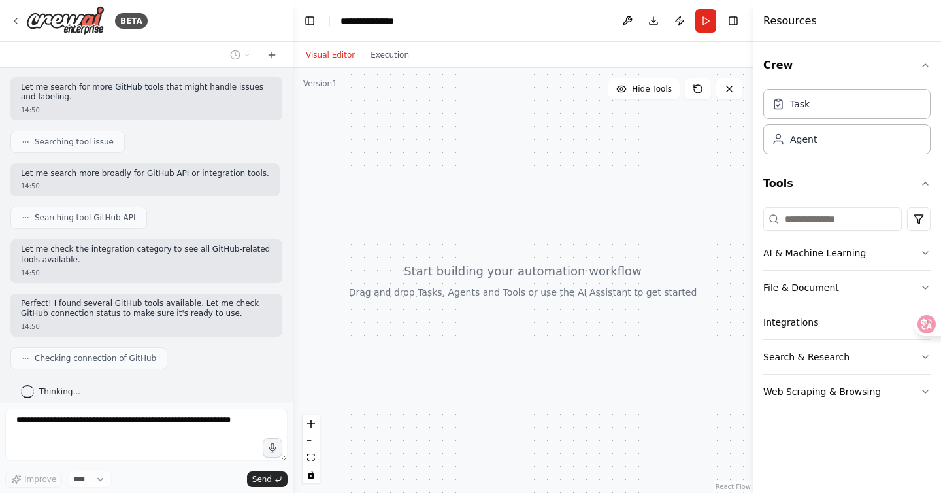
click at [699, 17] on button "Run" at bounding box center [705, 21] width 21 height 24
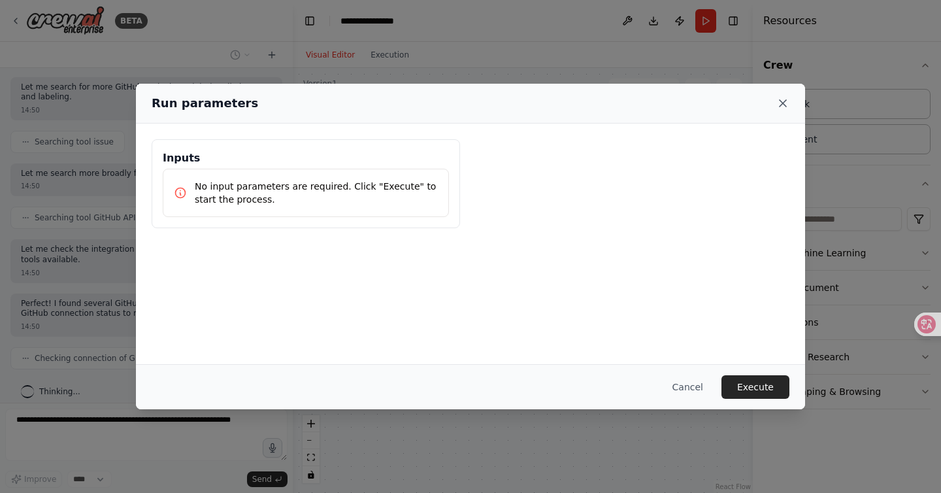
click at [778, 103] on icon at bounding box center [782, 103] width 13 height 13
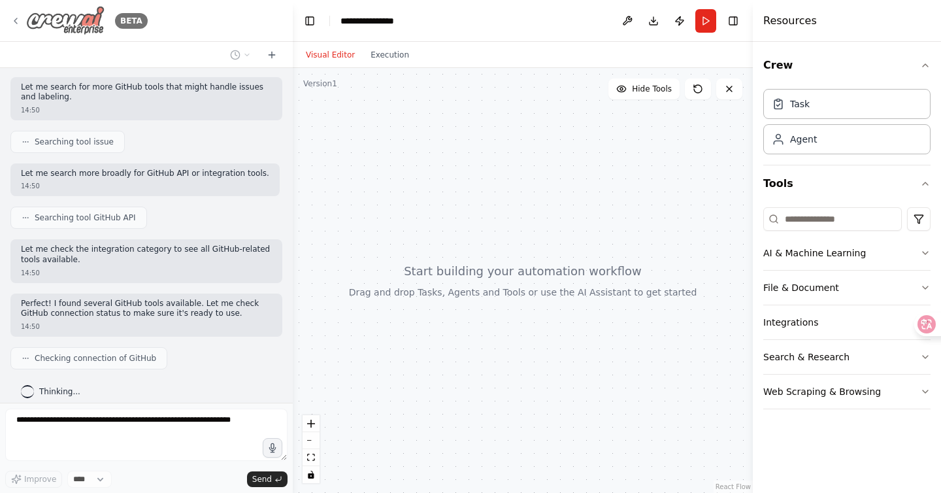
click at [22, 18] on div "BETA" at bounding box center [78, 20] width 137 height 29
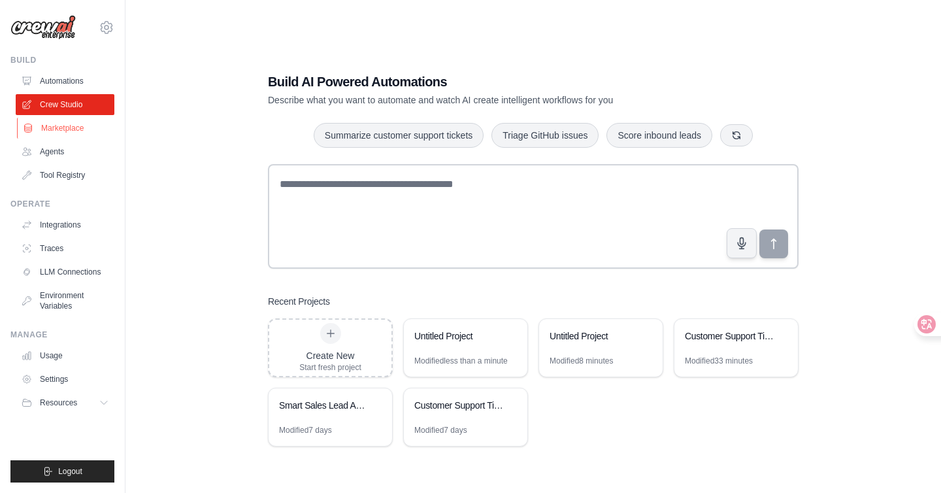
click at [44, 134] on link "Marketplace" at bounding box center [66, 128] width 99 height 21
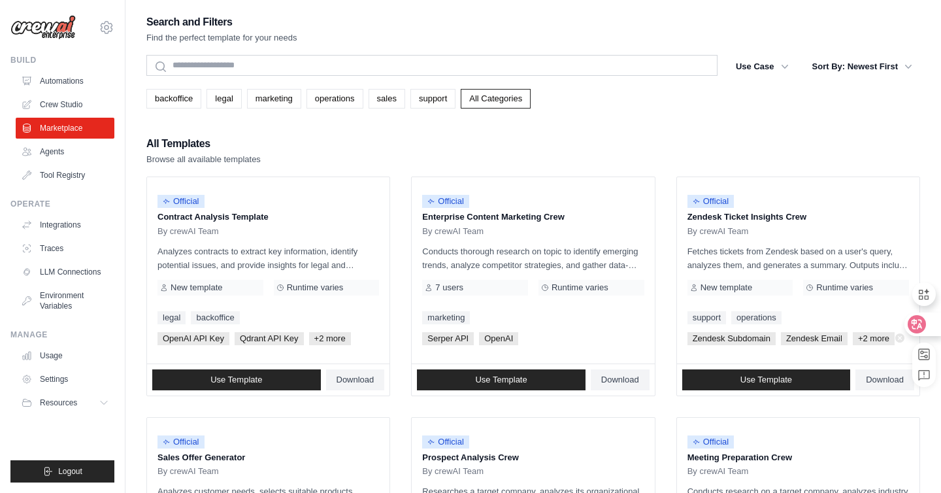
click at [927, 326] on div at bounding box center [921, 324] width 35 height 24
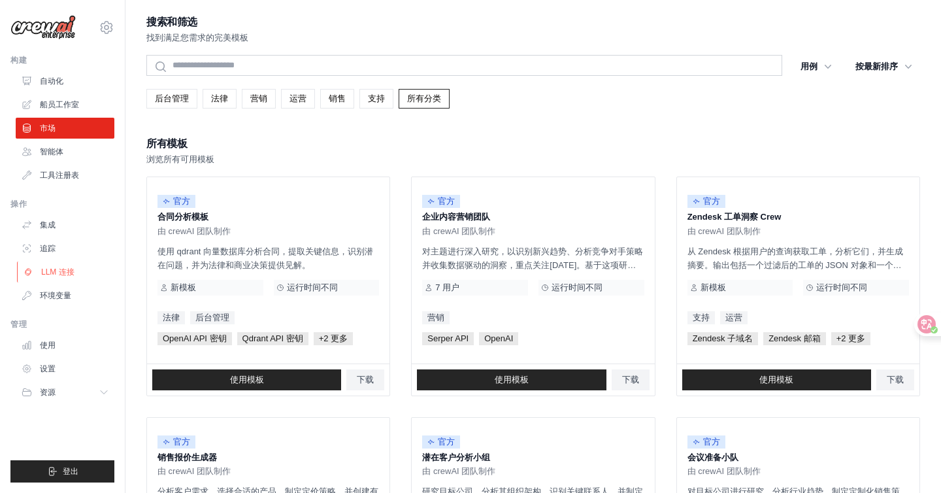
click at [71, 272] on font "LLM 连接" at bounding box center [57, 271] width 33 height 9
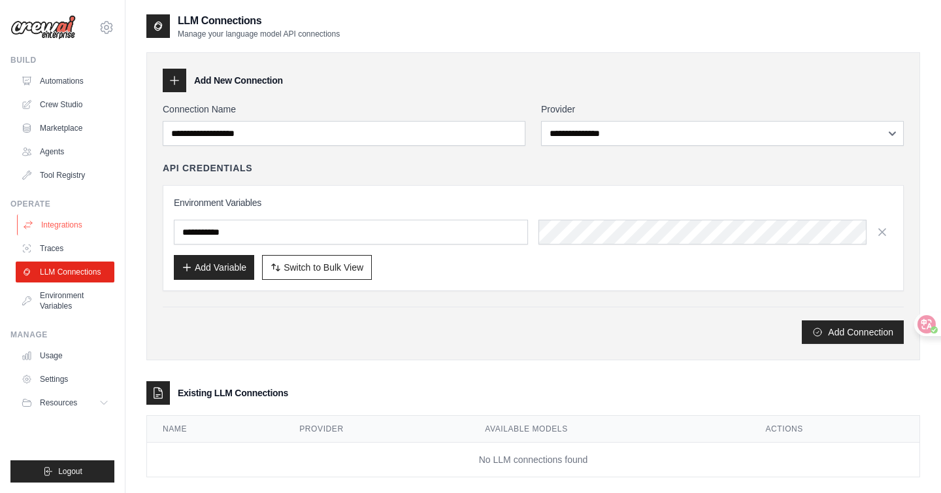
click at [58, 220] on link "Integrations" at bounding box center [66, 224] width 99 height 21
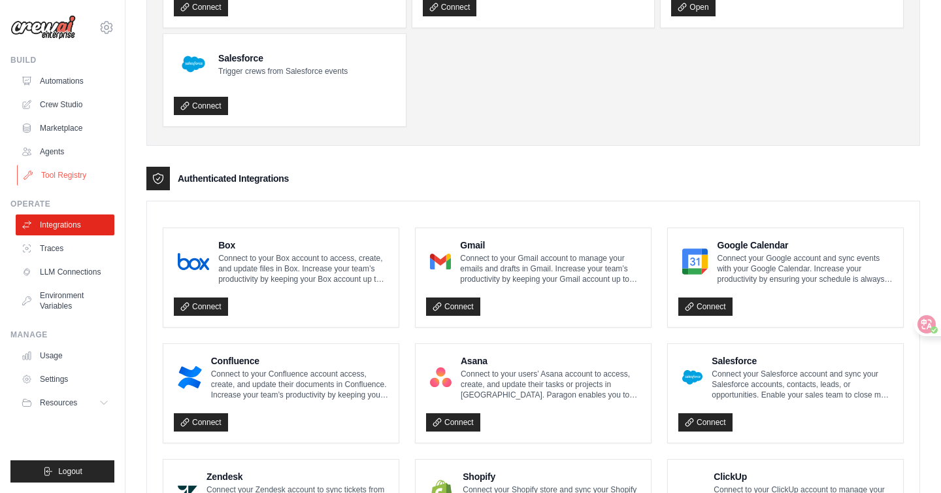
scroll to position [107, 0]
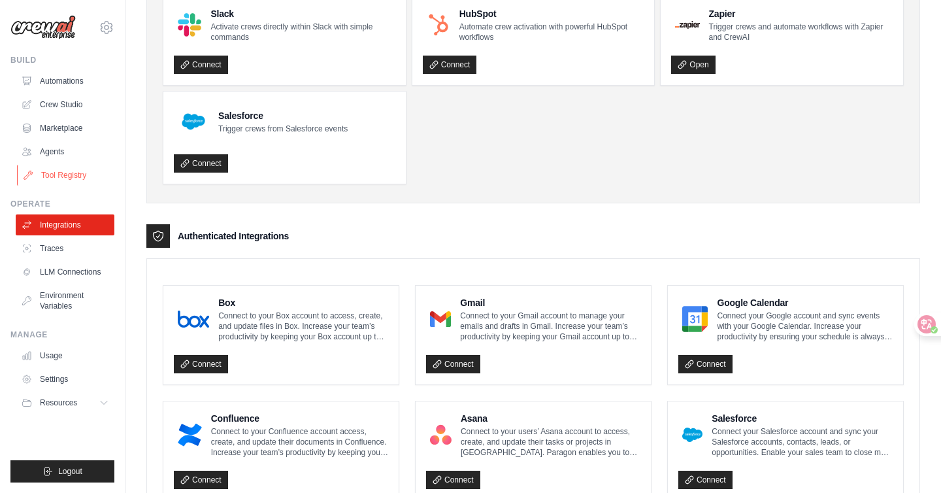
click at [48, 175] on link "Tool Registry" at bounding box center [66, 175] width 99 height 21
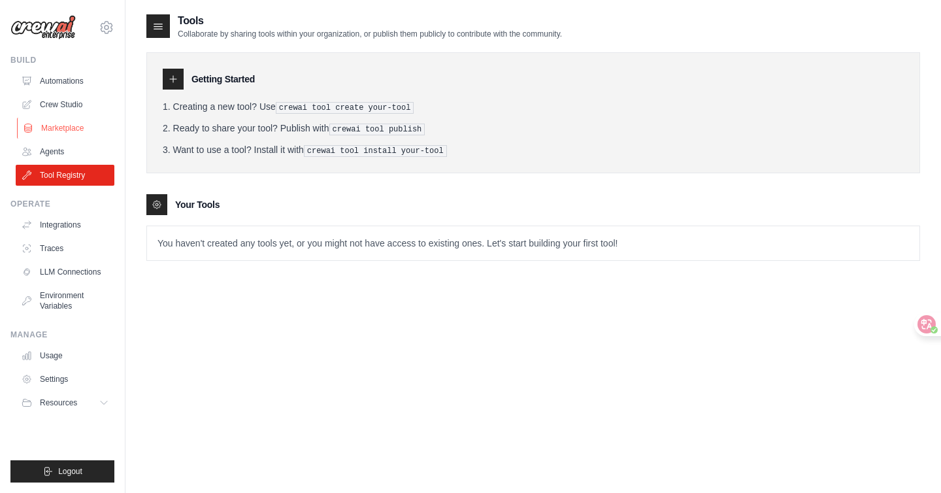
click at [79, 132] on link "Marketplace" at bounding box center [66, 128] width 99 height 21
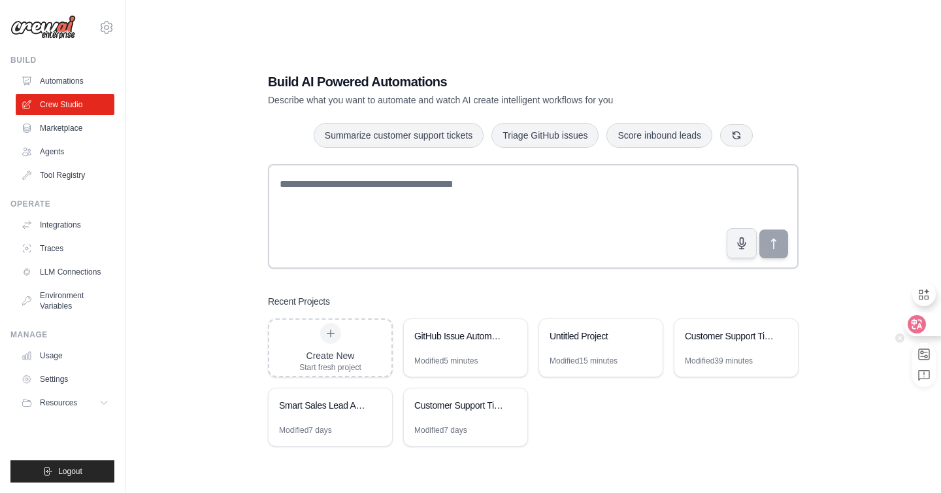
click at [922, 320] on icon at bounding box center [916, 324] width 13 height 13
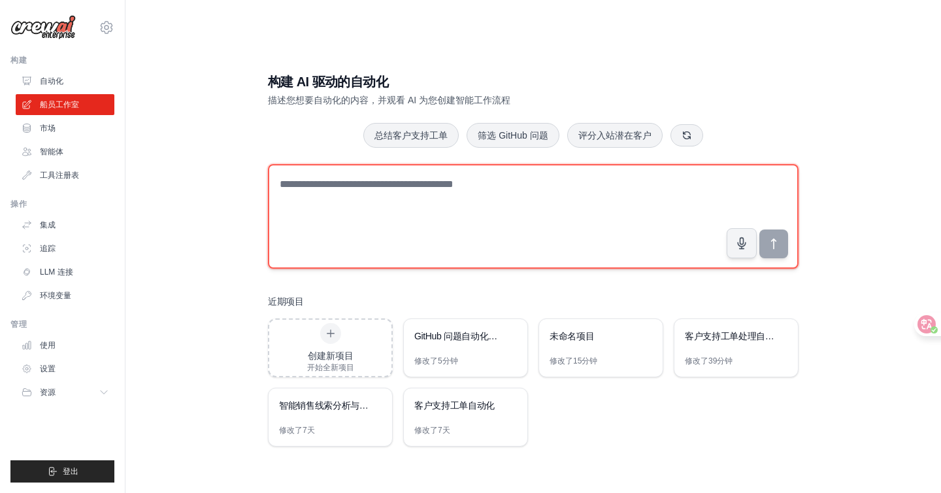
click at [525, 214] on textarea at bounding box center [533, 216] width 531 height 105
